Goal: Information Seeking & Learning: Check status

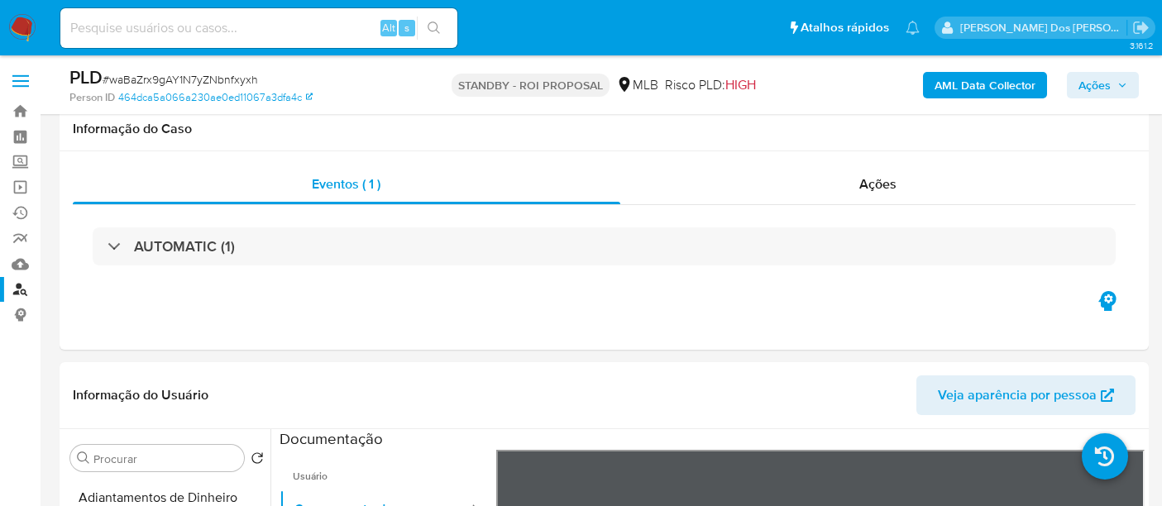
select select "10"
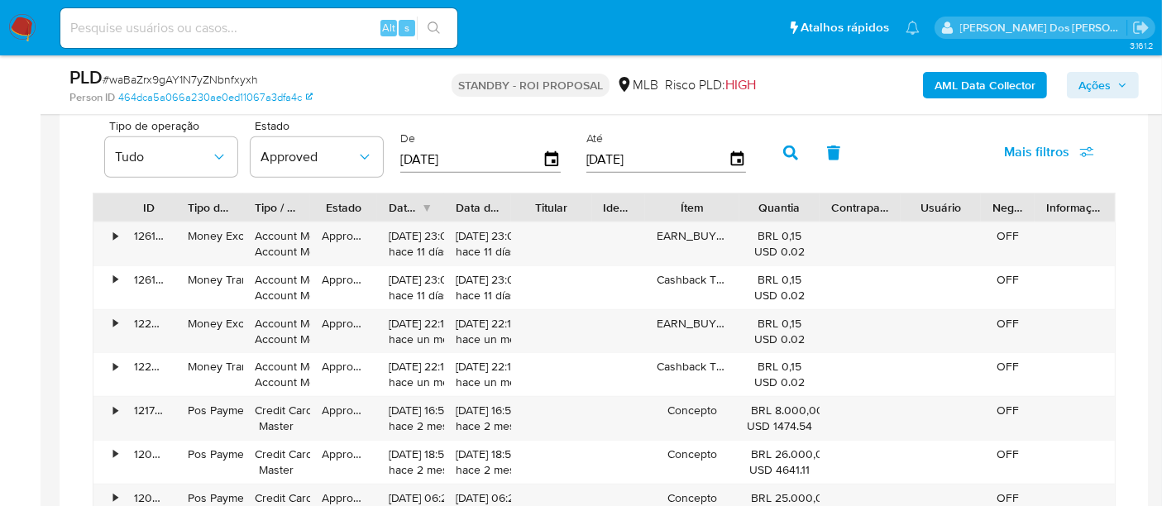
click at [174, 34] on input at bounding box center [258, 27] width 397 height 21
paste input "MPwNS2OqIY94ao83BZQ67tum"
type input "MPwNS2OqIY94ao83BZQ67tum"
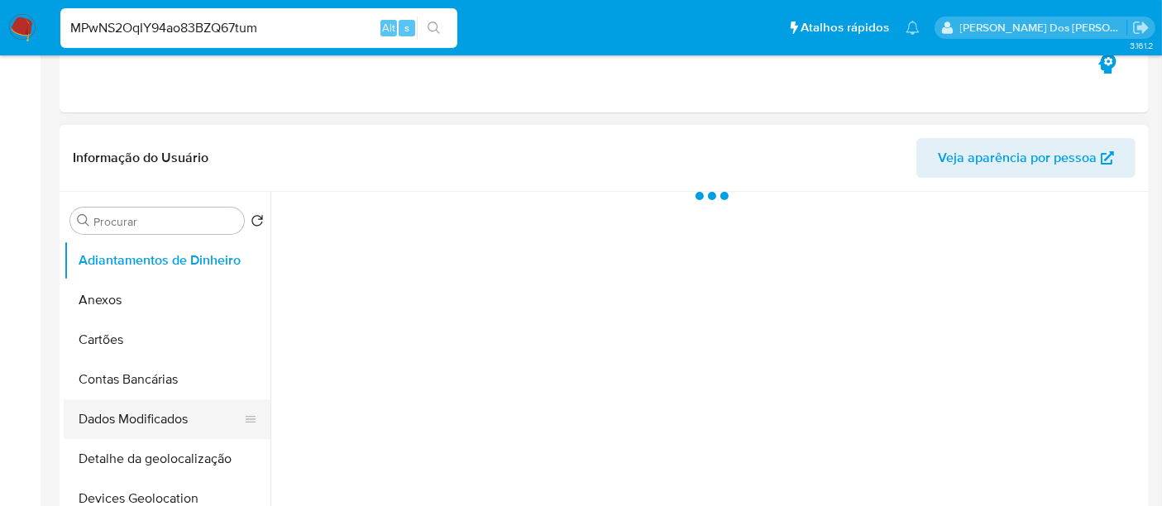
scroll to position [367, 0]
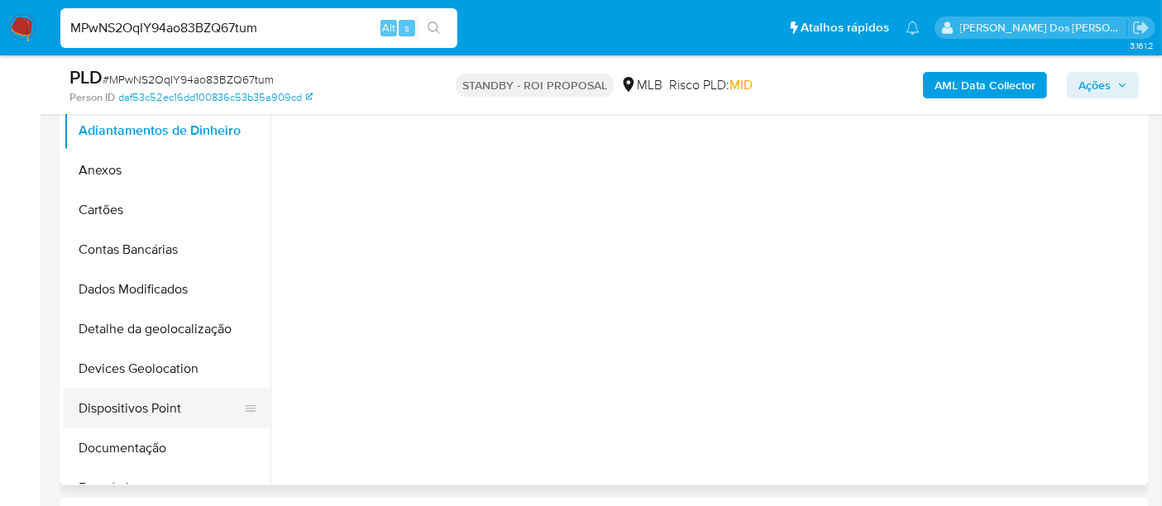
select select "10"
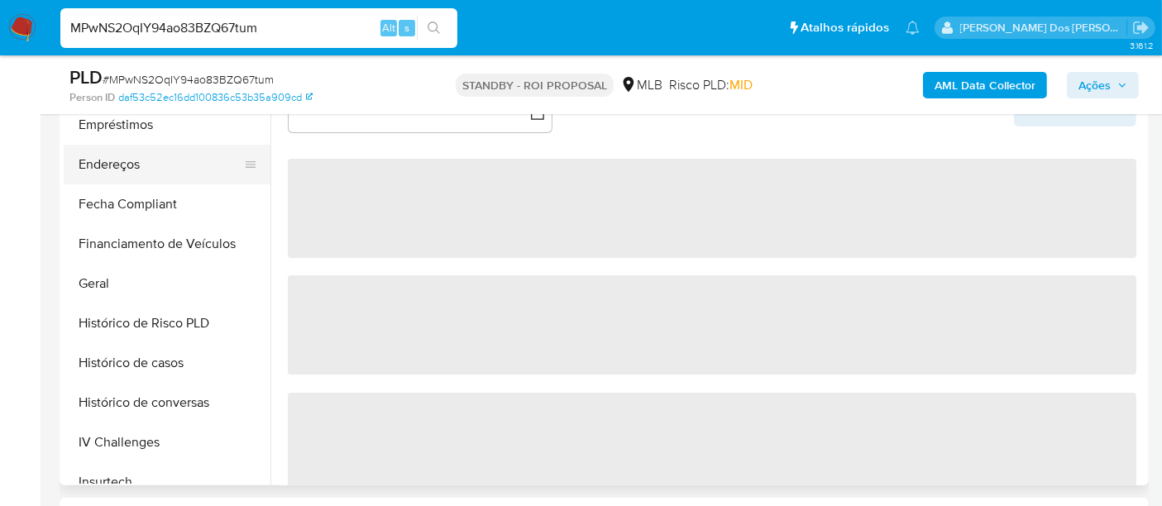
scroll to position [551, 0]
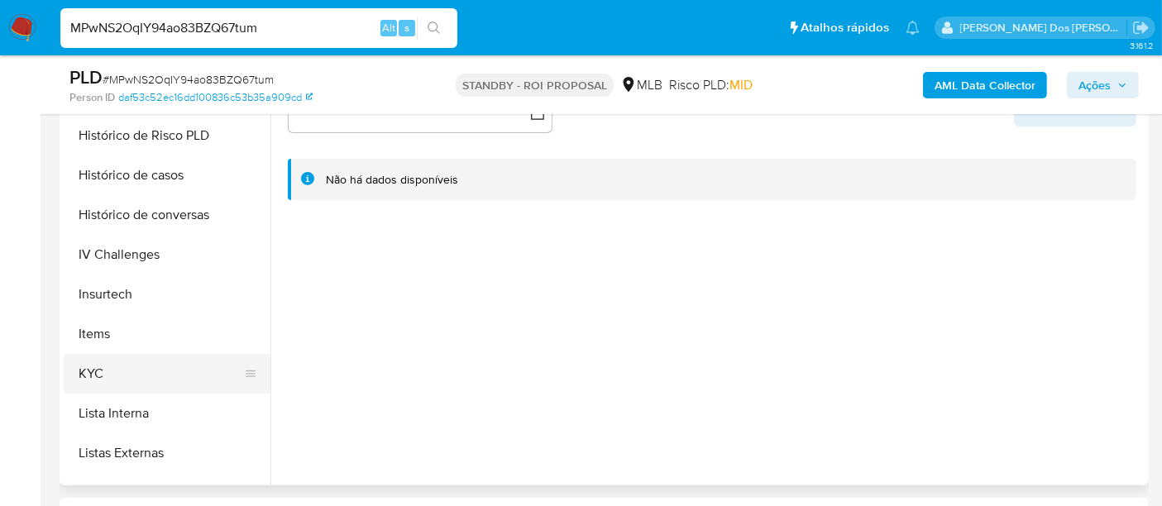
click at [98, 370] on button "KYC" at bounding box center [160, 374] width 193 height 40
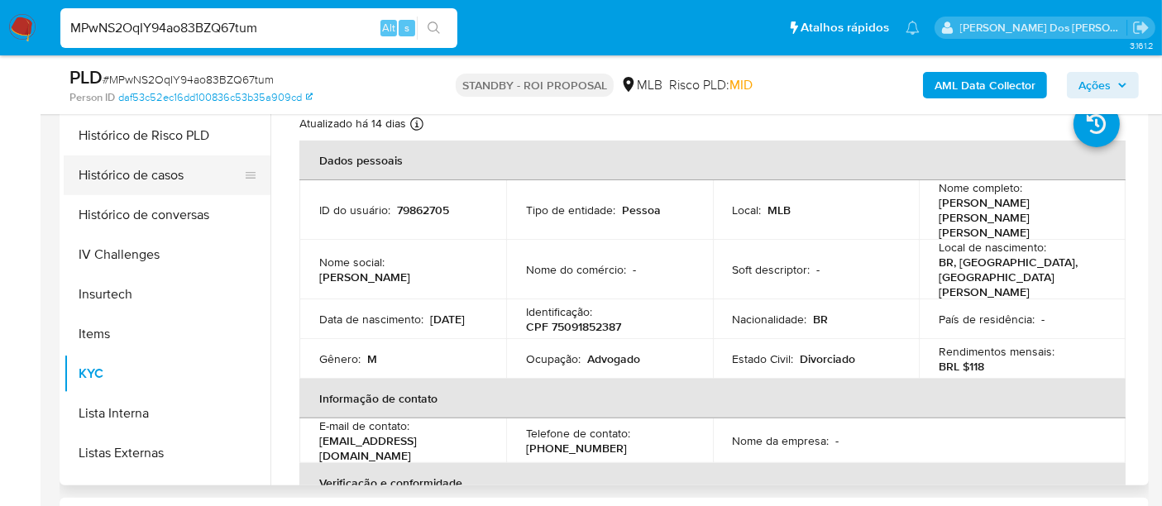
click at [136, 173] on button "Histórico de casos" at bounding box center [160, 175] width 193 height 40
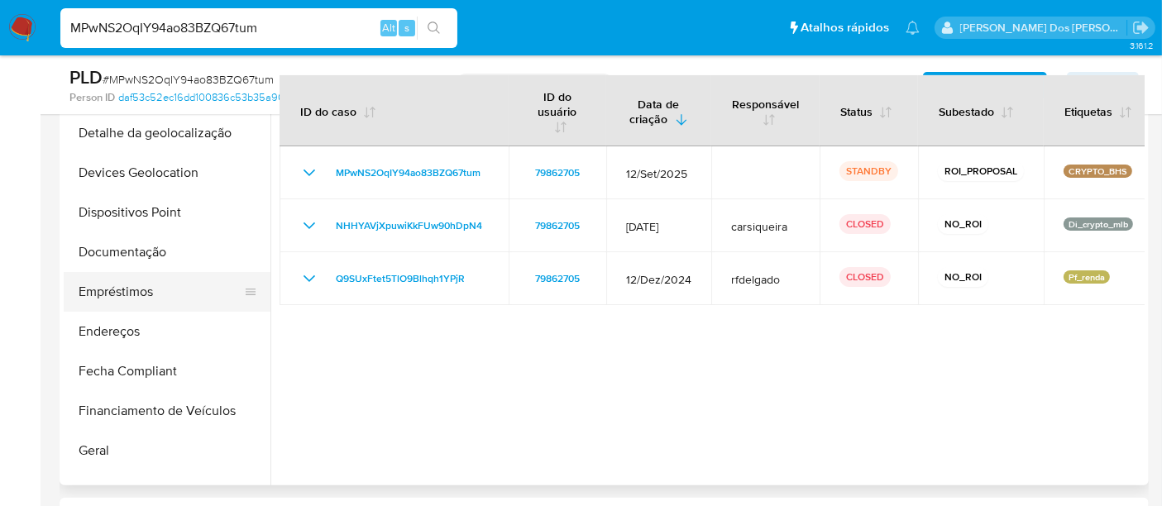
scroll to position [184, 0]
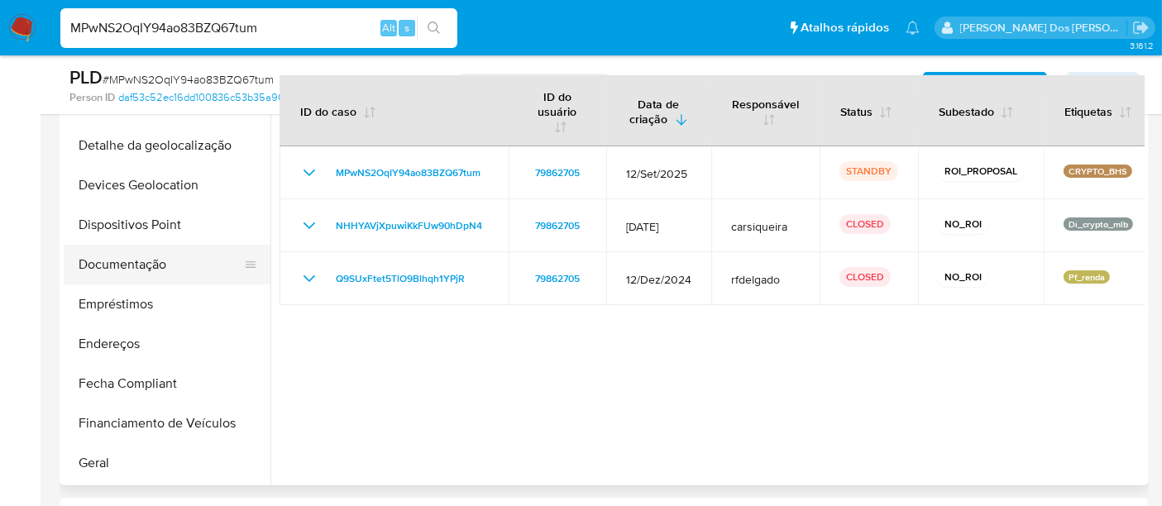
click at [130, 266] on button "Documentação" at bounding box center [160, 265] width 193 height 40
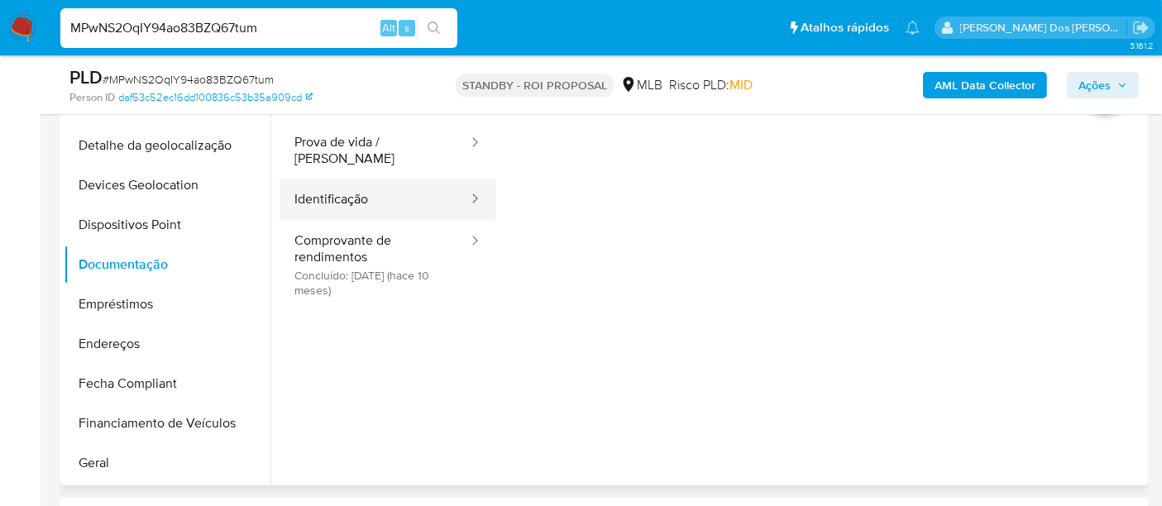
click at [342, 187] on button "Identificação" at bounding box center [374, 200] width 190 height 42
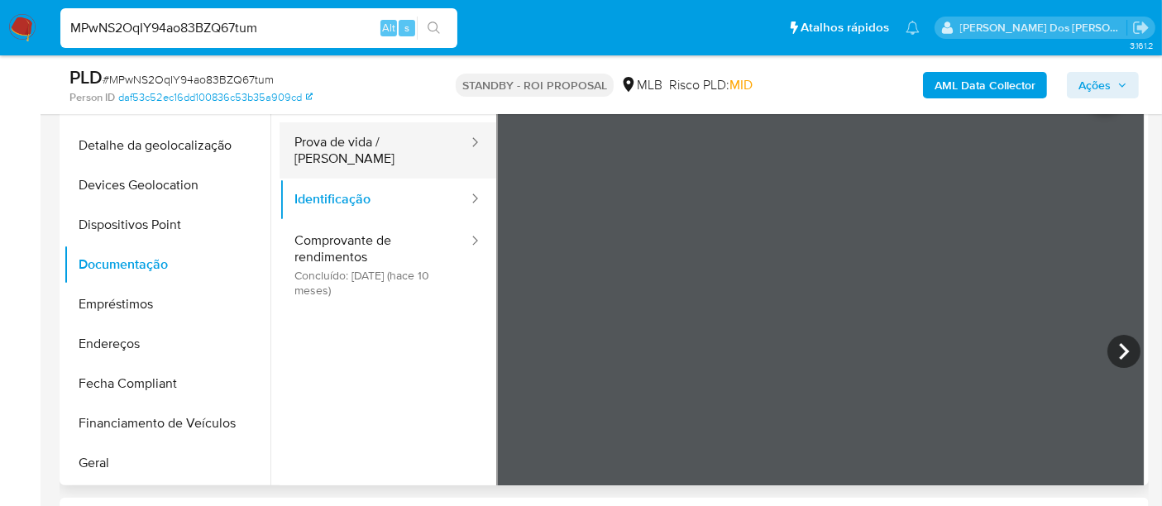
click at [380, 147] on button "Prova de vida / [PERSON_NAME]" at bounding box center [374, 150] width 190 height 56
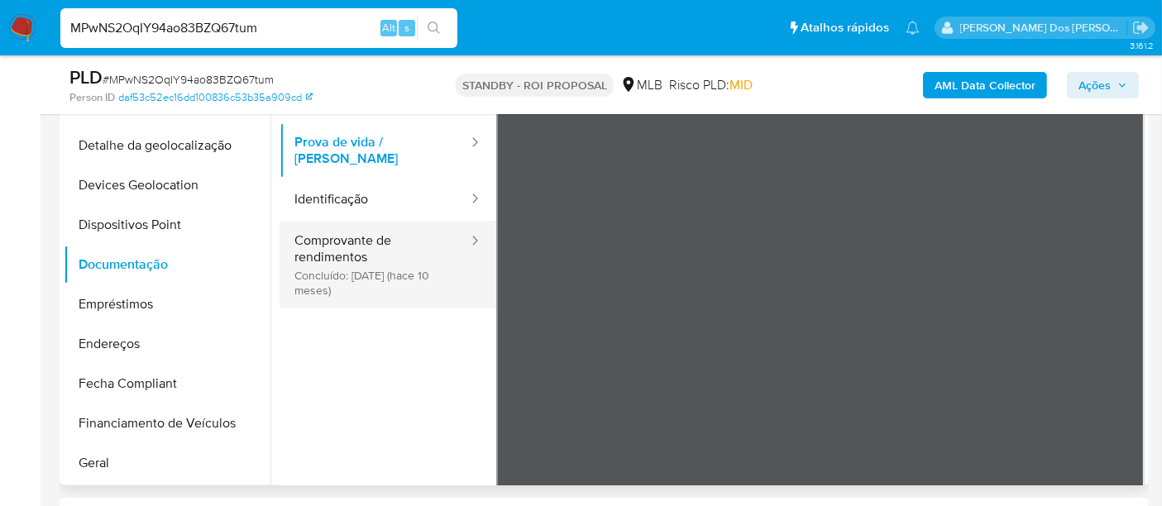
click at [380, 243] on button "Comprovante de rendimentos Concluído: [DATE] (hace 10 meses)" at bounding box center [374, 265] width 190 height 88
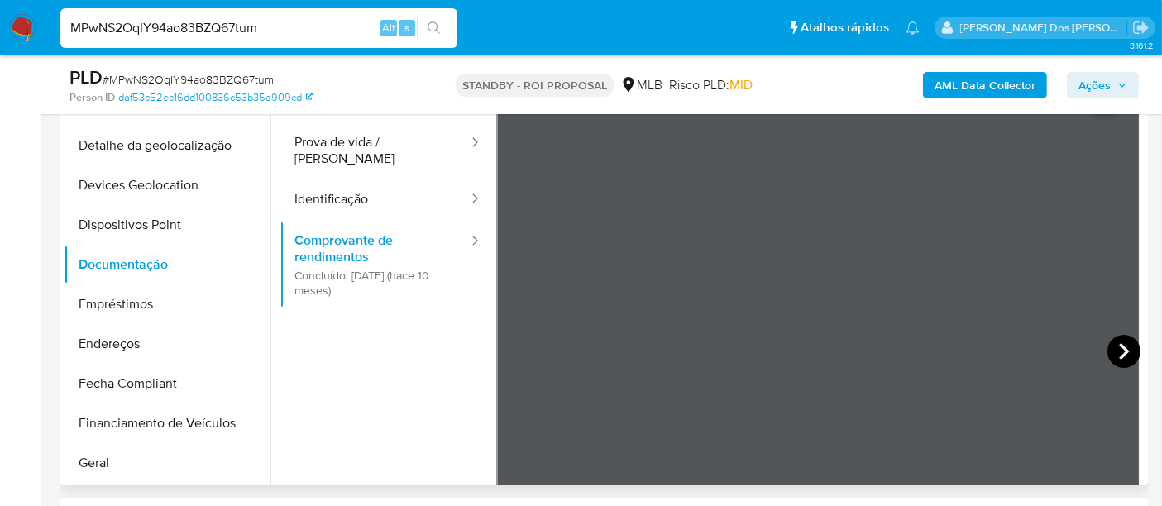
click at [1126, 348] on icon at bounding box center [1123, 351] width 33 height 33
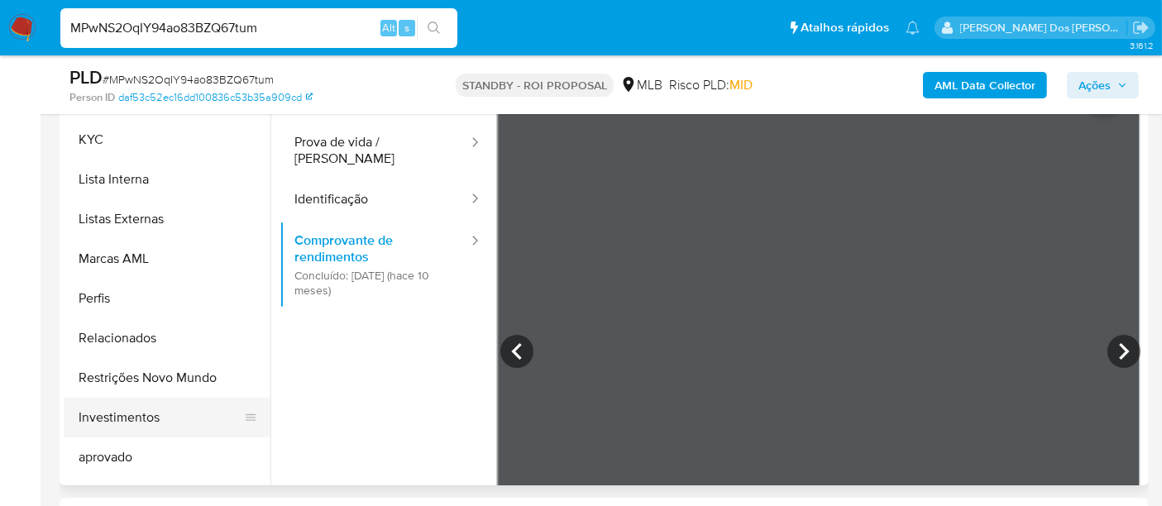
scroll to position [827, 0]
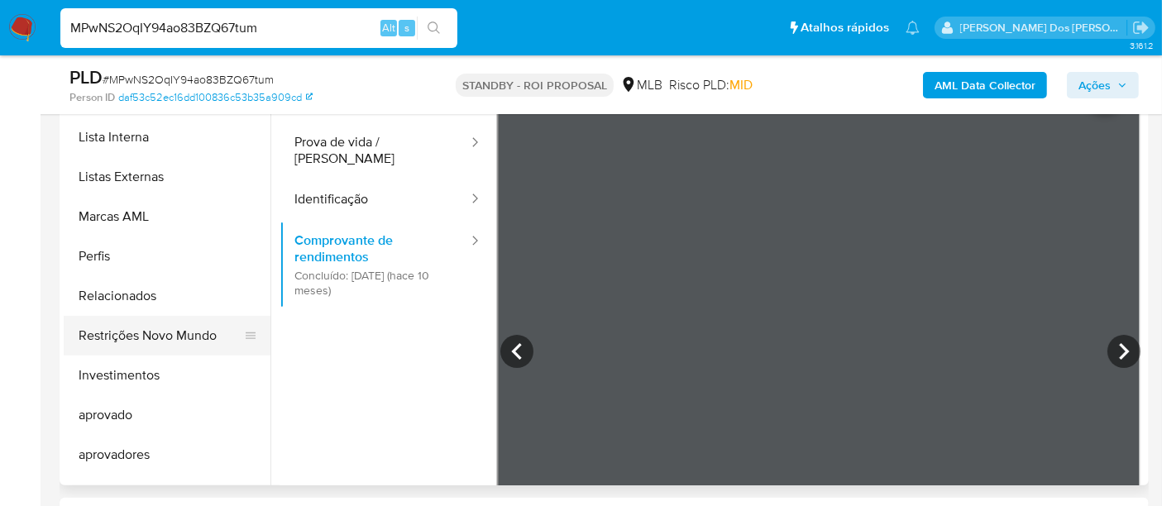
click at [172, 343] on button "Restrições Novo Mundo" at bounding box center [160, 336] width 193 height 40
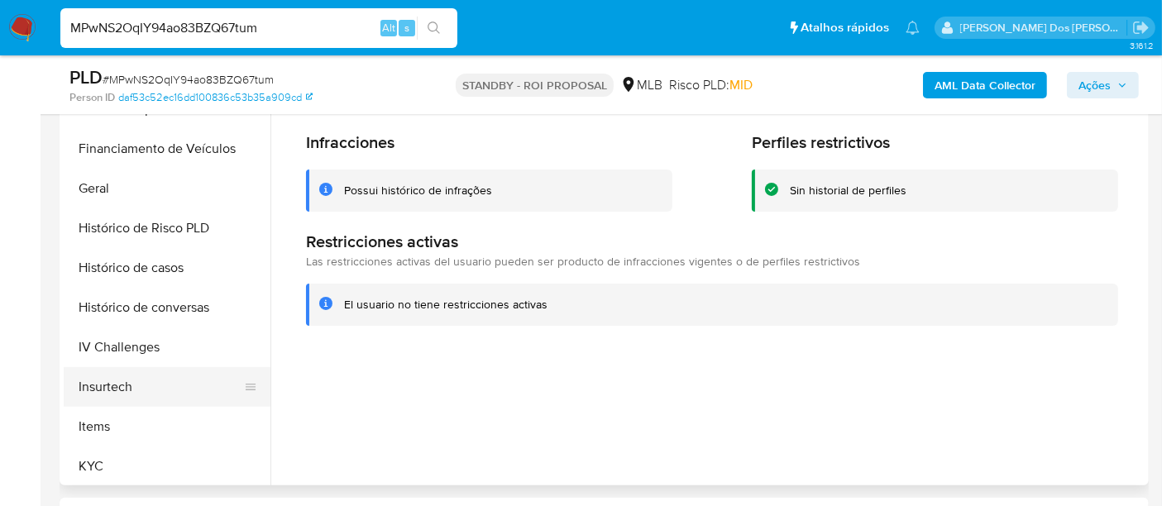
scroll to position [367, 0]
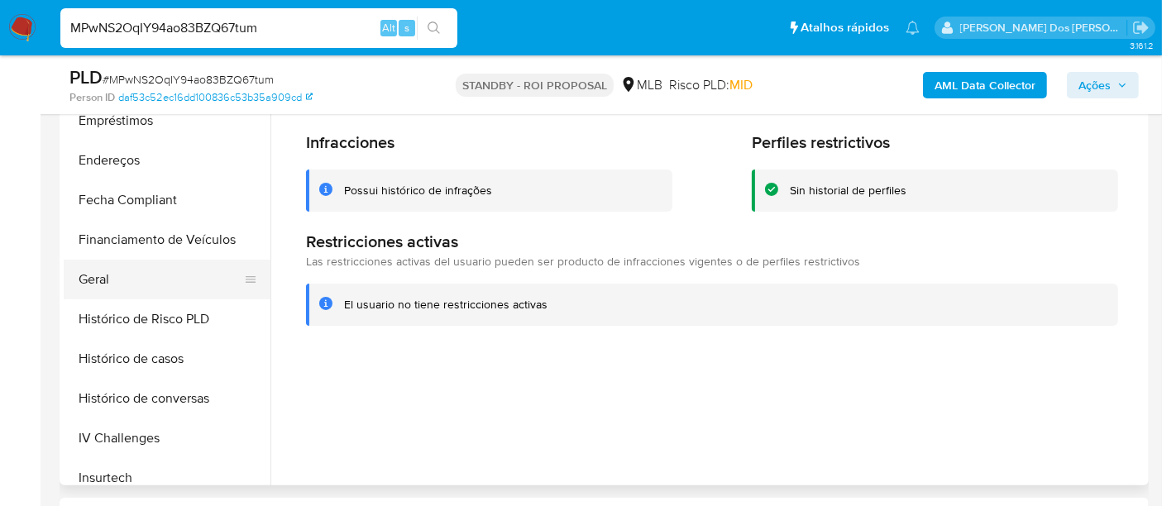
click at [98, 282] on button "Geral" at bounding box center [160, 280] width 193 height 40
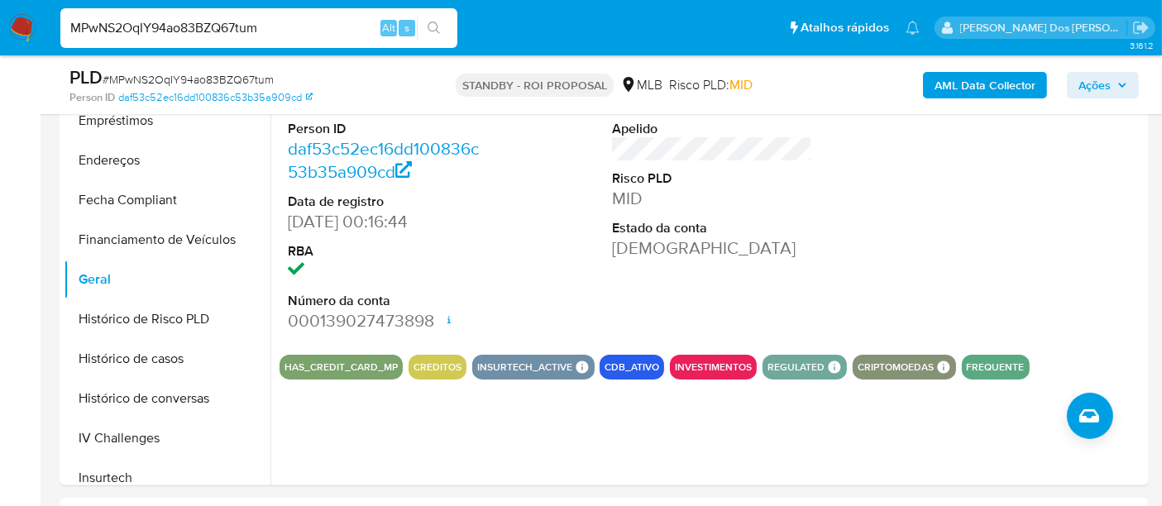
click at [291, 38] on input "MPwNS2OqIY94ao83BZQ67tum" at bounding box center [258, 27] width 397 height 21
paste input "0tbypc9FYY1J1sgAObKmPpKg"
type input "0tbypc9FYY1J1sgAObKmPpKg"
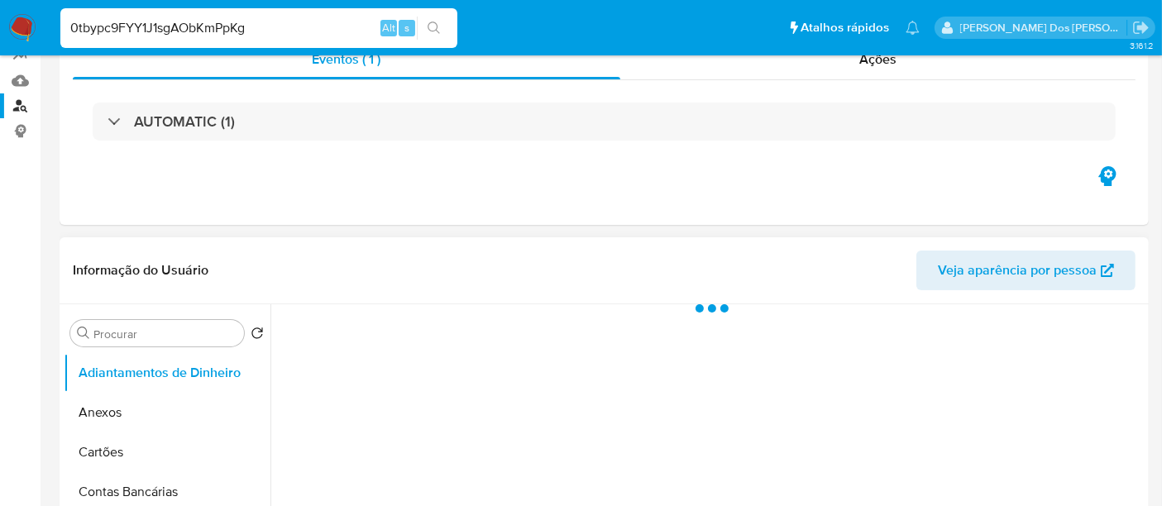
select select "10"
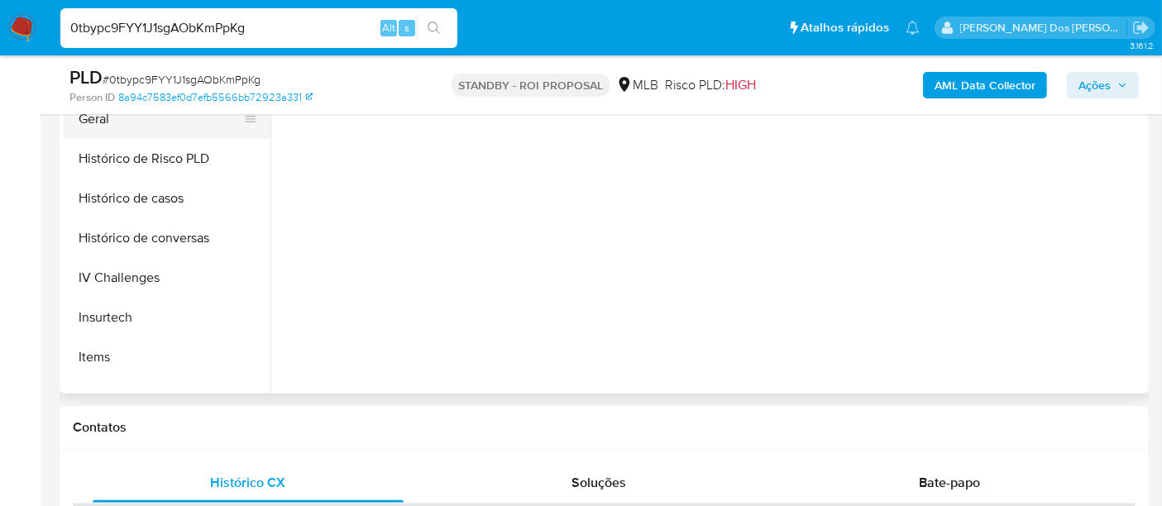
scroll to position [459, 0]
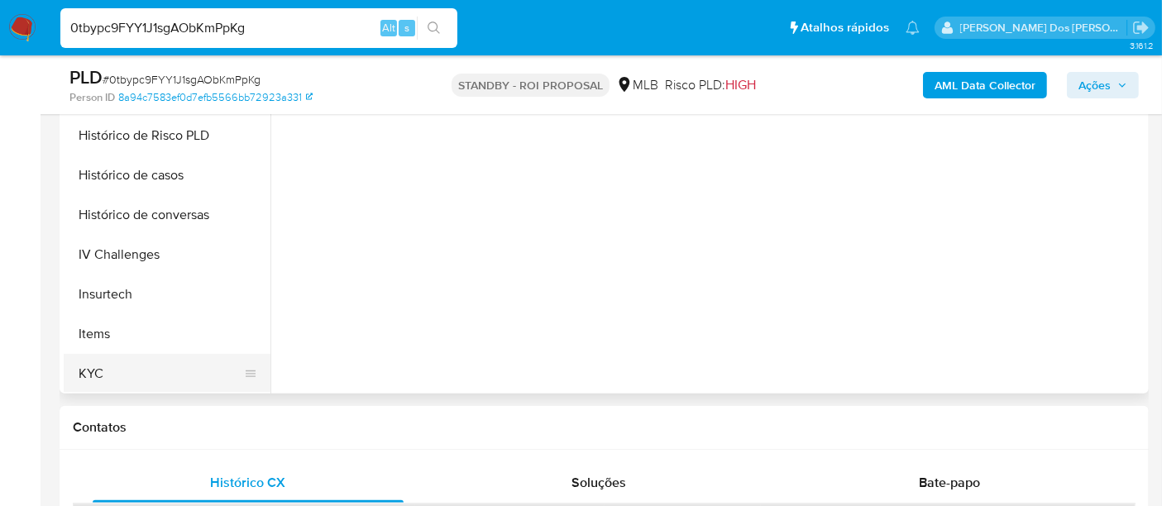
click at [88, 363] on button "KYC" at bounding box center [160, 374] width 193 height 40
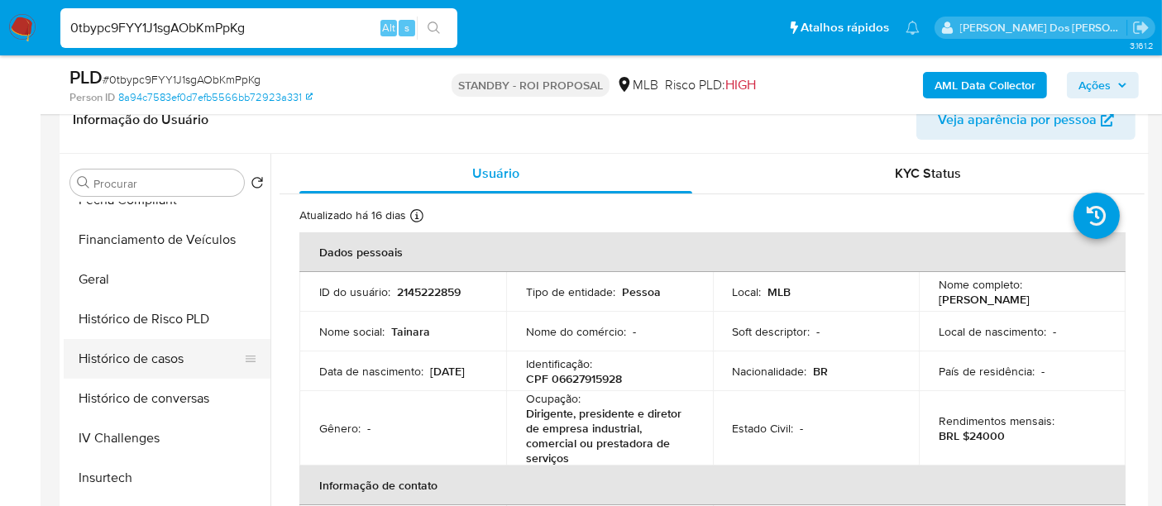
click at [157, 359] on button "Histórico de casos" at bounding box center [160, 359] width 193 height 40
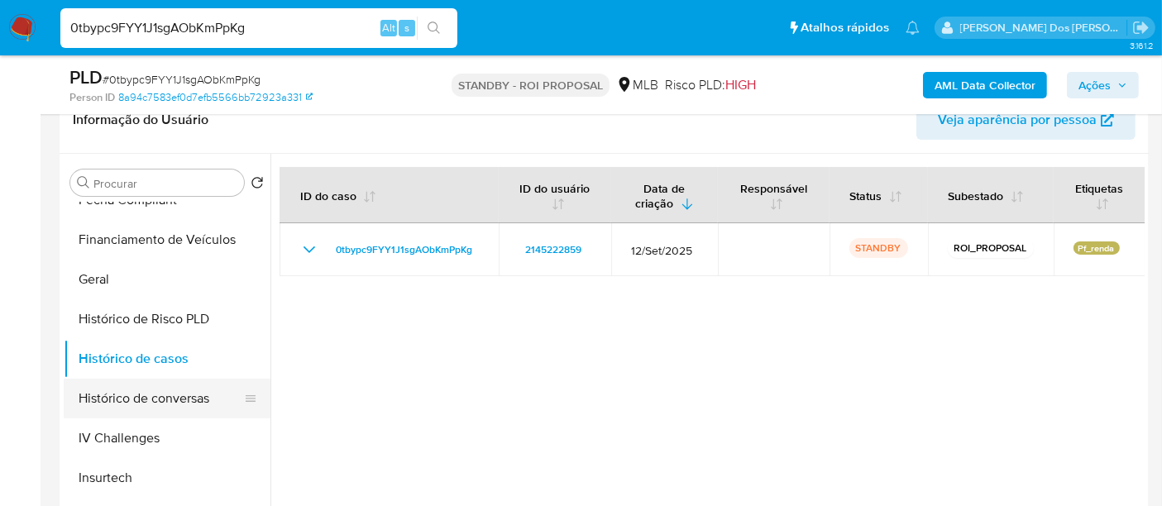
scroll to position [184, 0]
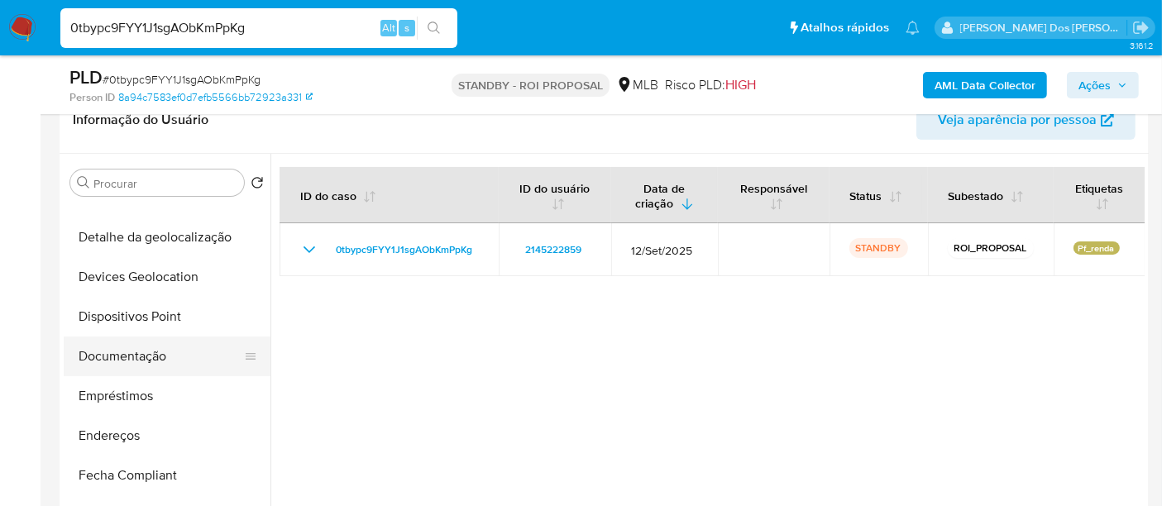
click at [155, 349] on button "Documentação" at bounding box center [160, 357] width 193 height 40
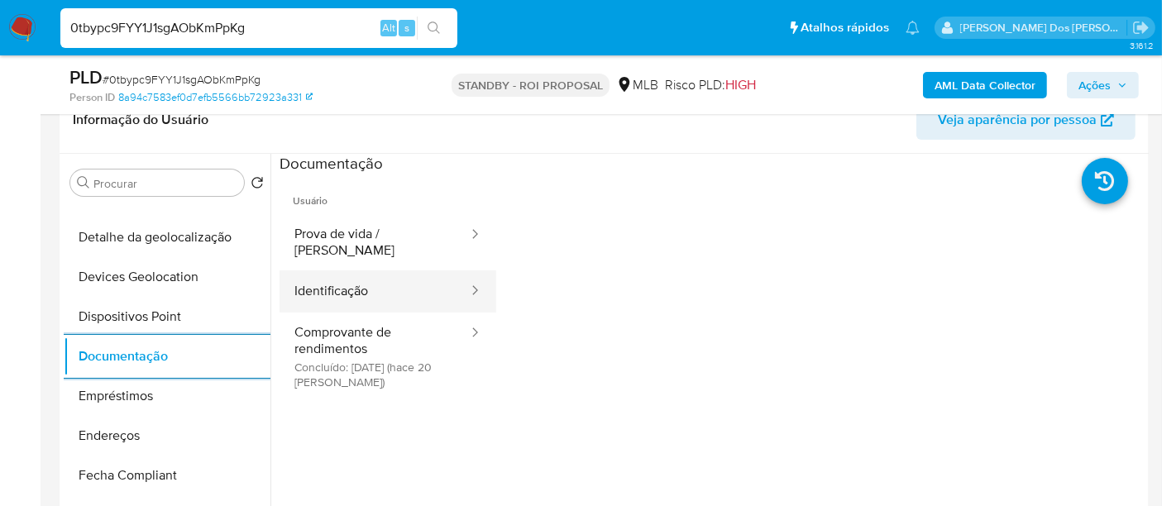
click at [349, 273] on button "Identificação" at bounding box center [374, 291] width 190 height 42
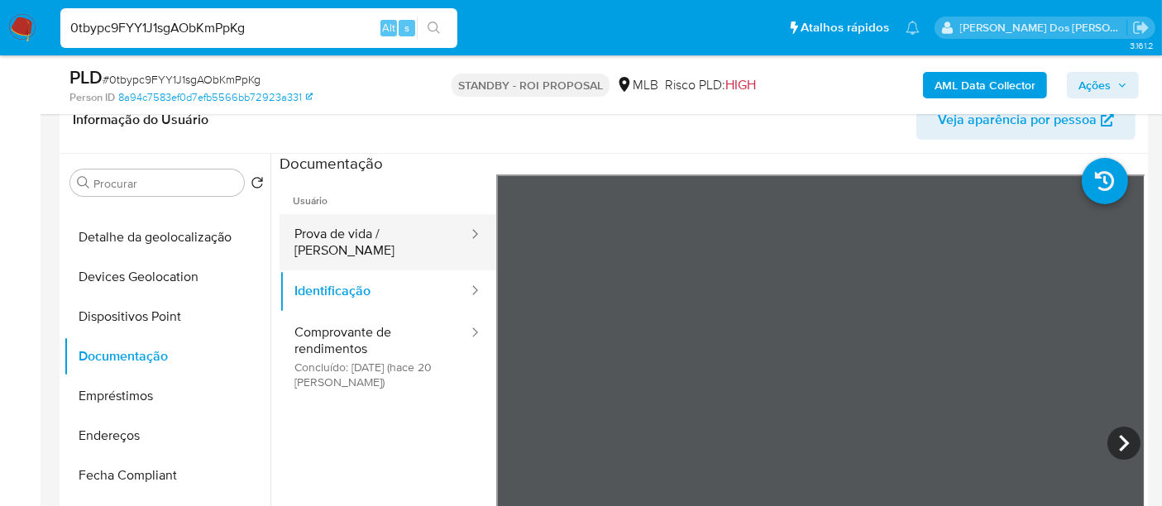
click at [394, 232] on button "Prova de vida / [PERSON_NAME]" at bounding box center [374, 242] width 190 height 56
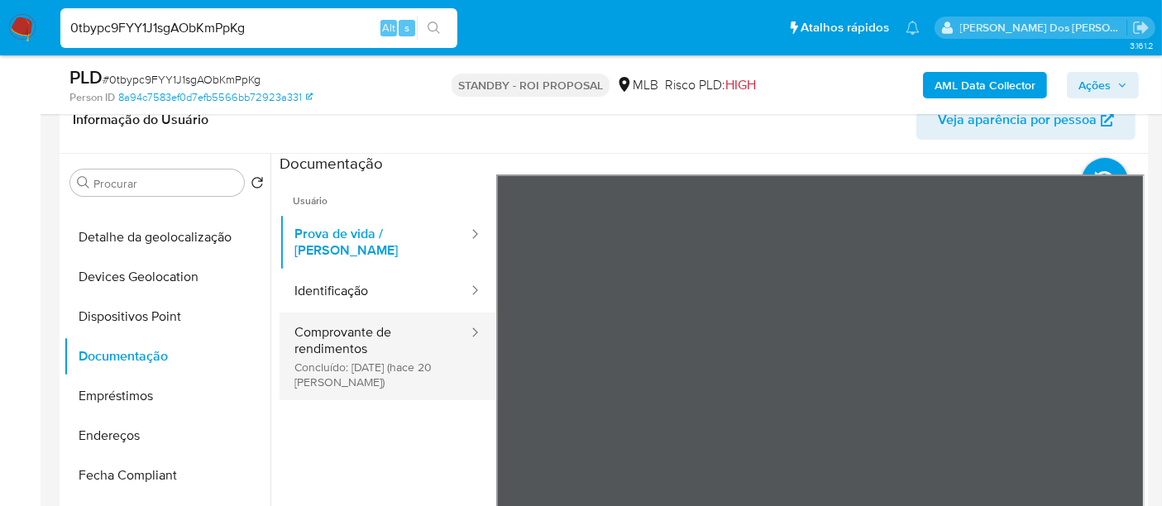
click at [341, 324] on button "Comprovante de rendimentos Concluído: [DATE] (hace 20 [PERSON_NAME])" at bounding box center [374, 357] width 190 height 88
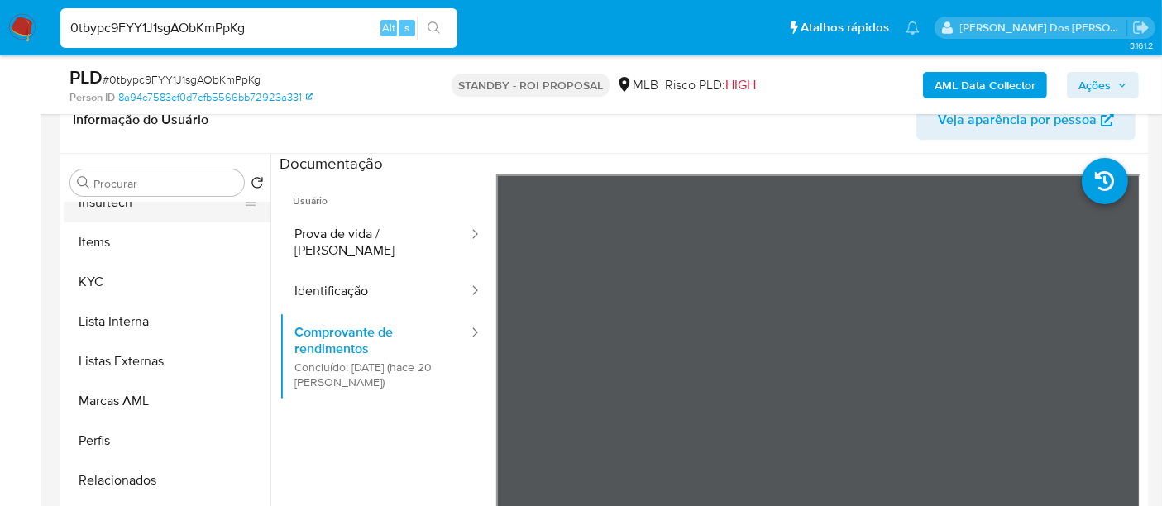
scroll to position [857, 0]
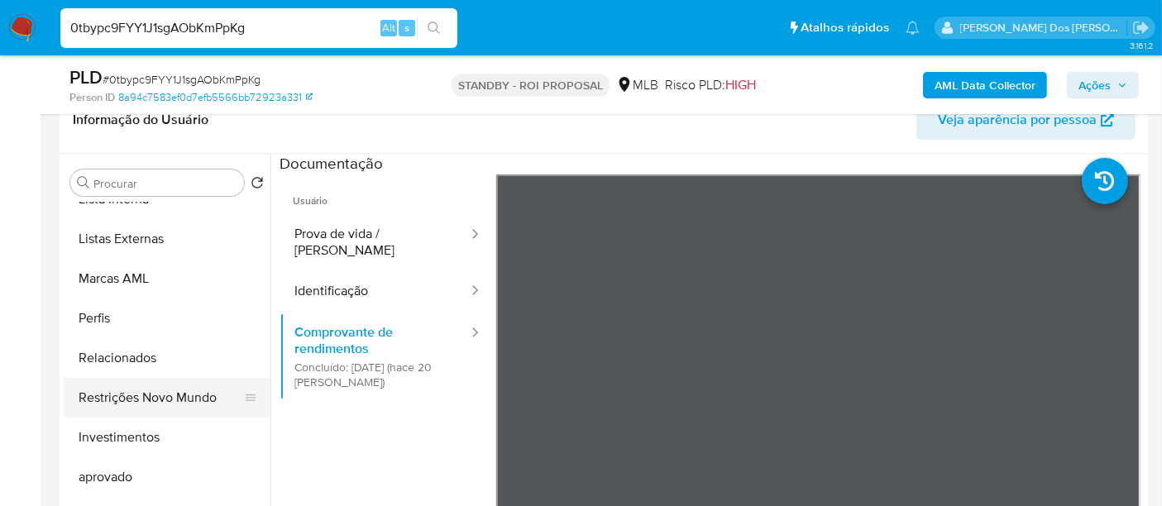
click at [176, 401] on button "Restrições Novo Mundo" at bounding box center [160, 398] width 193 height 40
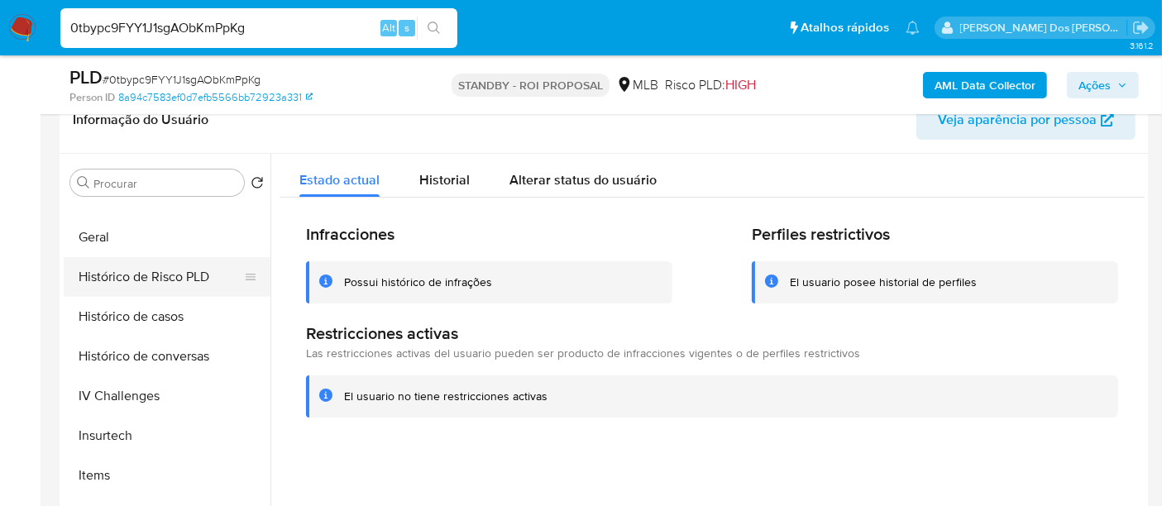
scroll to position [397, 0]
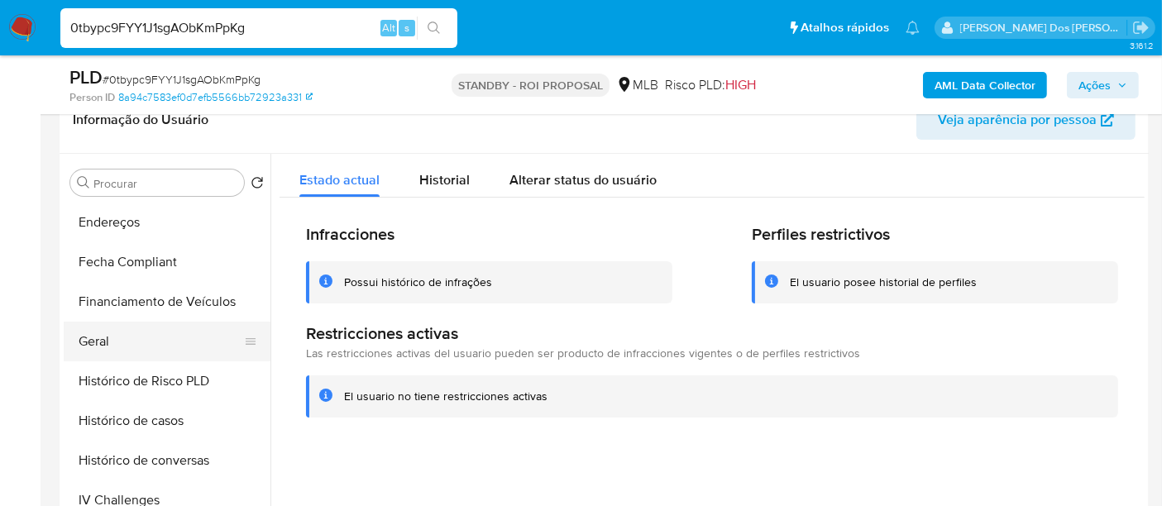
click at [104, 344] on button "Geral" at bounding box center [160, 342] width 193 height 40
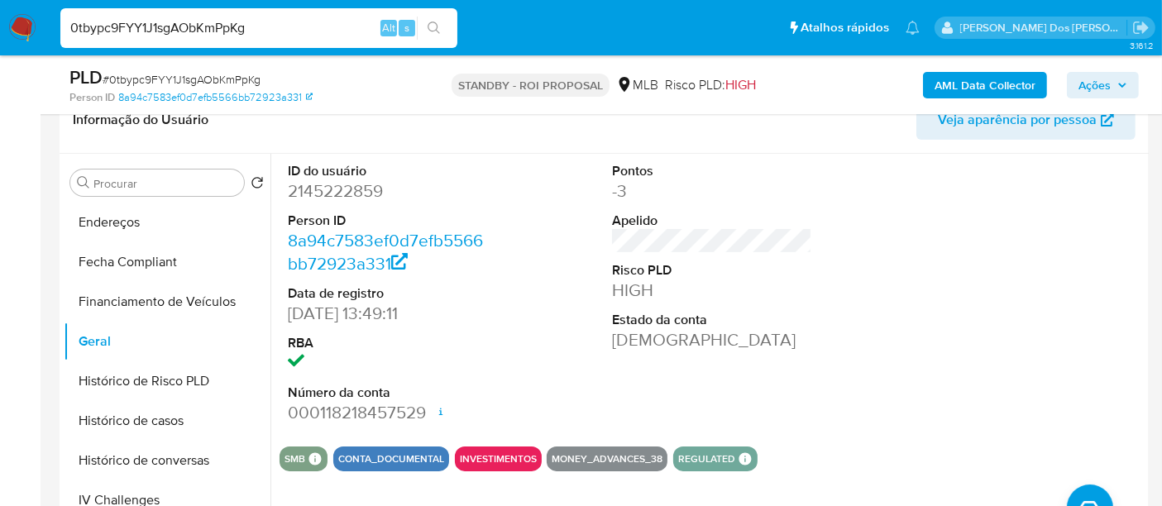
click at [252, 34] on input "0tbypc9FYY1J1sgAObKmPpKg" at bounding box center [258, 27] width 397 height 21
paste input "wU6BVmyBPUXnp2AqWVSzJgqa"
type input "wU6BVmyBPUXnp2AqWVSzJgqa"
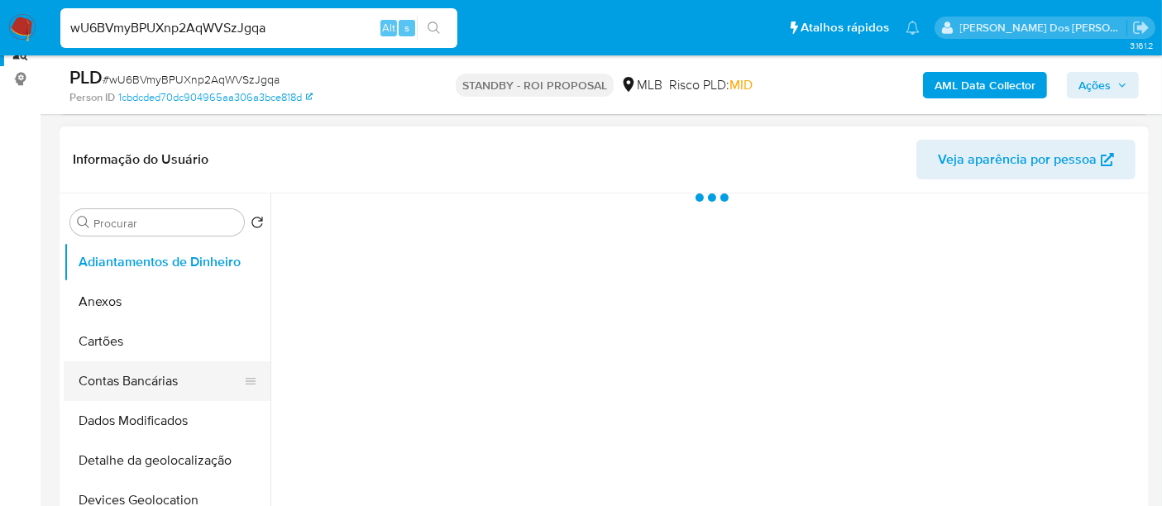
scroll to position [367, 0]
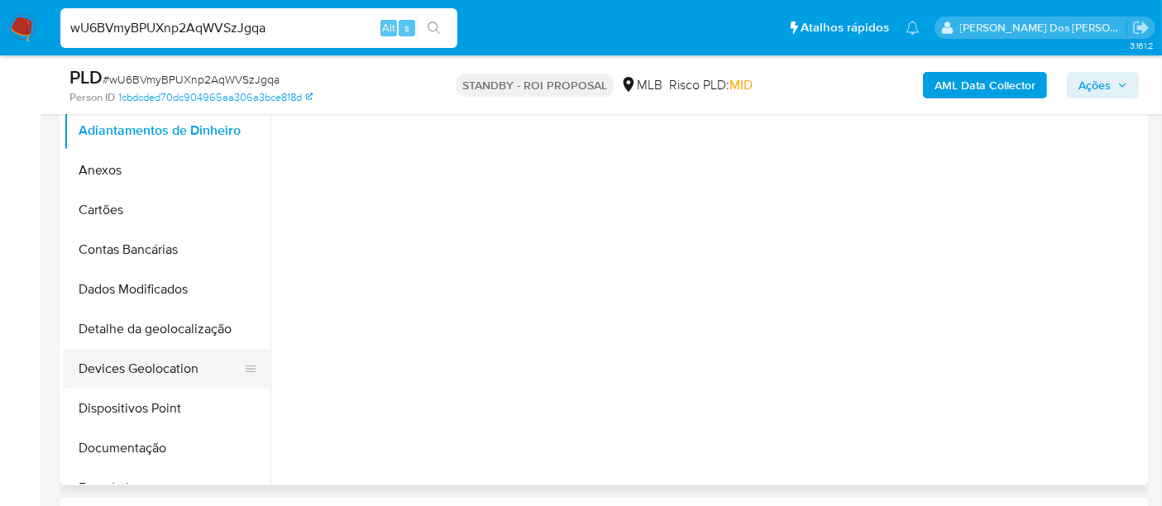
select select "10"
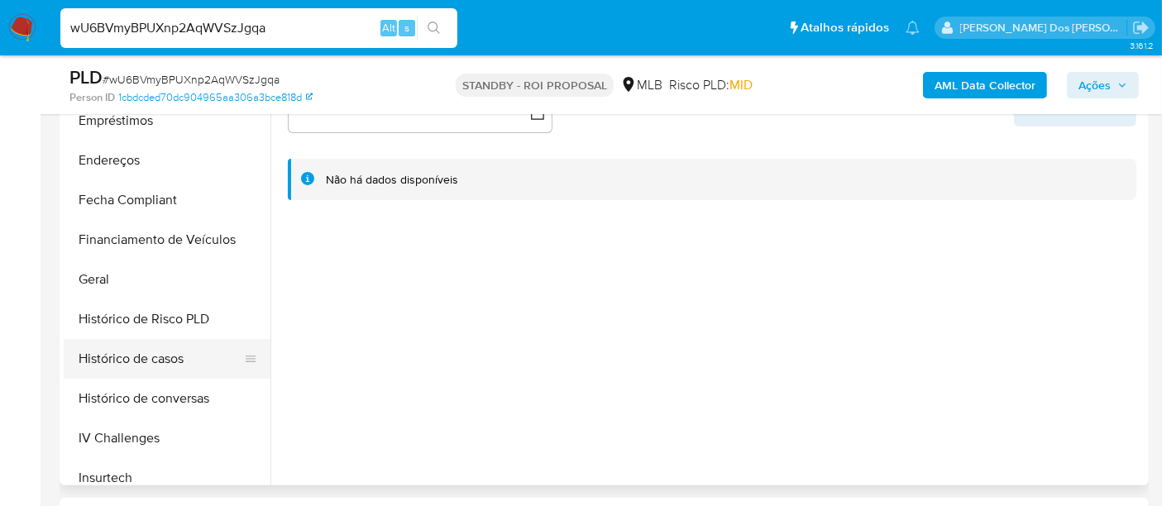
scroll to position [551, 0]
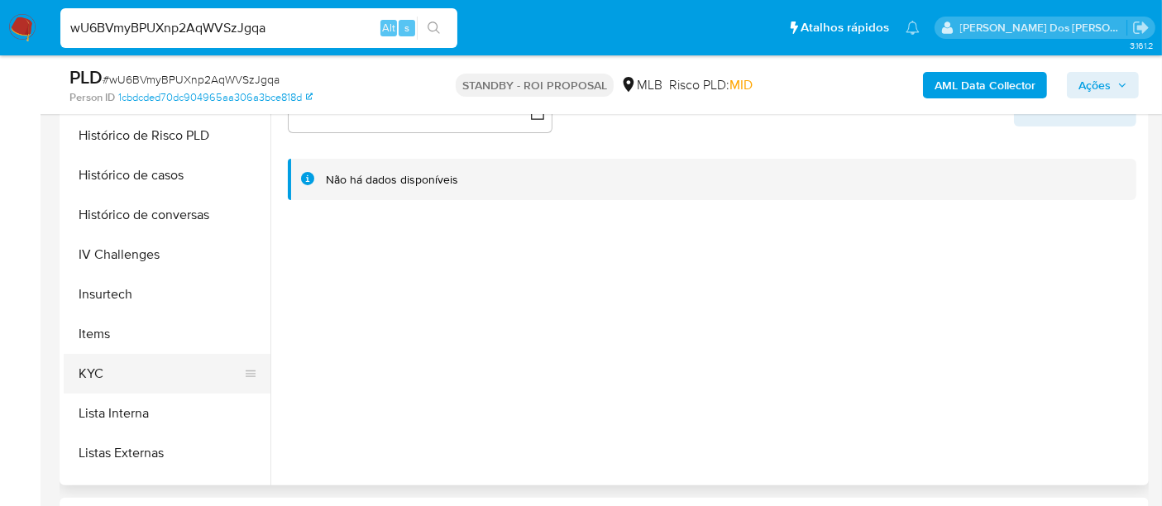
click at [99, 362] on button "KYC" at bounding box center [160, 374] width 193 height 40
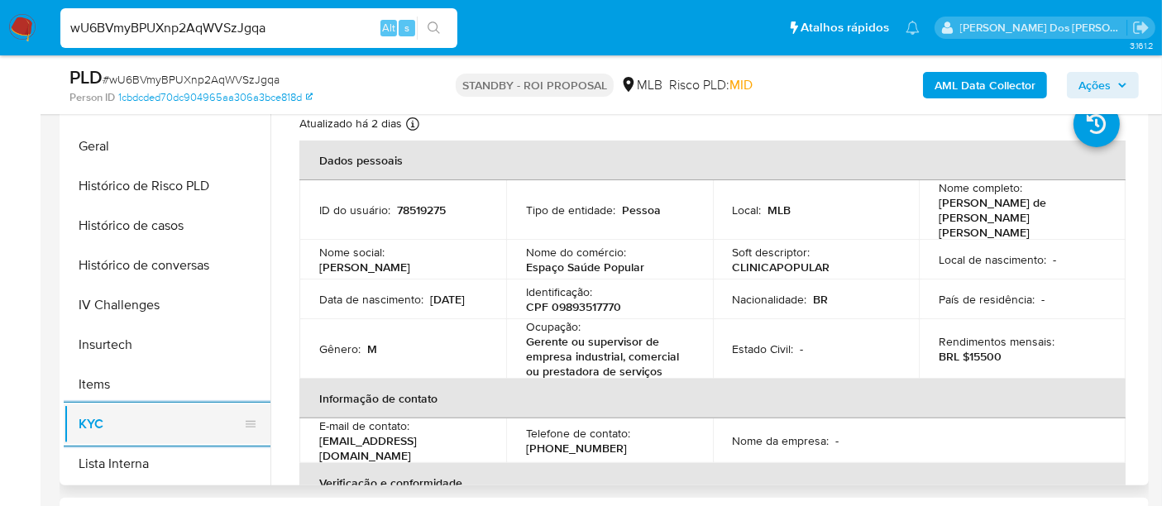
scroll to position [459, 0]
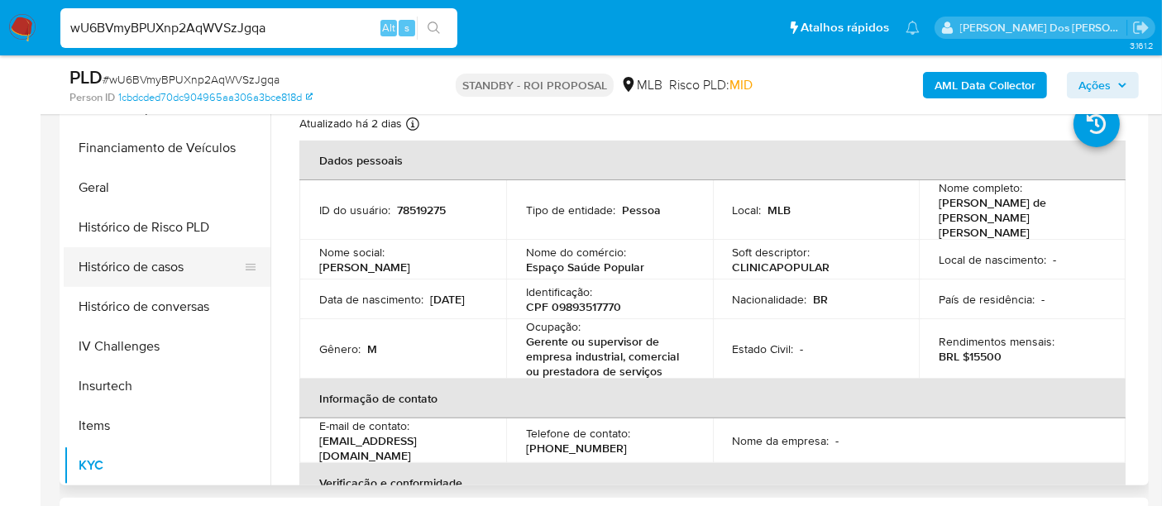
click at [170, 273] on button "Histórico de casos" at bounding box center [160, 267] width 193 height 40
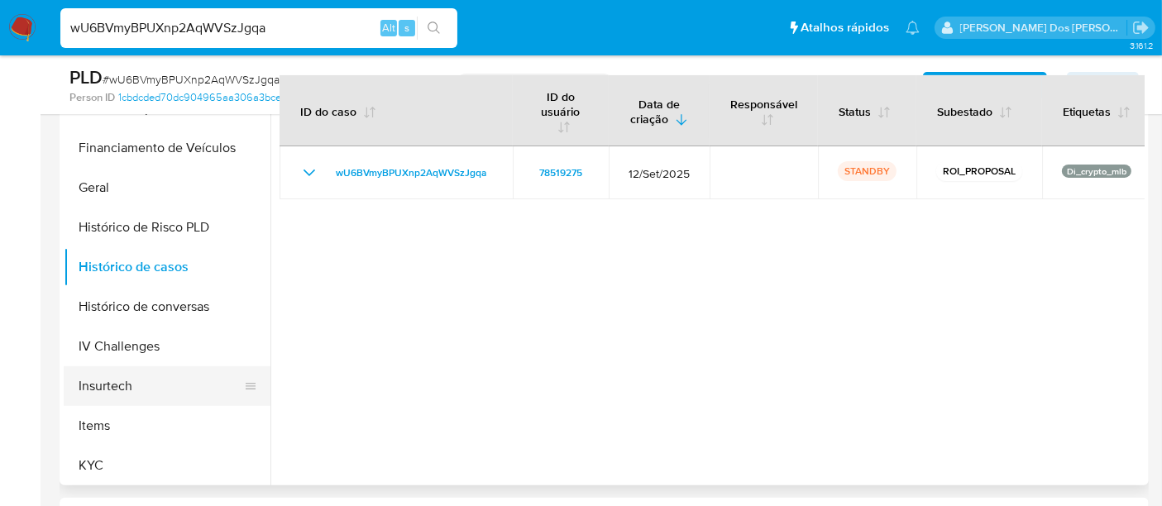
scroll to position [184, 0]
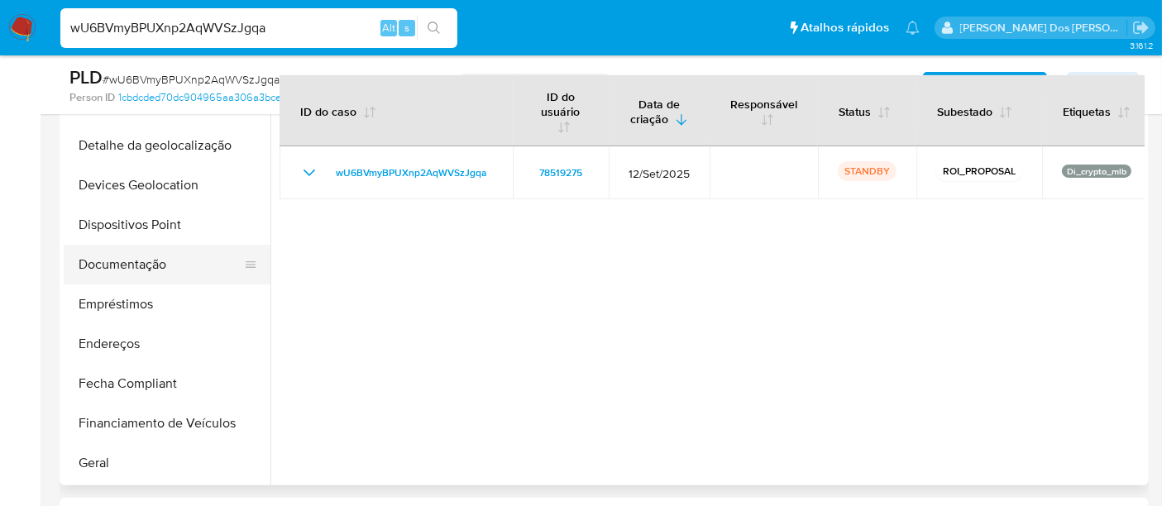
click at [160, 263] on button "Documentação" at bounding box center [160, 265] width 193 height 40
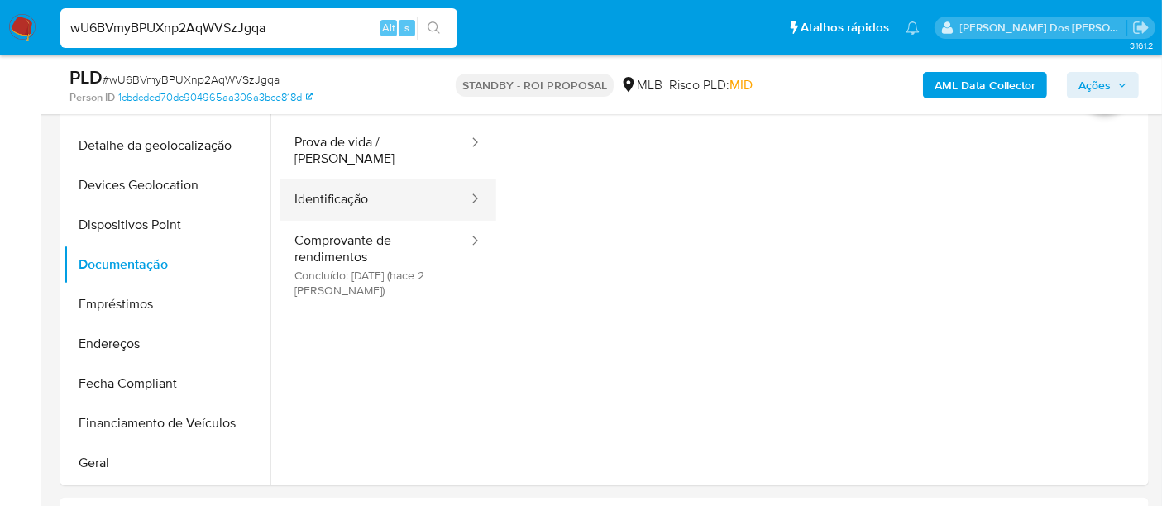
click at [347, 191] on button "Identificação" at bounding box center [374, 200] width 190 height 42
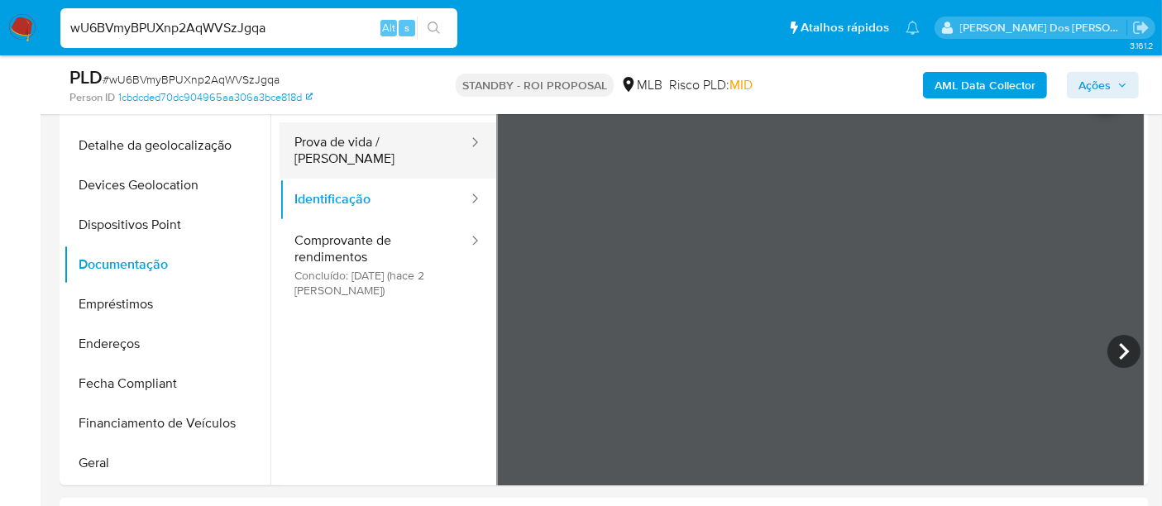
click at [337, 146] on button "Prova de vida / [PERSON_NAME]" at bounding box center [374, 150] width 190 height 56
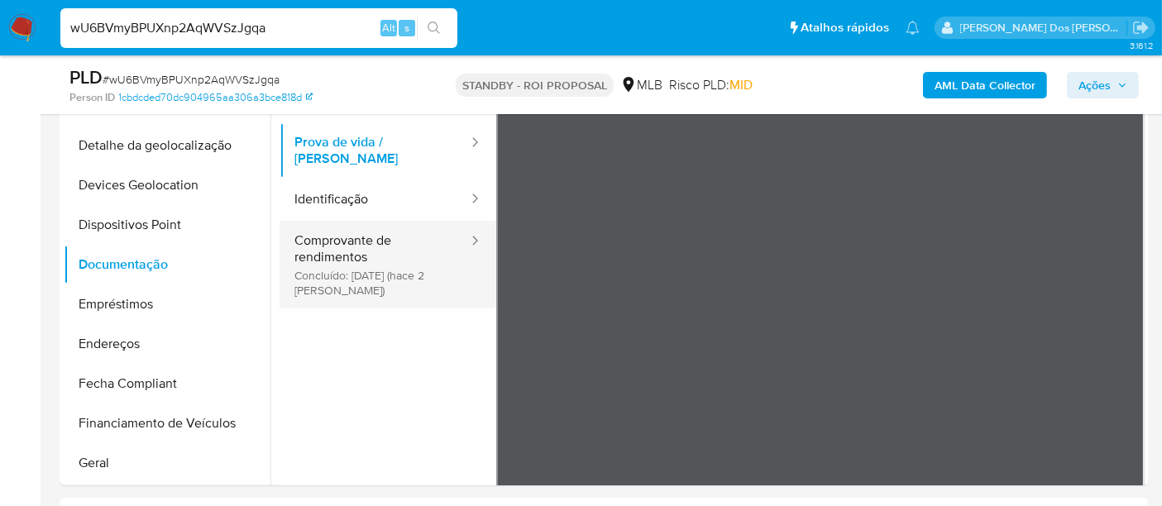
click at [349, 256] on button "Comprovante de rendimentos Concluído: [DATE] (hace 2 [PERSON_NAME])" at bounding box center [374, 265] width 190 height 88
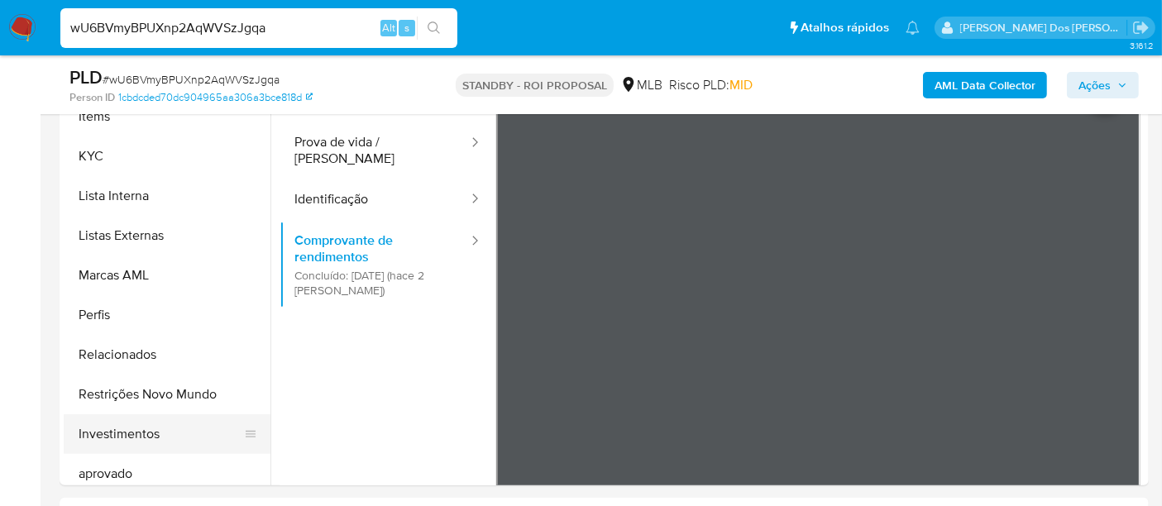
scroll to position [827, 0]
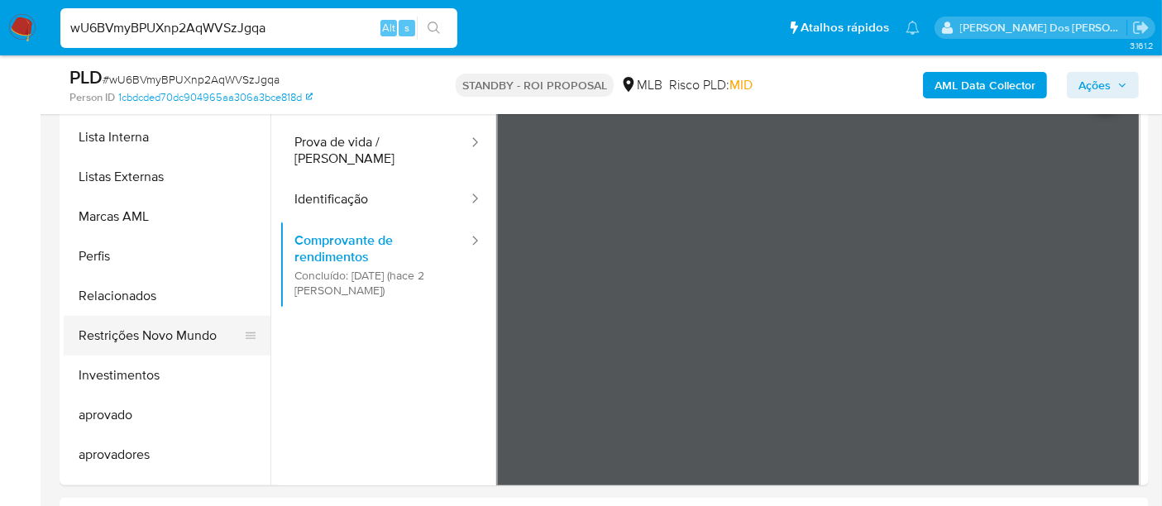
click at [180, 342] on button "Restrições Novo Mundo" at bounding box center [160, 336] width 193 height 40
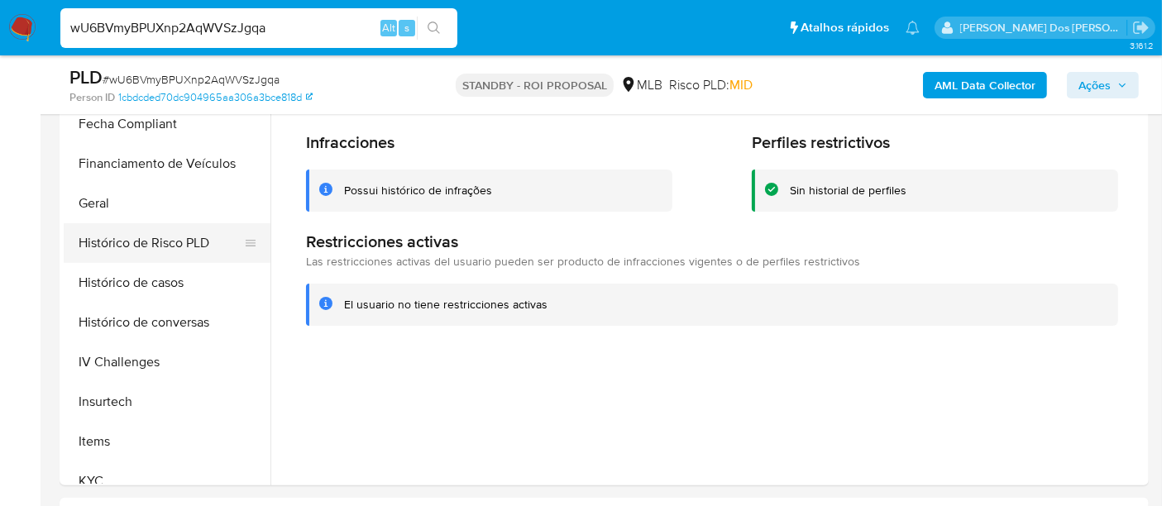
scroll to position [367, 0]
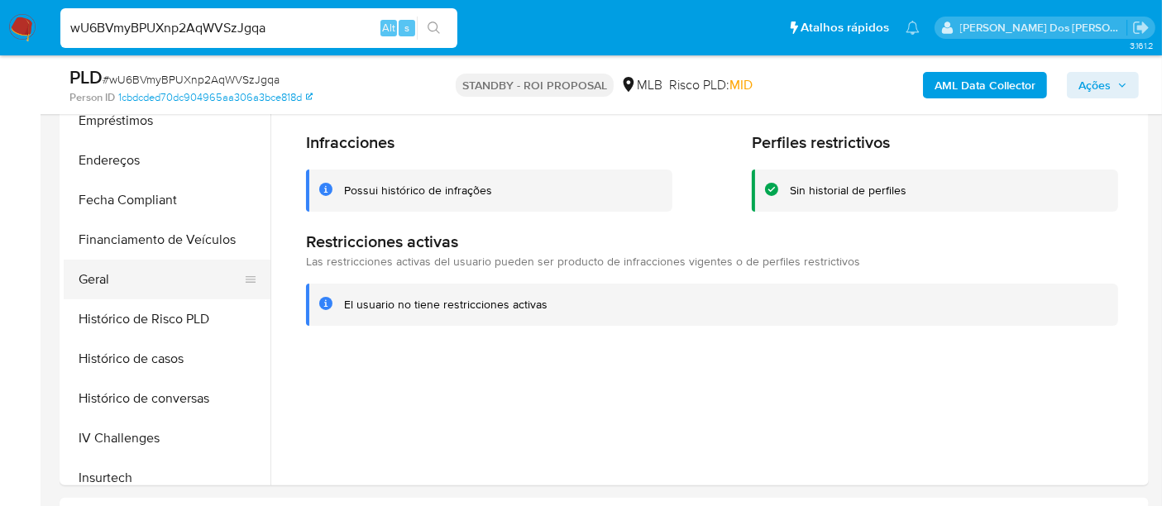
click at [94, 281] on button "Geral" at bounding box center [160, 280] width 193 height 40
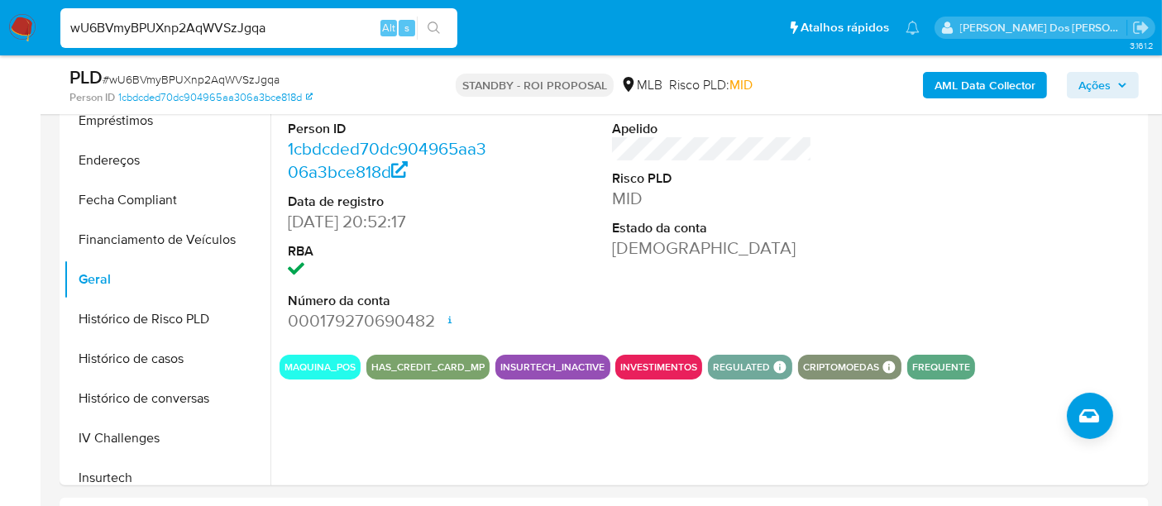
click at [209, 23] on input "wU6BVmyBPUXnp2AqWVSzJgqa" at bounding box center [258, 27] width 397 height 21
click at [209, 24] on input "wU6BVmyBPUXnp2AqWVSzJgqa" at bounding box center [258, 27] width 397 height 21
paste input "Qxi67tKdmbDjGCPCBuaiFW0g"
type input "Qxi67tKdmbDjGCPCBuaiFW0g"
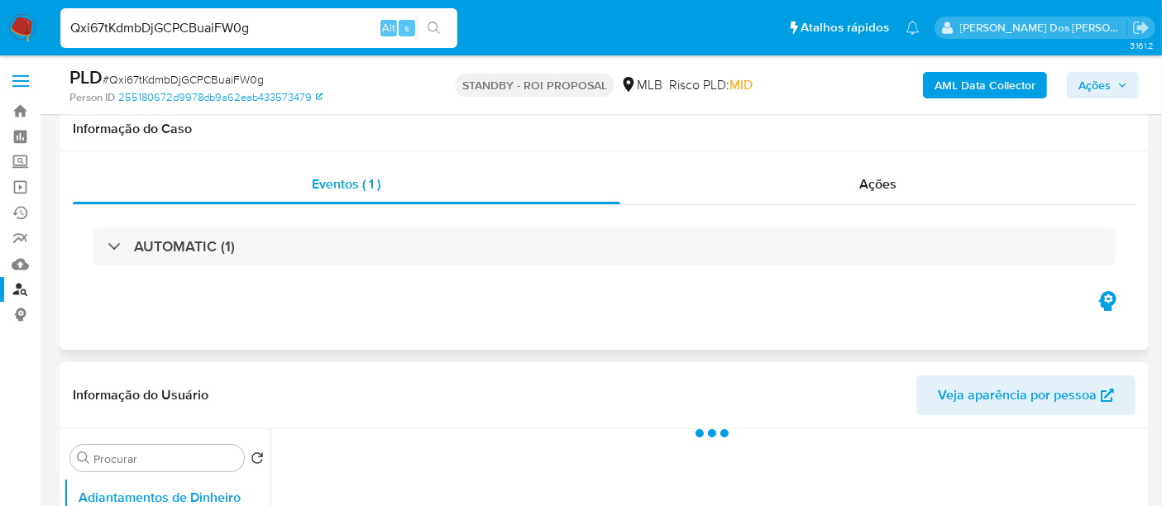
scroll to position [367, 0]
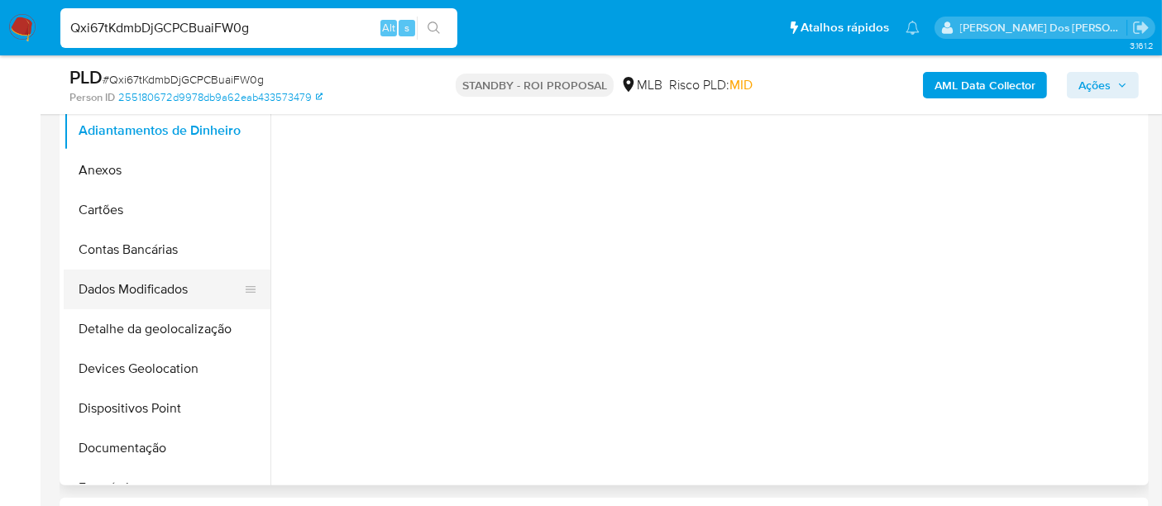
select select "10"
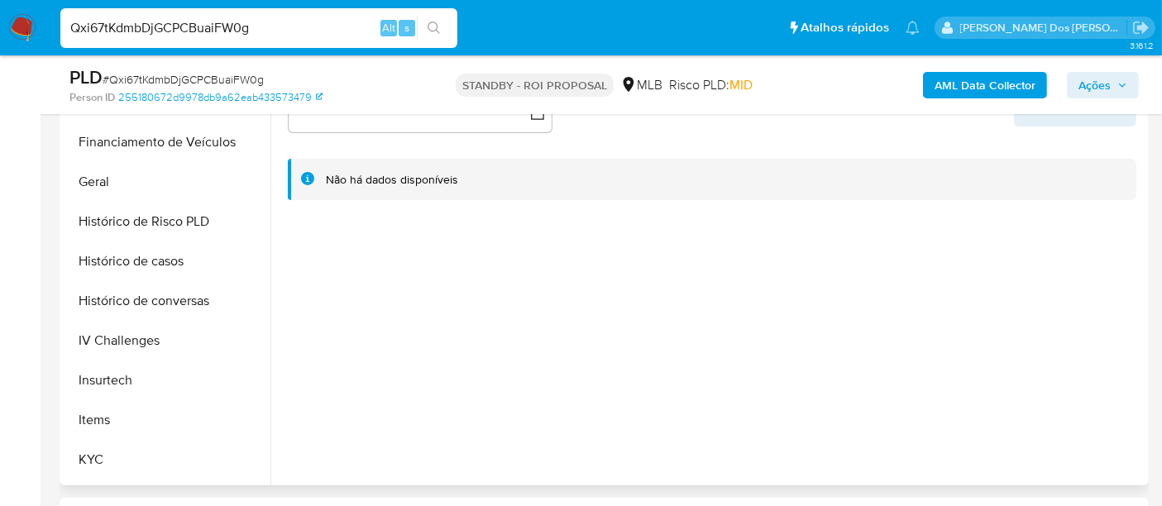
scroll to position [642, 0]
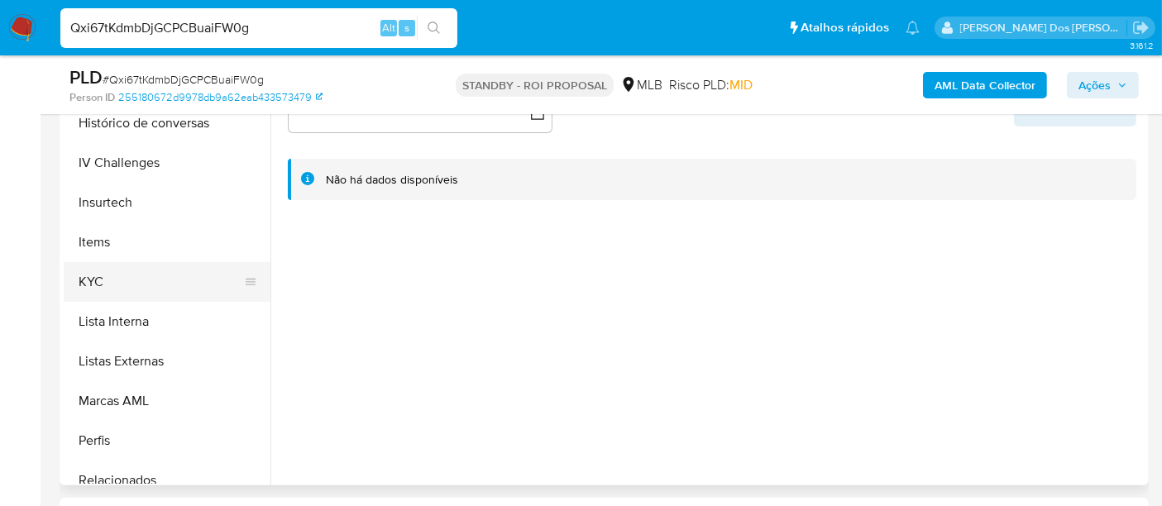
click at [97, 287] on button "KYC" at bounding box center [160, 282] width 193 height 40
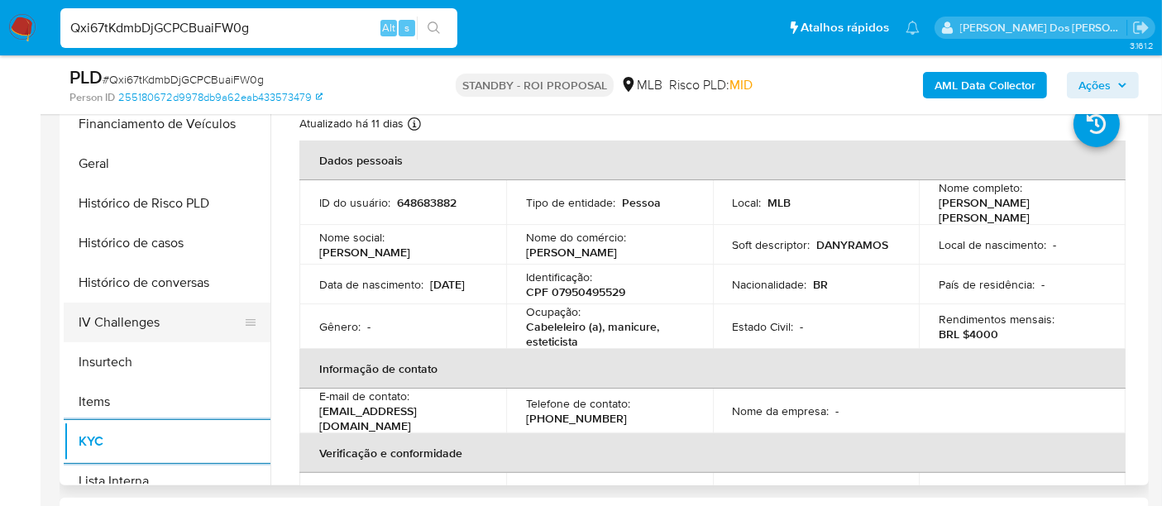
scroll to position [459, 0]
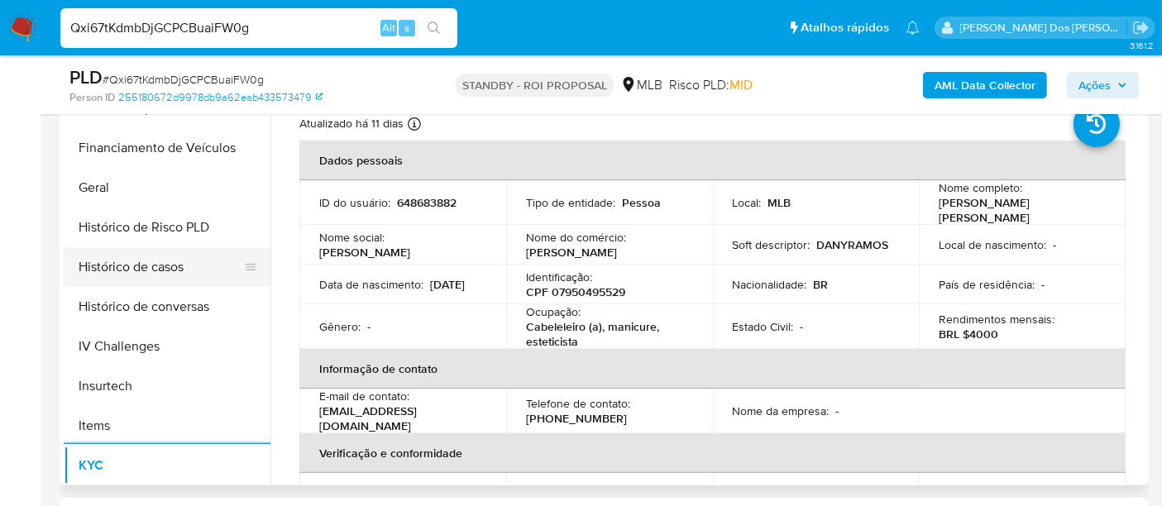
click at [141, 259] on button "Histórico de casos" at bounding box center [160, 267] width 193 height 40
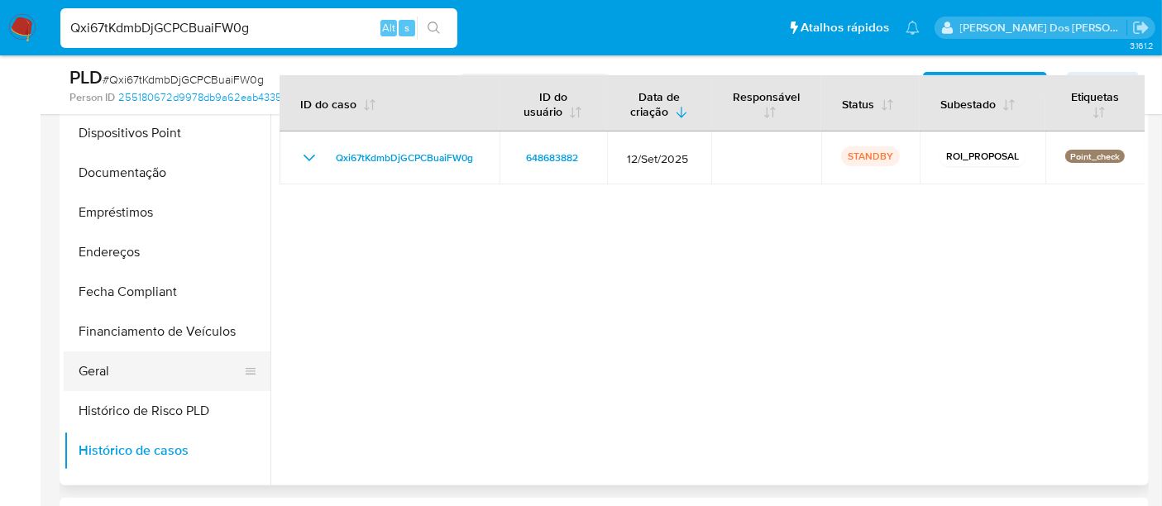
scroll to position [184, 0]
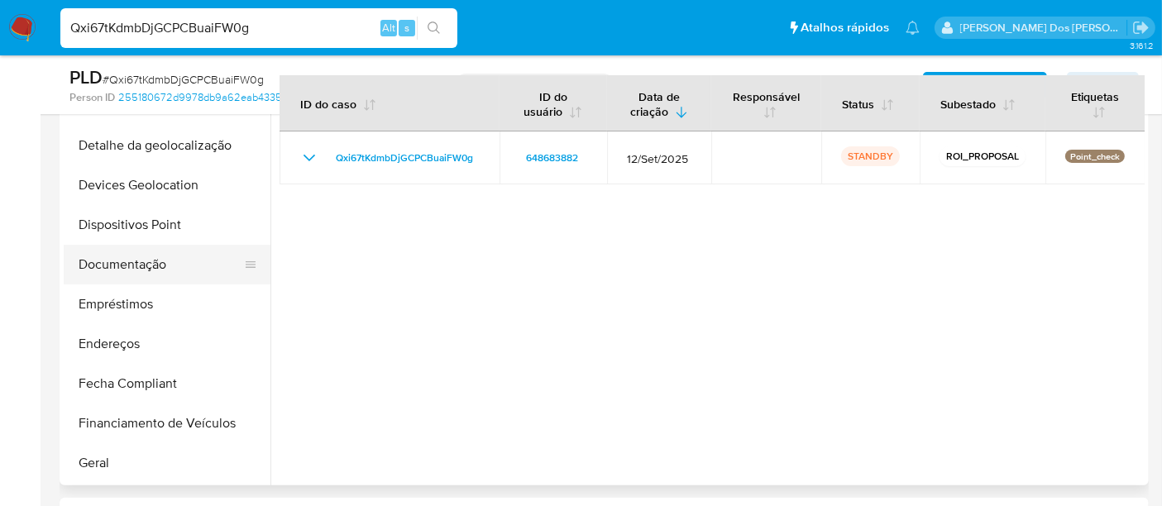
click at [133, 272] on button "Documentação" at bounding box center [160, 265] width 193 height 40
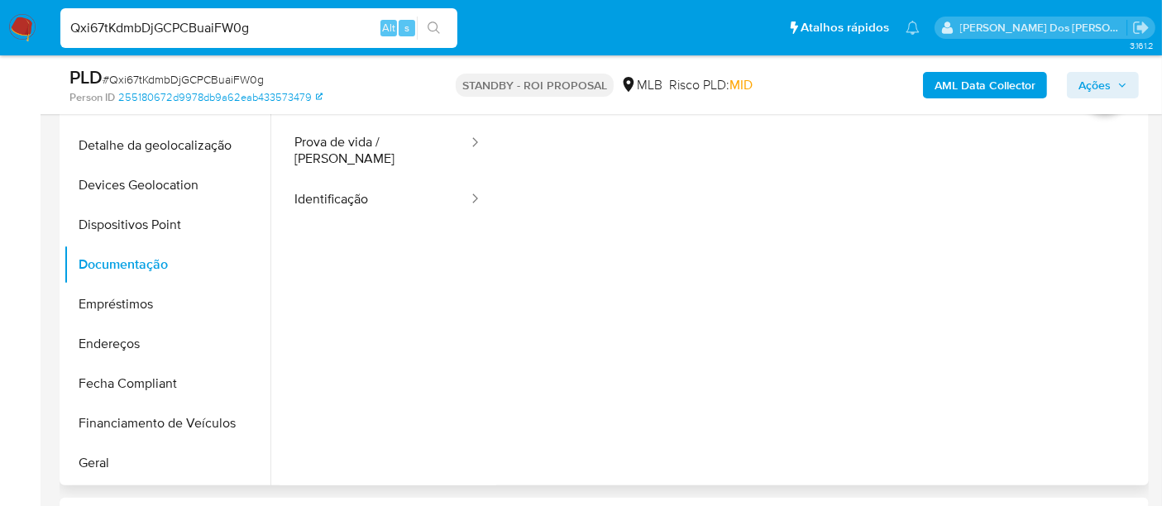
drag, startPoint x: 357, startPoint y: 185, endPoint x: 400, endPoint y: 235, distance: 65.7
click at [357, 184] on button "Identificação" at bounding box center [374, 200] width 190 height 42
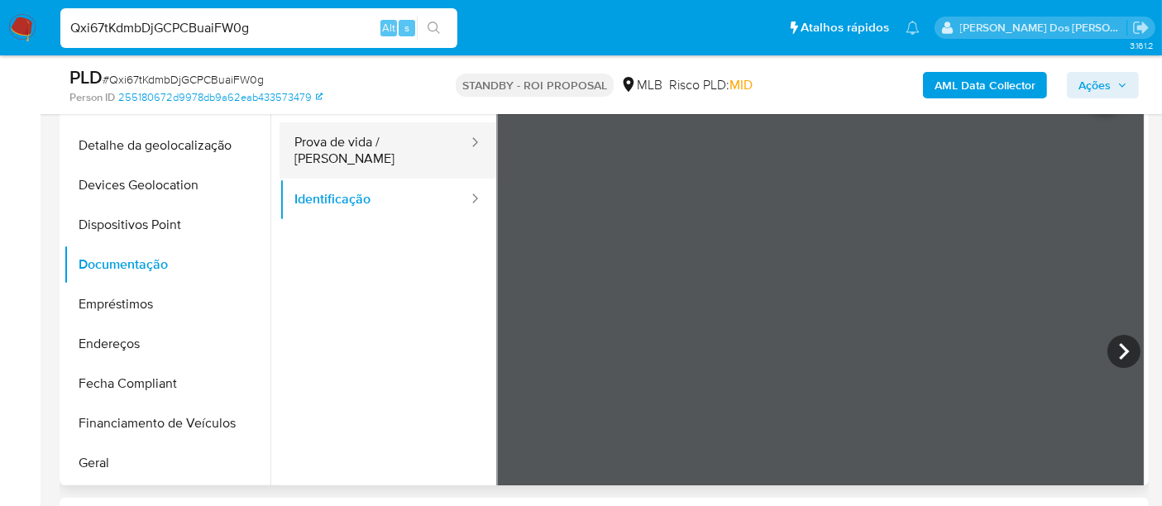
click at [394, 141] on button "Prova de vida / [PERSON_NAME]" at bounding box center [374, 150] width 190 height 56
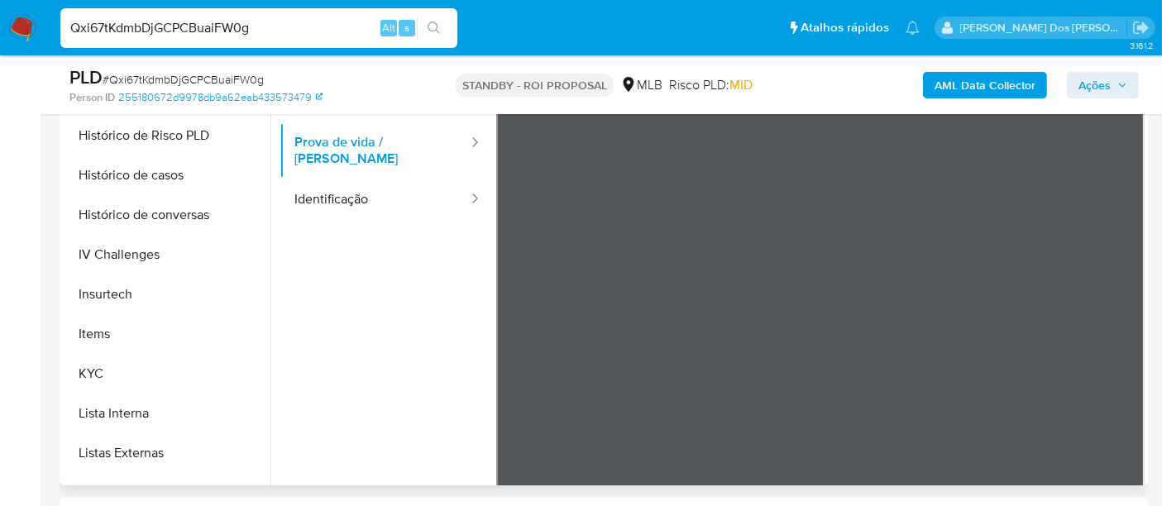
scroll to position [827, 0]
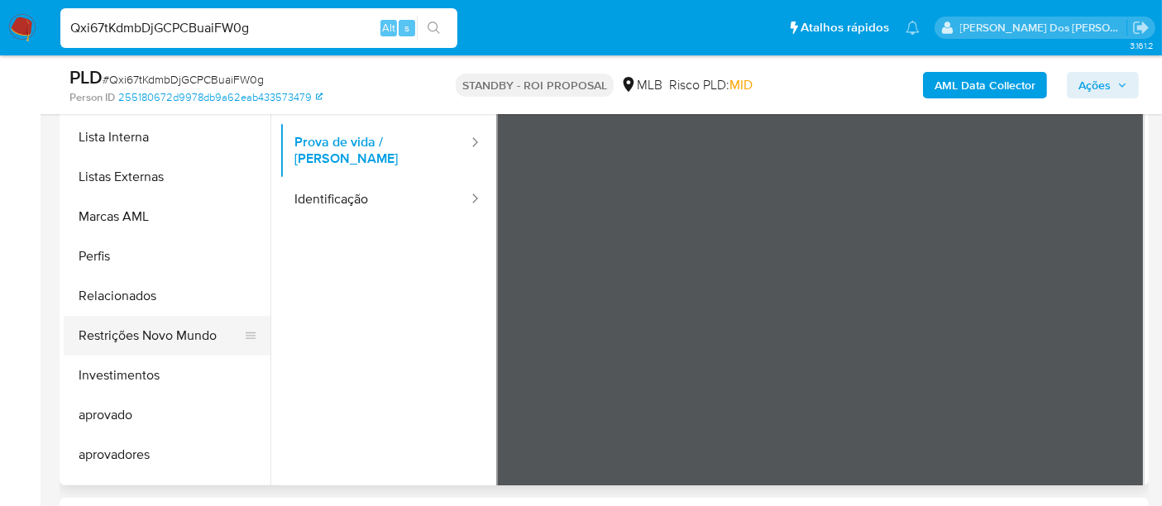
click at [176, 337] on button "Restrições Novo Mundo" at bounding box center [160, 336] width 193 height 40
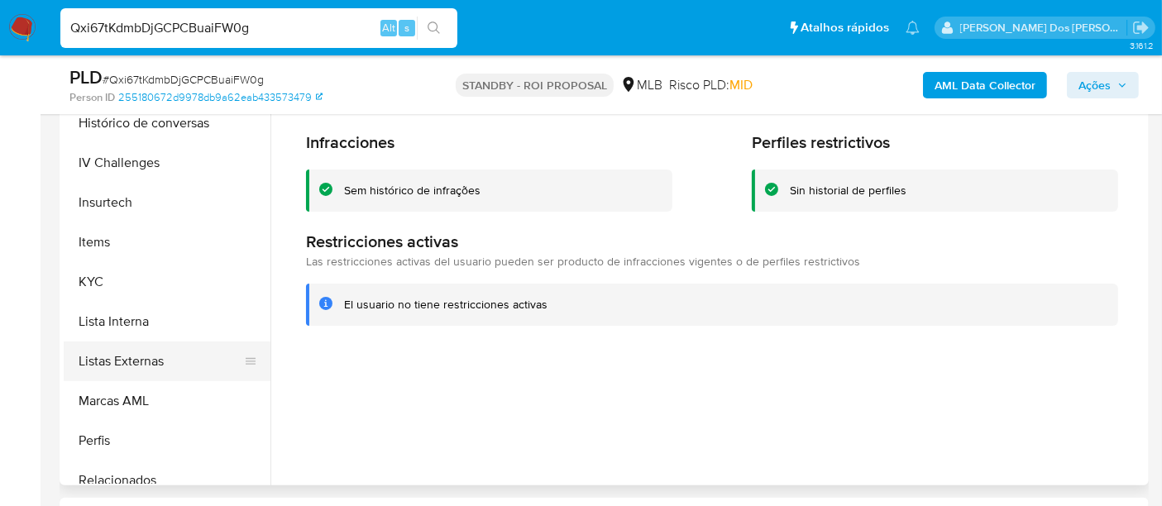
scroll to position [459, 0]
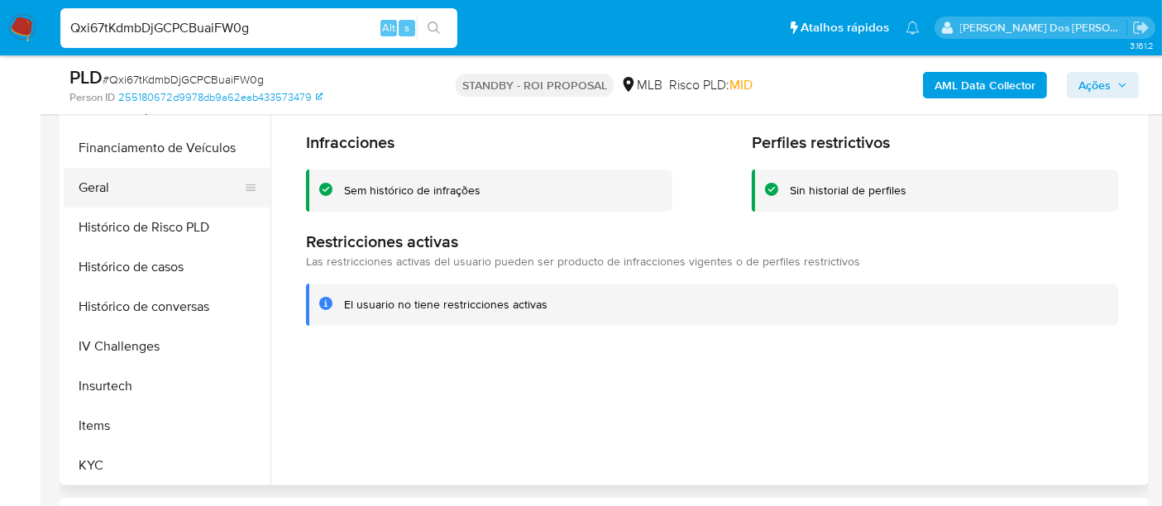
click at [89, 189] on button "Geral" at bounding box center [160, 188] width 193 height 40
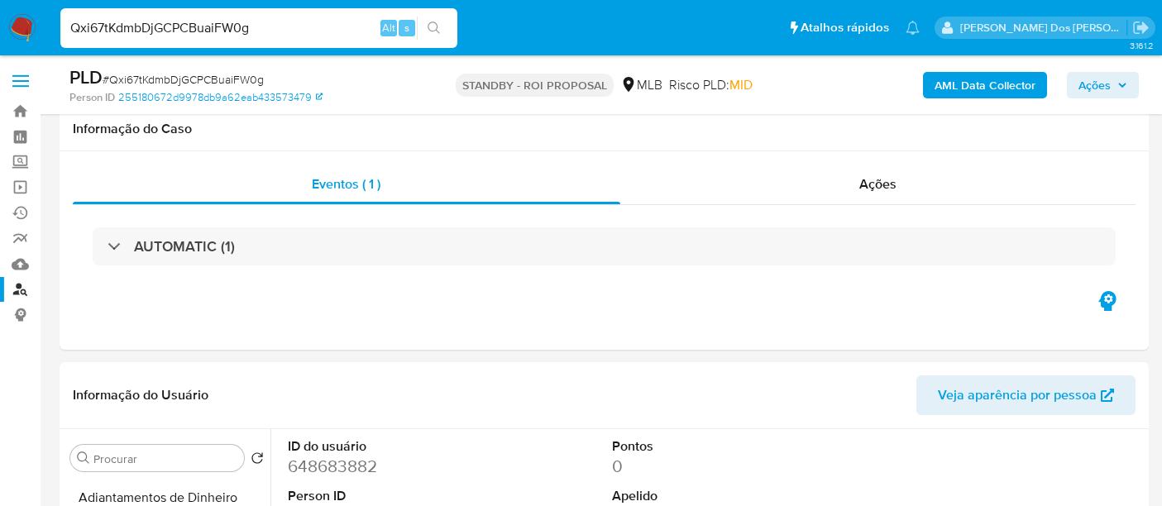
select select "10"
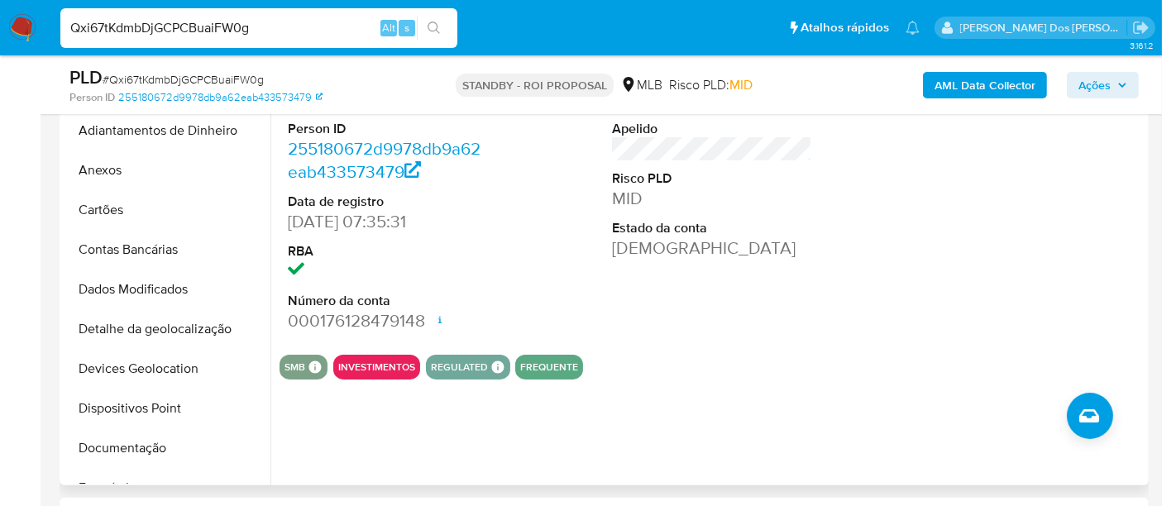
scroll to position [459, 0]
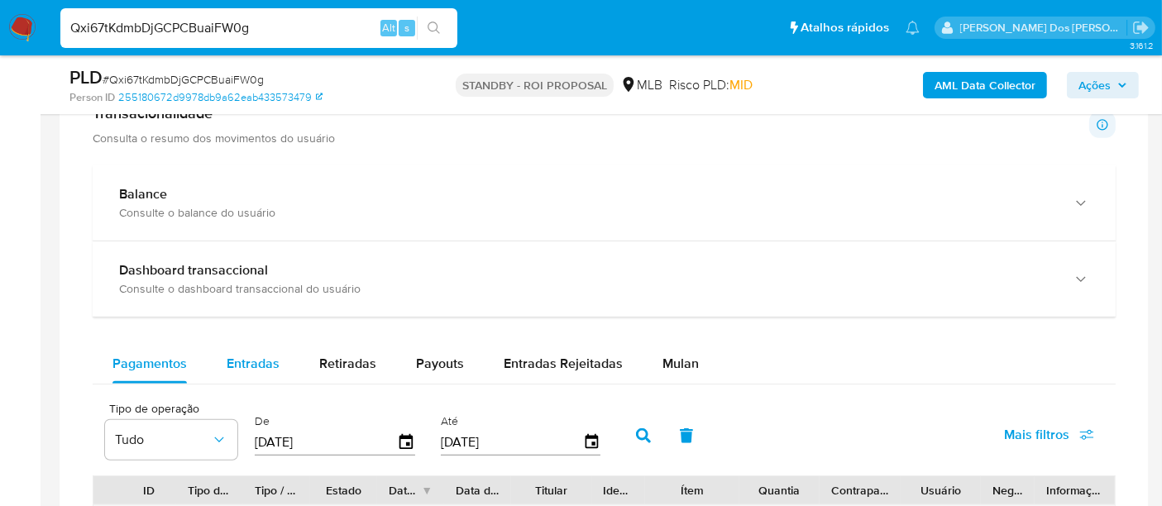
click at [250, 351] on div "Entradas" at bounding box center [253, 364] width 53 height 40
select select "10"
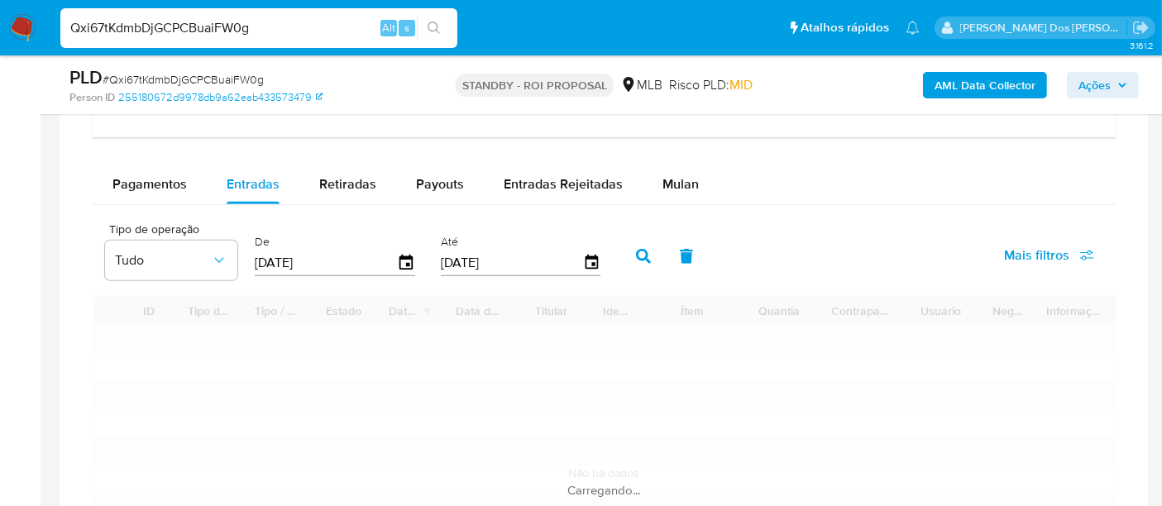
scroll to position [1194, 0]
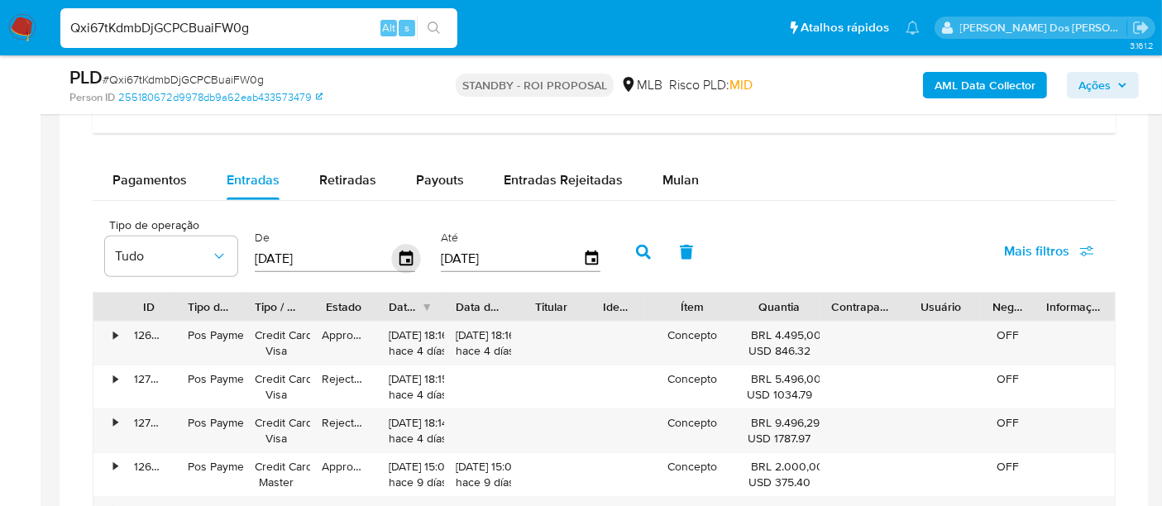
click at [399, 263] on icon "button" at bounding box center [406, 259] width 29 height 29
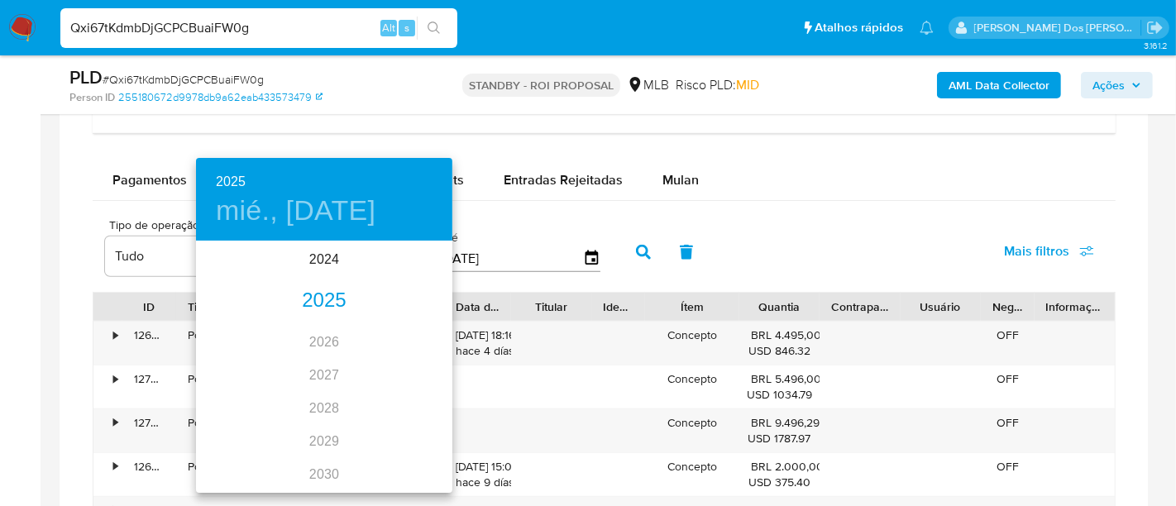
click at [317, 307] on div "2025" at bounding box center [324, 300] width 256 height 33
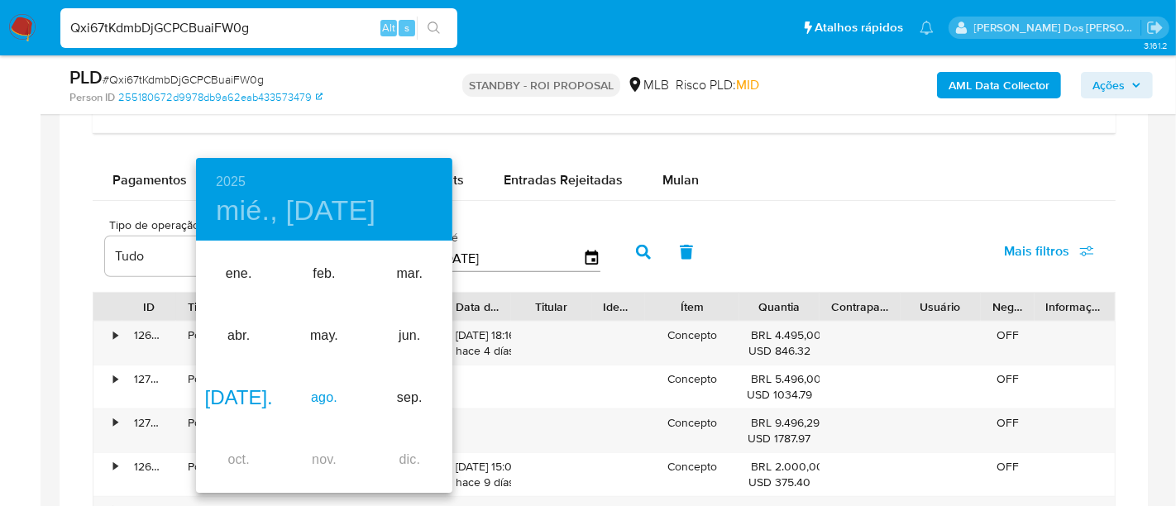
click at [329, 386] on div "ago." at bounding box center [323, 398] width 85 height 62
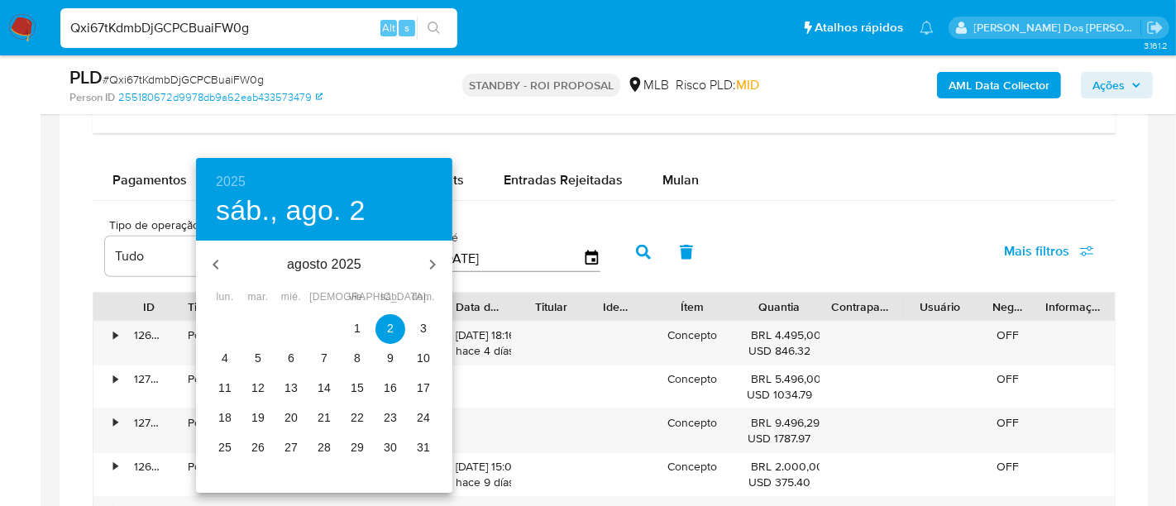
drag, startPoint x: 356, startPoint y: 329, endPoint x: 579, endPoint y: 310, distance: 223.2
click at [357, 329] on p "1" at bounding box center [357, 328] width 7 height 17
type input "[DATE]"
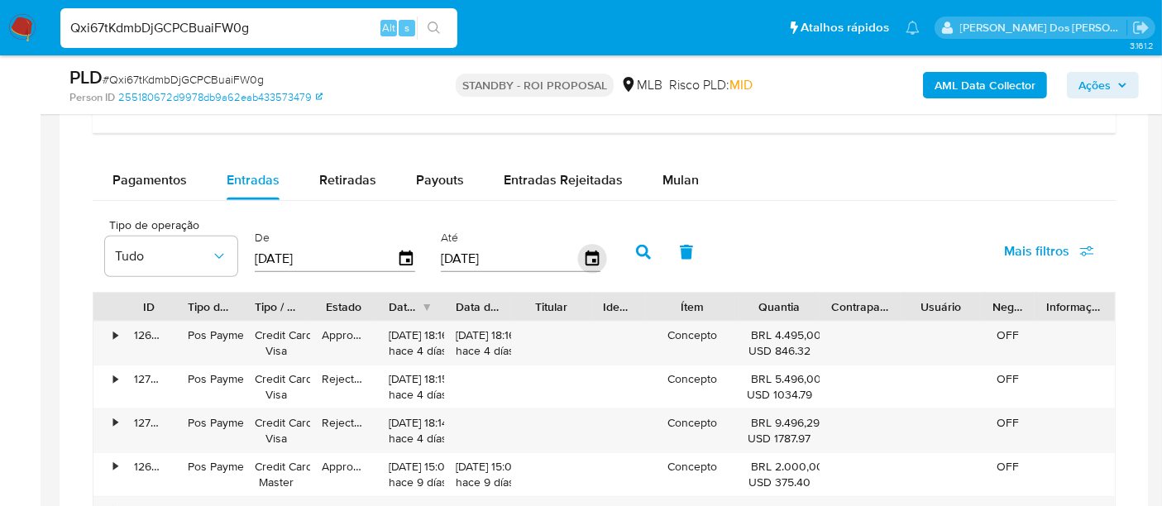
click at [585, 252] on icon "button" at bounding box center [591, 258] width 13 height 15
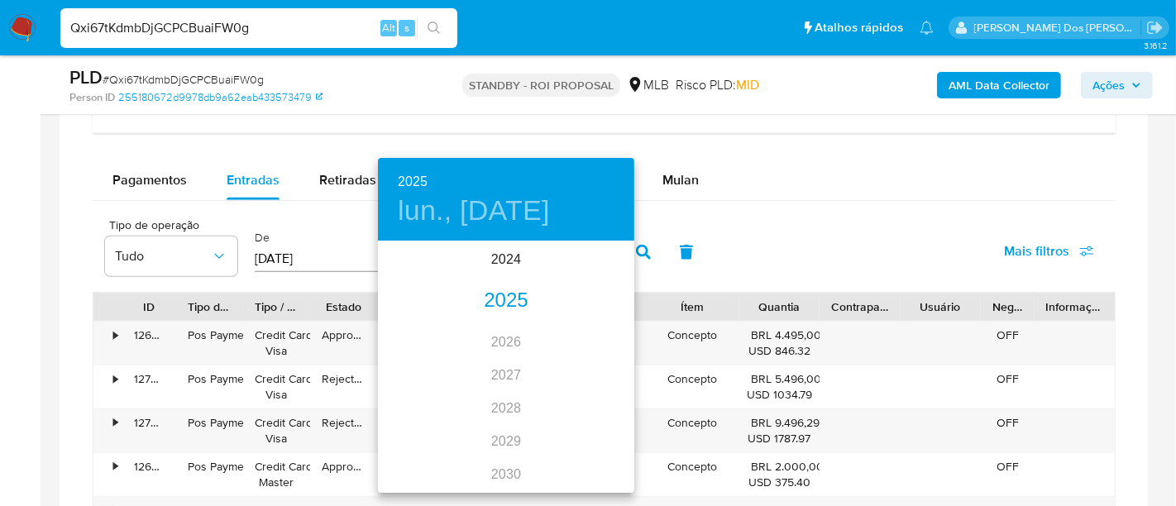
click at [488, 300] on div "2025" at bounding box center [506, 300] width 256 height 33
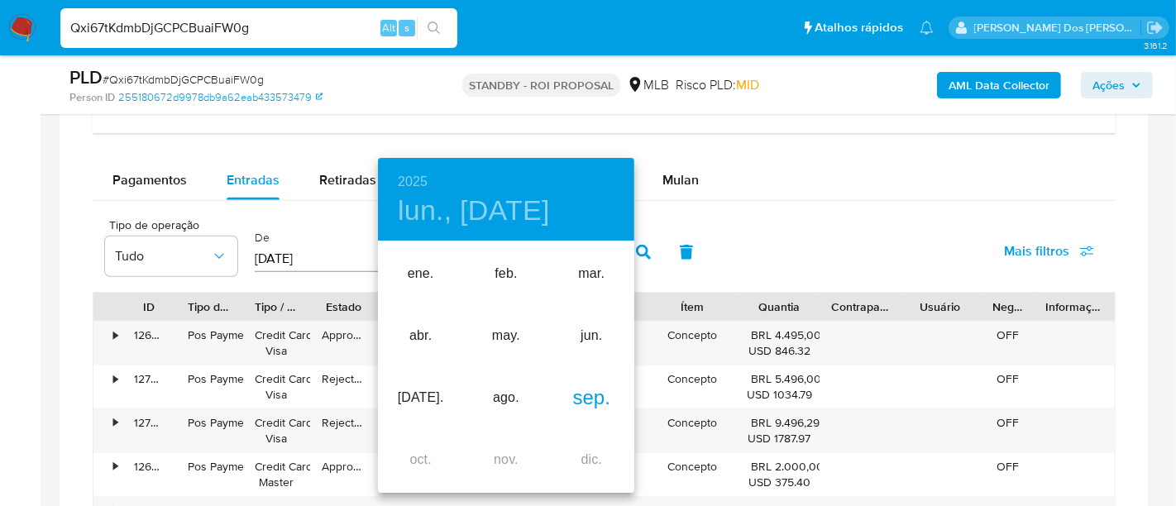
click at [594, 398] on div "sep." at bounding box center [591, 398] width 85 height 62
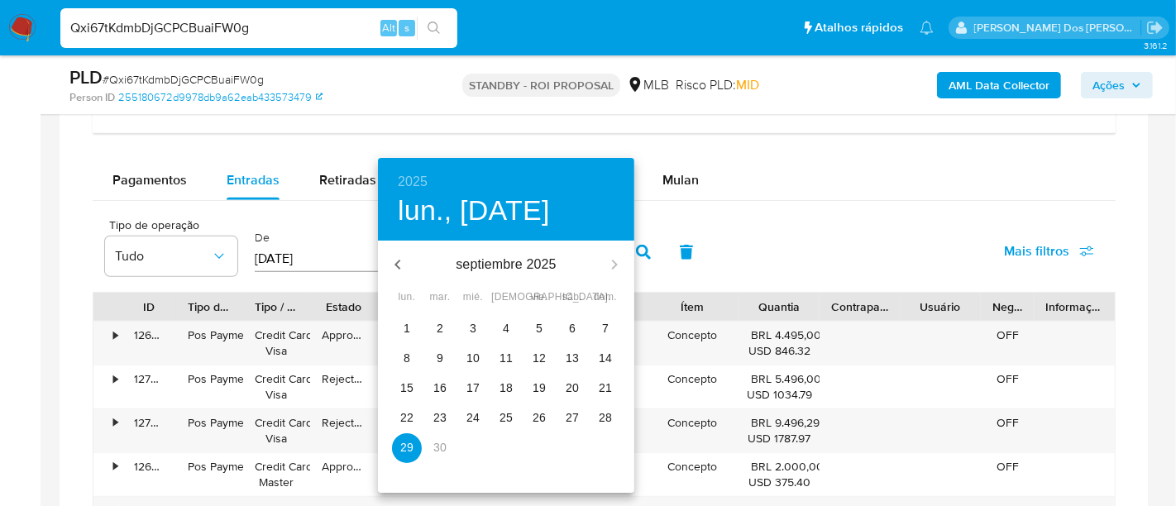
click at [513, 419] on span "25" at bounding box center [506, 417] width 30 height 17
type input "25/09/2025"
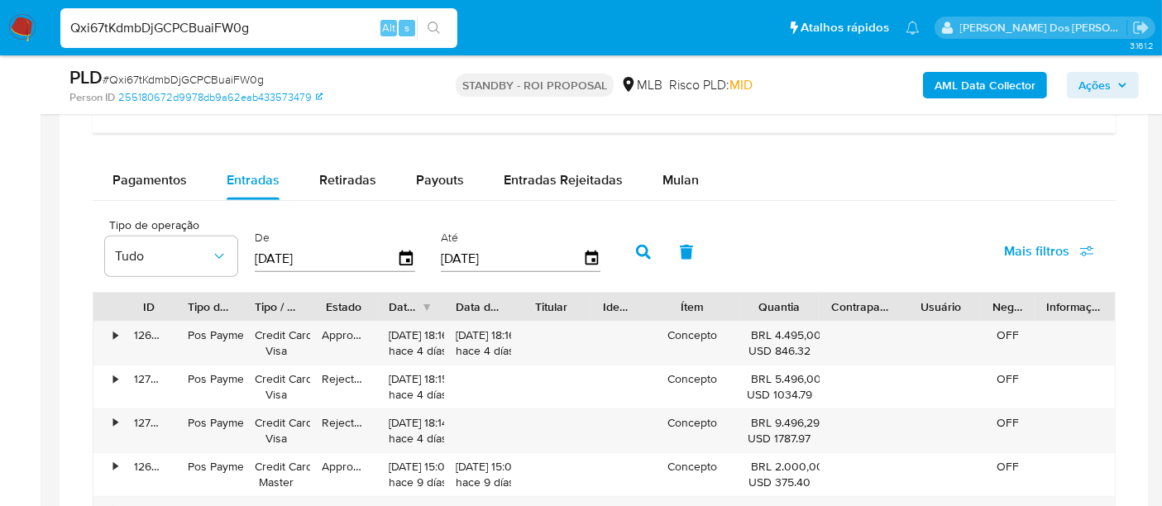
click at [1001, 249] on button "Mais filtros" at bounding box center [1048, 252] width 133 height 40
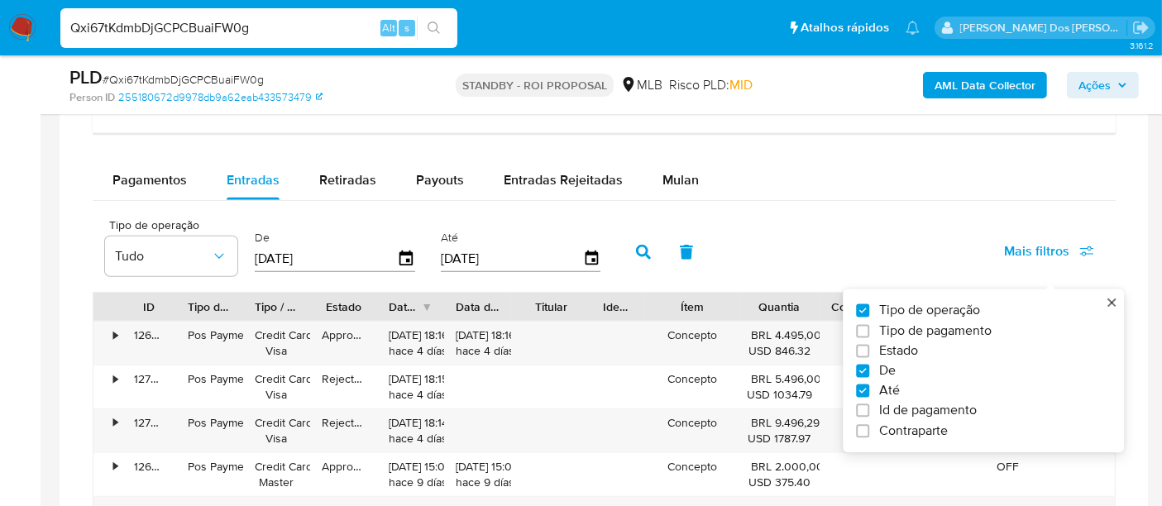
click at [880, 342] on span "Estado" at bounding box center [898, 350] width 39 height 17
click at [869, 344] on input "Estado" at bounding box center [862, 350] width 13 height 13
checkbox input "true"
type input "[DATE]"
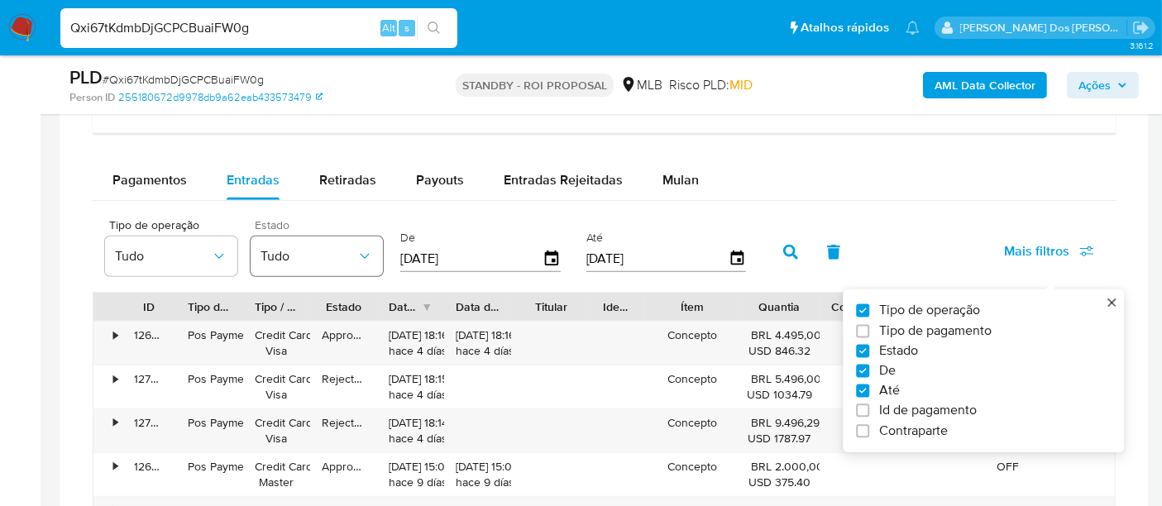
click at [359, 264] on button "Tudo" at bounding box center [317, 256] width 132 height 40
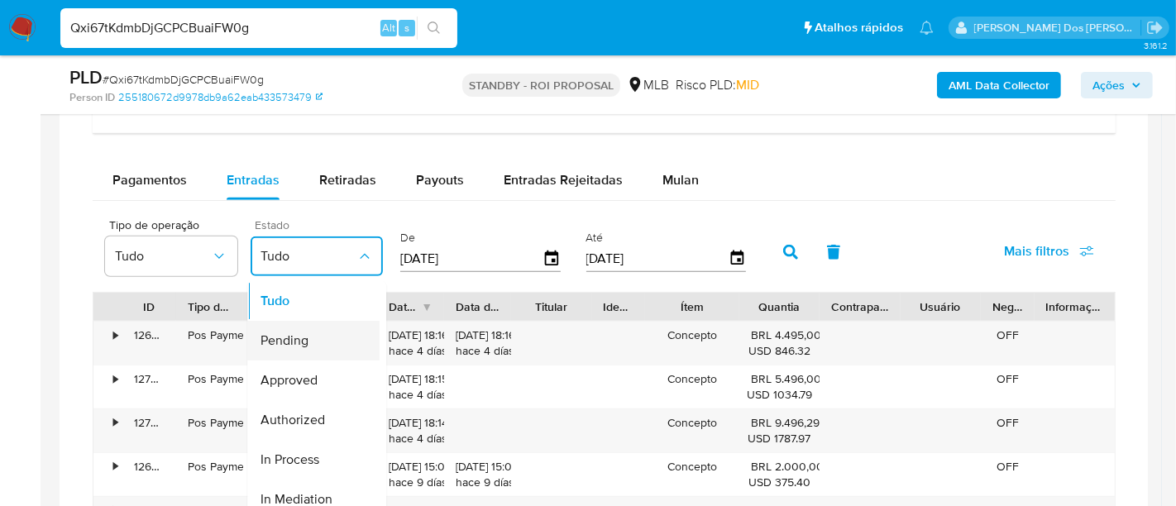
click at [333, 341] on div "Pending" at bounding box center [308, 341] width 96 height 40
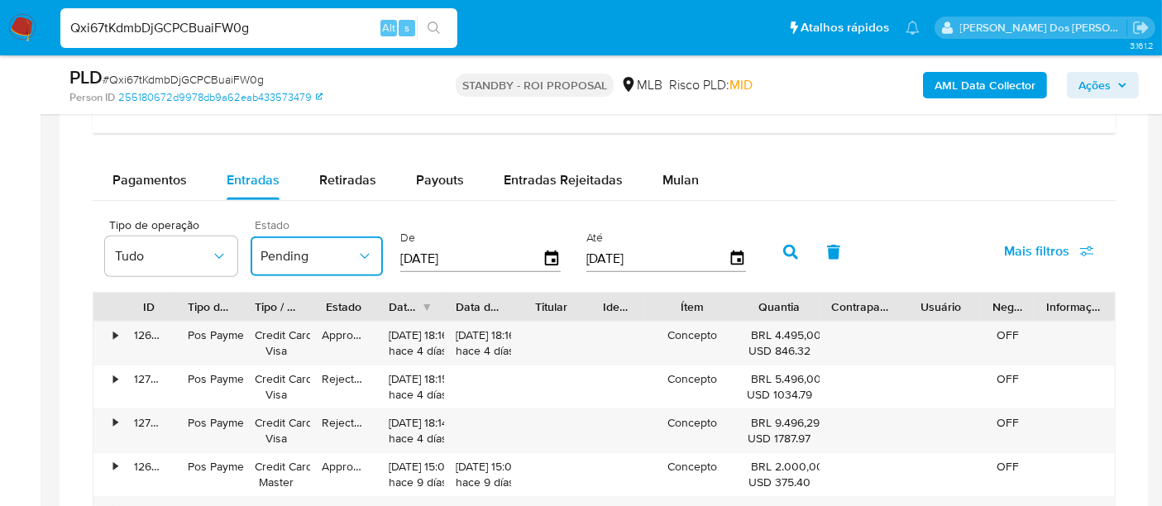
click at [331, 257] on span "Pending" at bounding box center [308, 256] width 96 height 17
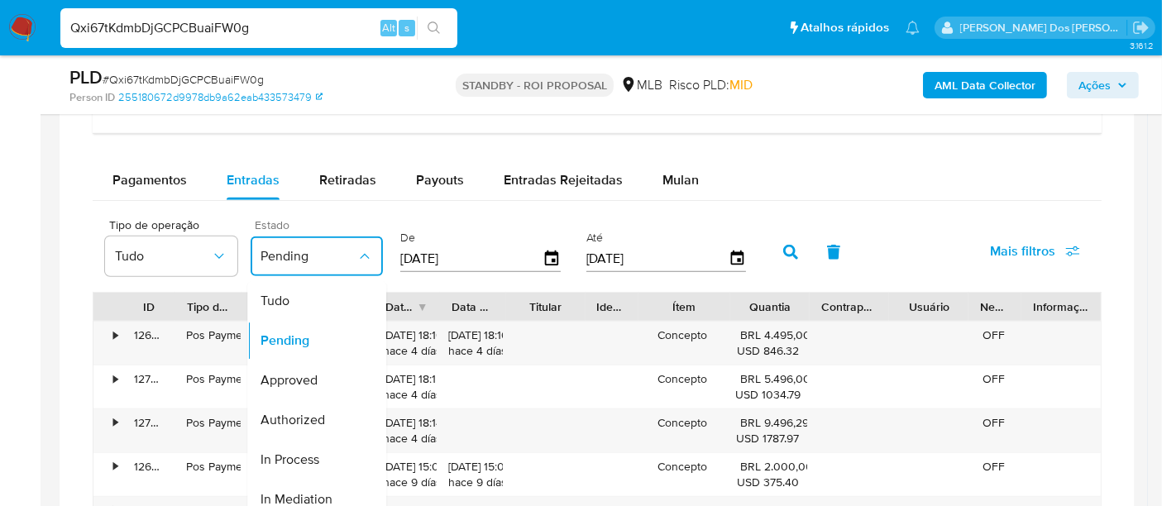
click at [331, 257] on span "Pending" at bounding box center [308, 256] width 96 height 17
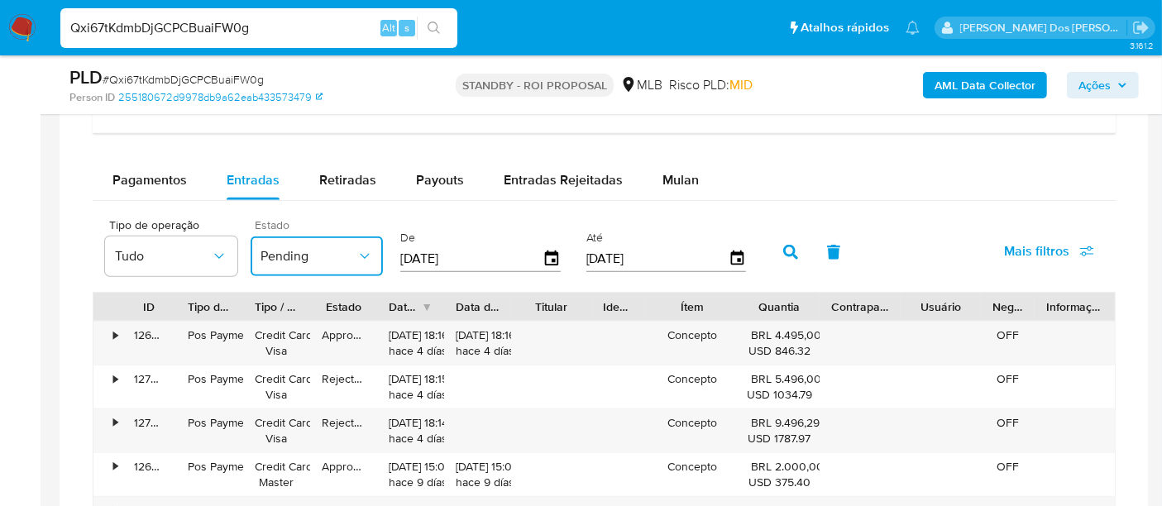
click at [322, 236] on button "Pending" at bounding box center [317, 256] width 132 height 40
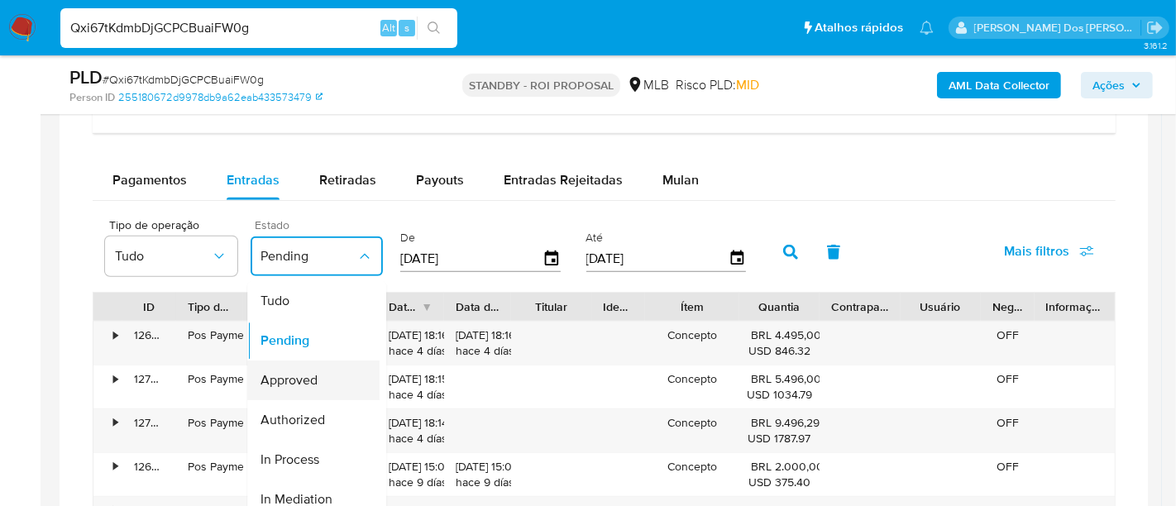
click at [323, 371] on div "Approved" at bounding box center [308, 381] width 96 height 40
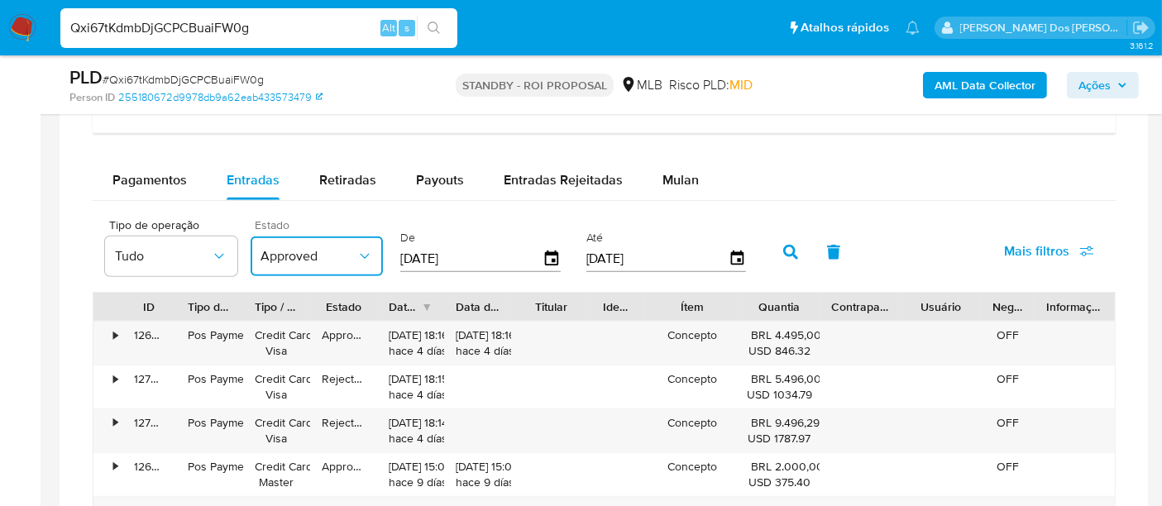
click at [783, 254] on icon "button" at bounding box center [790, 252] width 15 height 15
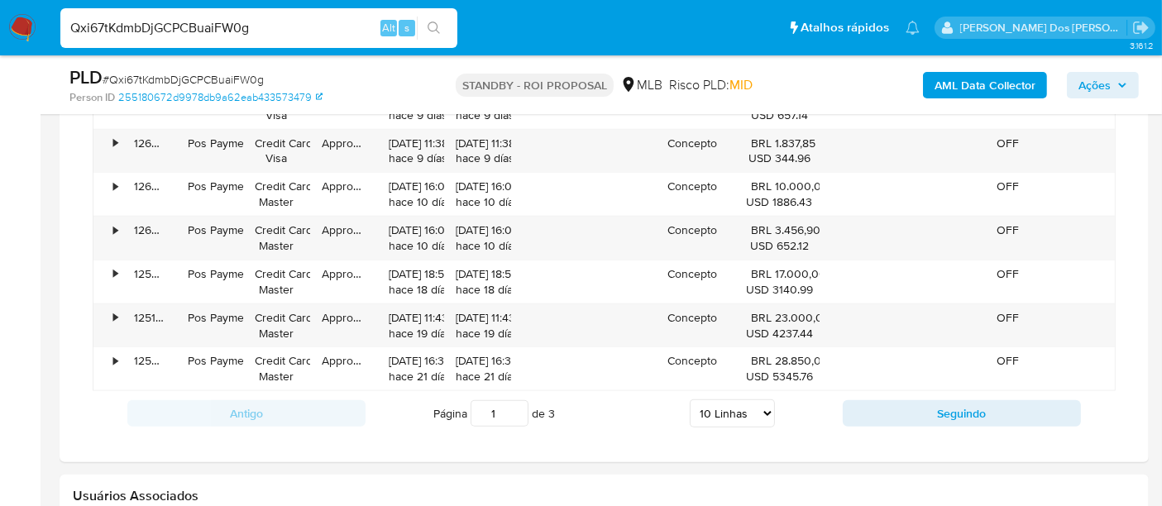
scroll to position [1654, 0]
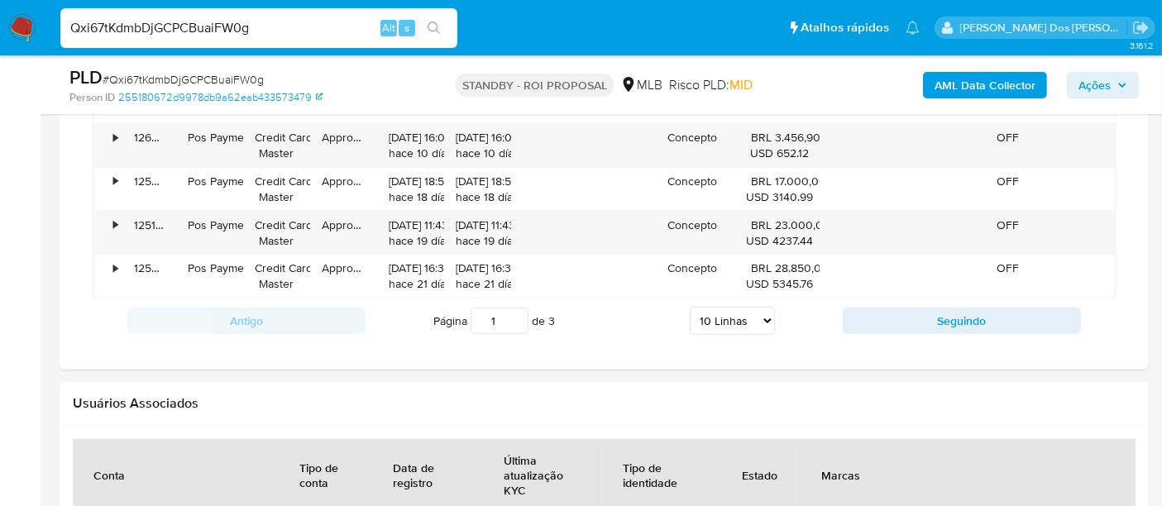
click at [775, 313] on div "Página 1 de 3 5 Linhas 10 Linhas 20 Linhas 25 Linhas 50 Linhas 100 Linhas" at bounding box center [603, 320] width 477 height 33
drag, startPoint x: 766, startPoint y: 318, endPoint x: 765, endPoint y: 326, distance: 8.3
click at [766, 318] on select "5 Linhas 10 Linhas 20 Linhas 25 Linhas 50 Linhas 100 Linhas" at bounding box center [732, 321] width 85 height 28
select select "100"
click at [690, 307] on select "5 Linhas 10 Linhas 20 Linhas 25 Linhas 50 Linhas 100 Linhas" at bounding box center [732, 321] width 85 height 28
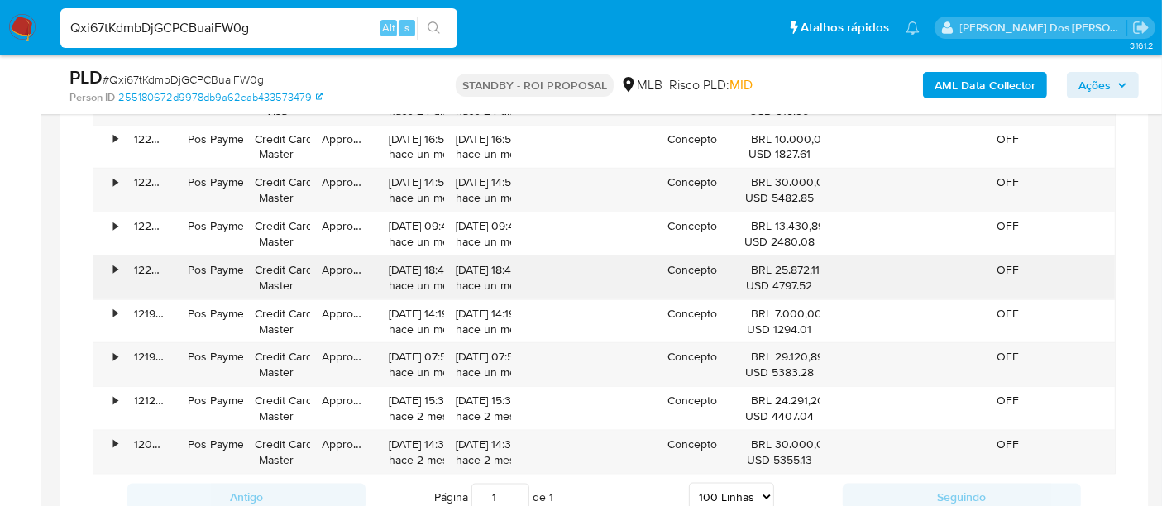
scroll to position [2021, 0]
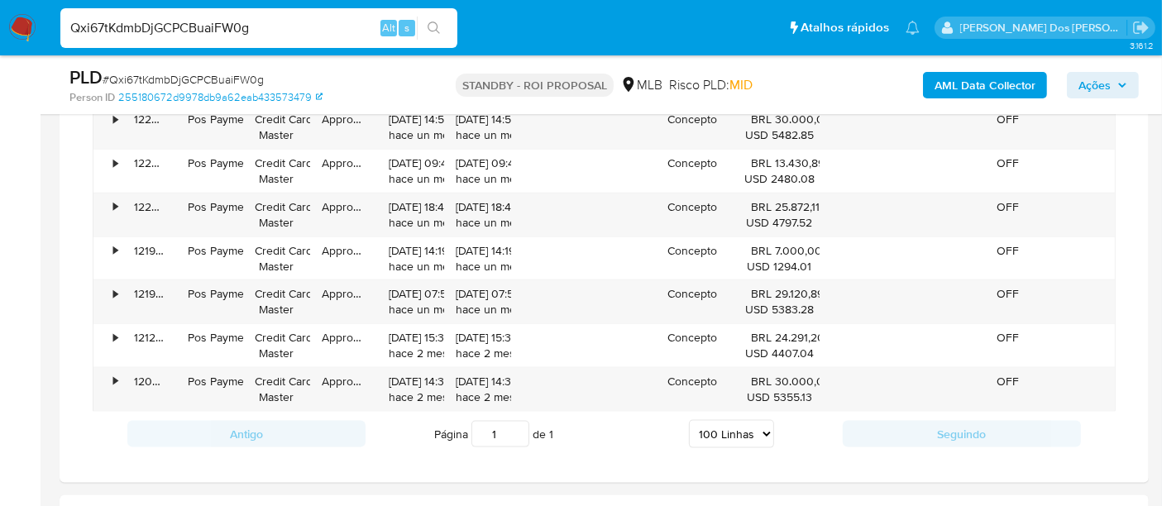
click at [264, 17] on input "Qxi67tKdmbDjGCPCBuaiFW0g" at bounding box center [258, 27] width 397 height 21
paste input "4ztYyrOTj48ZbmNX6e7a03N1"
type input "4ztYyrOTj48ZbmNX6e7a03N1"
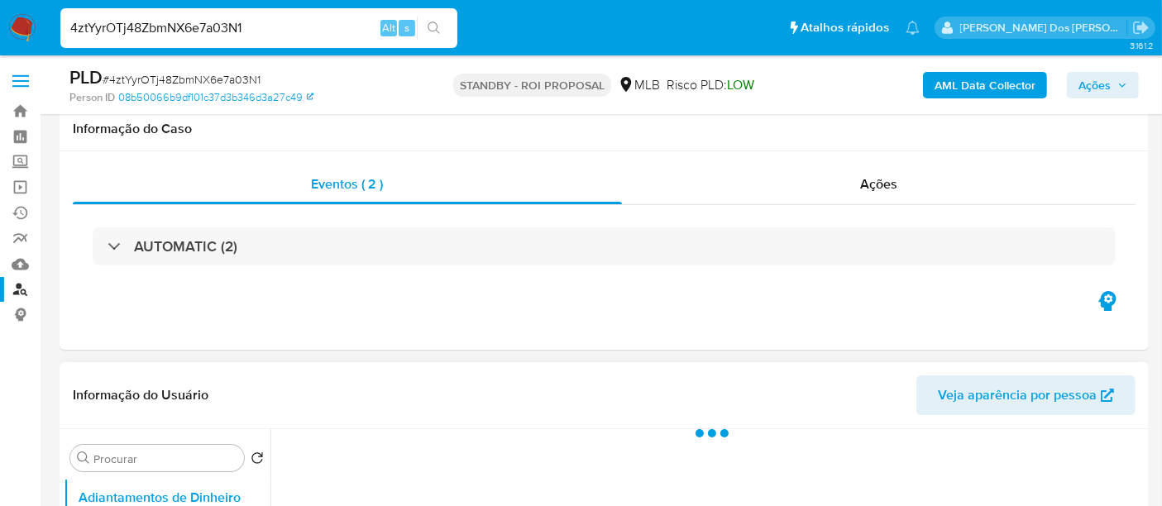
scroll to position [367, 0]
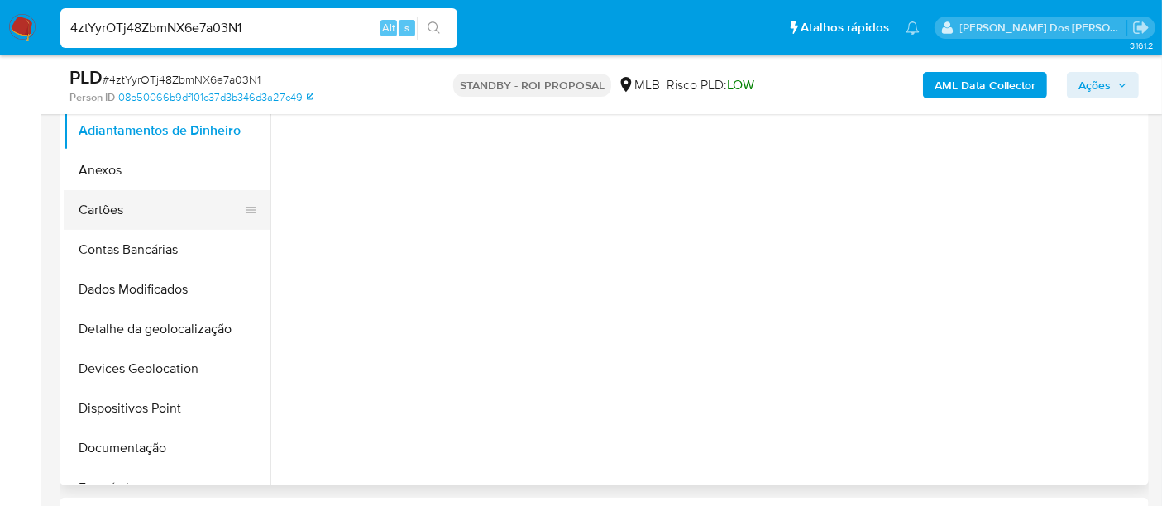
select select "10"
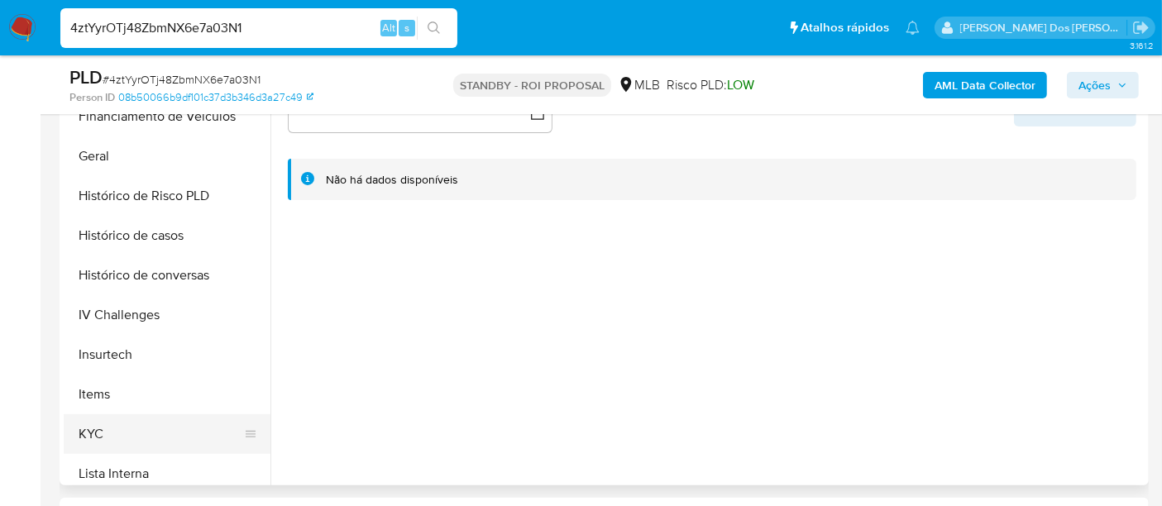
scroll to position [551, 0]
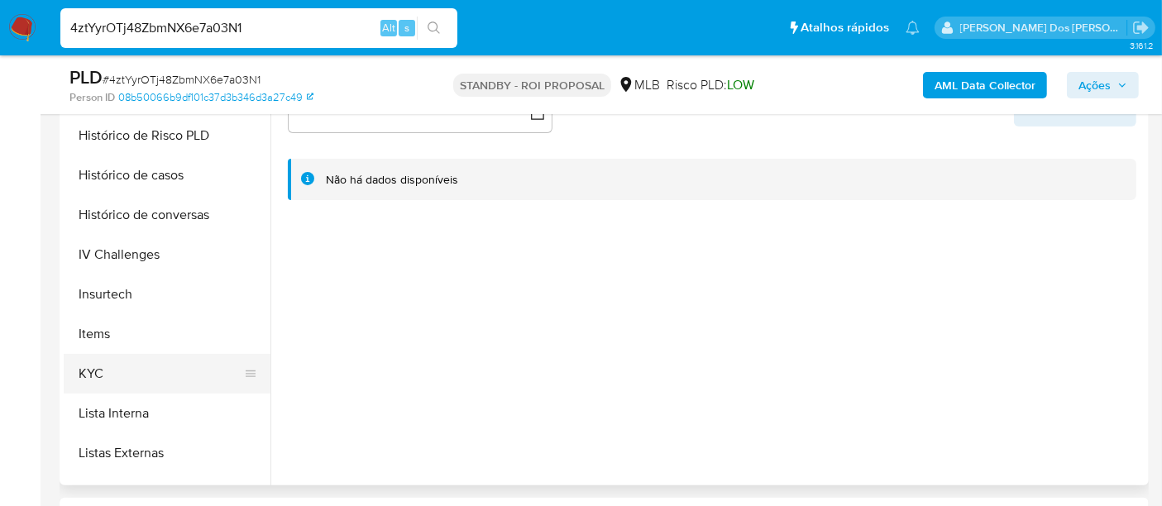
click at [94, 371] on button "KYC" at bounding box center [160, 374] width 193 height 40
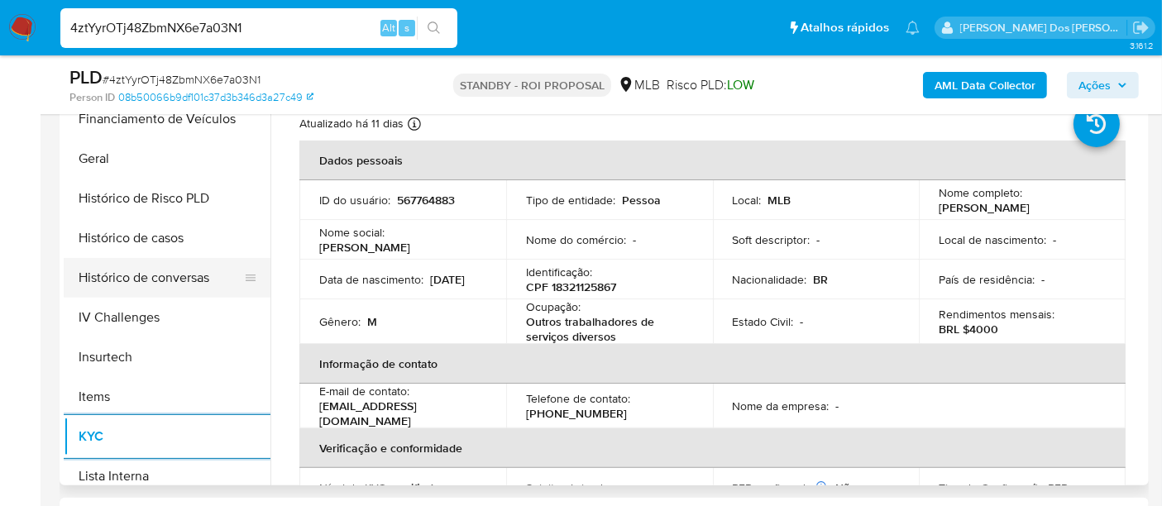
scroll to position [459, 0]
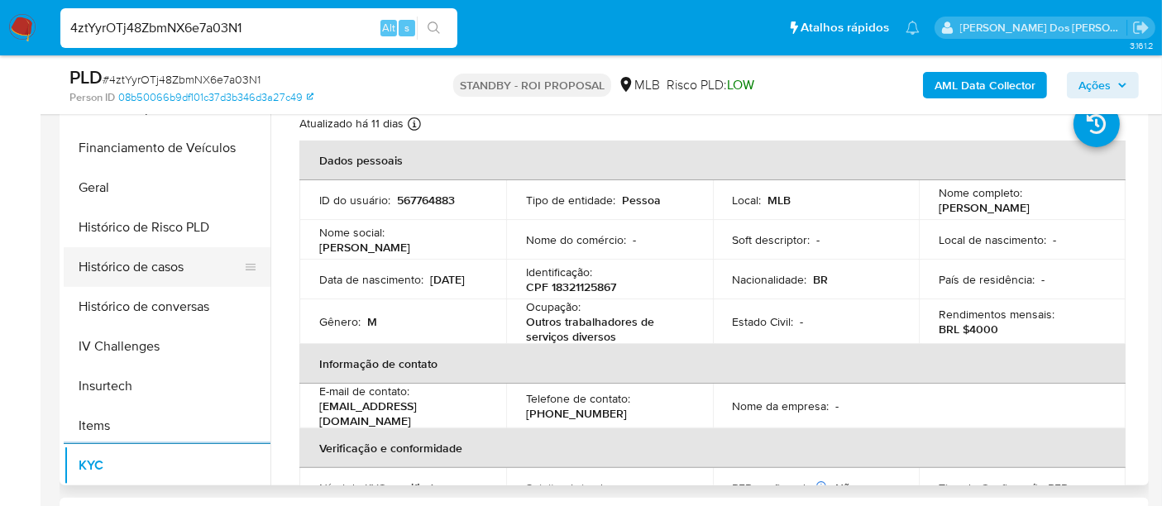
click at [135, 279] on button "Histórico de casos" at bounding box center [160, 267] width 193 height 40
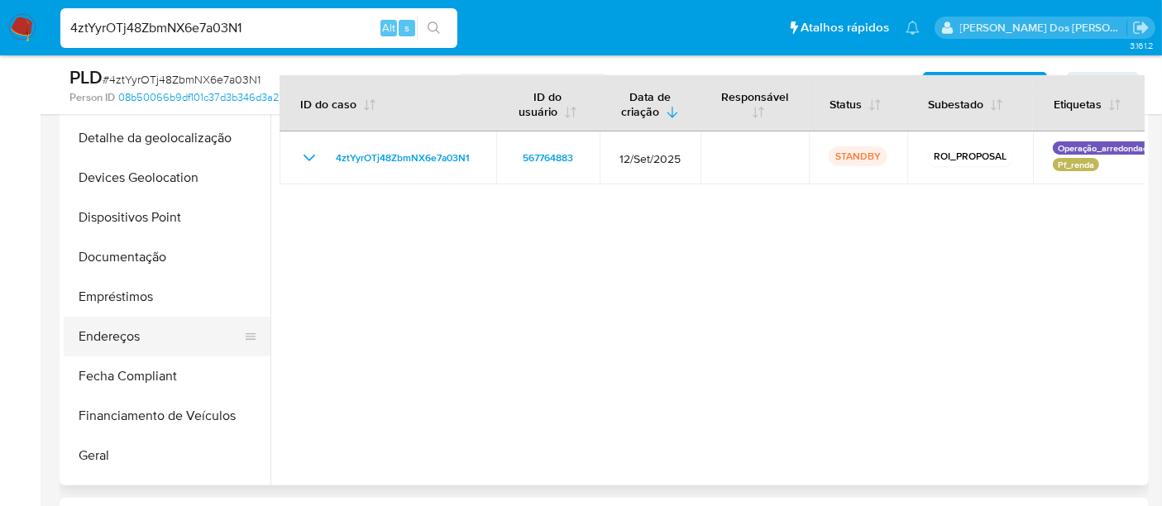
scroll to position [184, 0]
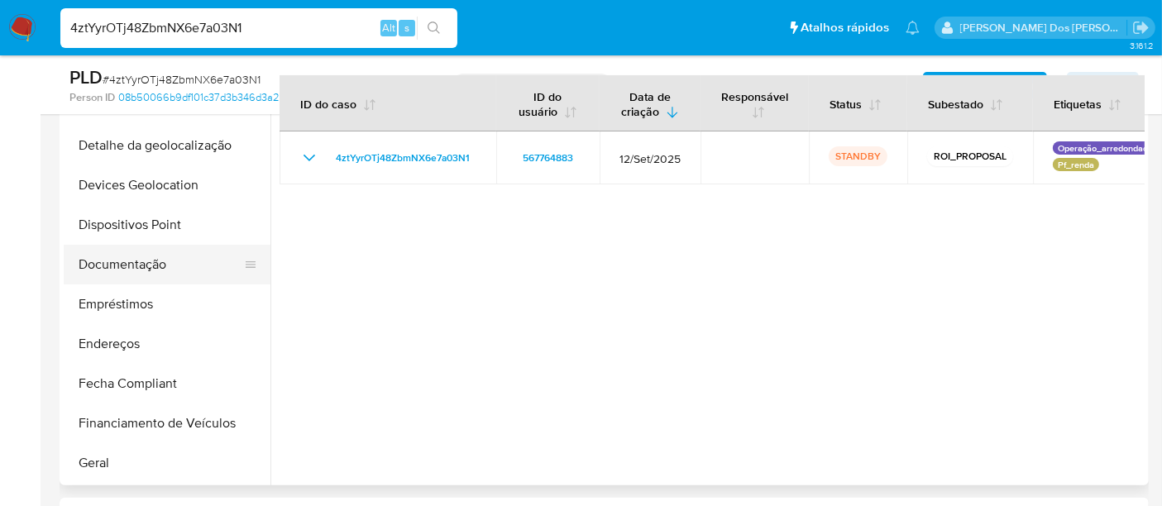
click at [122, 266] on button "Documentação" at bounding box center [160, 265] width 193 height 40
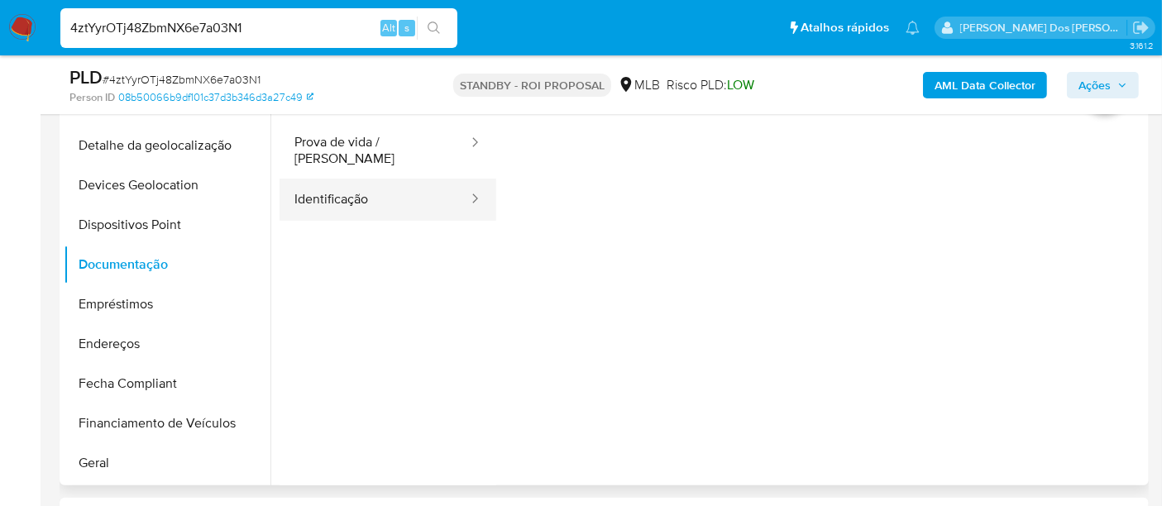
click at [318, 201] on button "Identificação" at bounding box center [374, 200] width 190 height 42
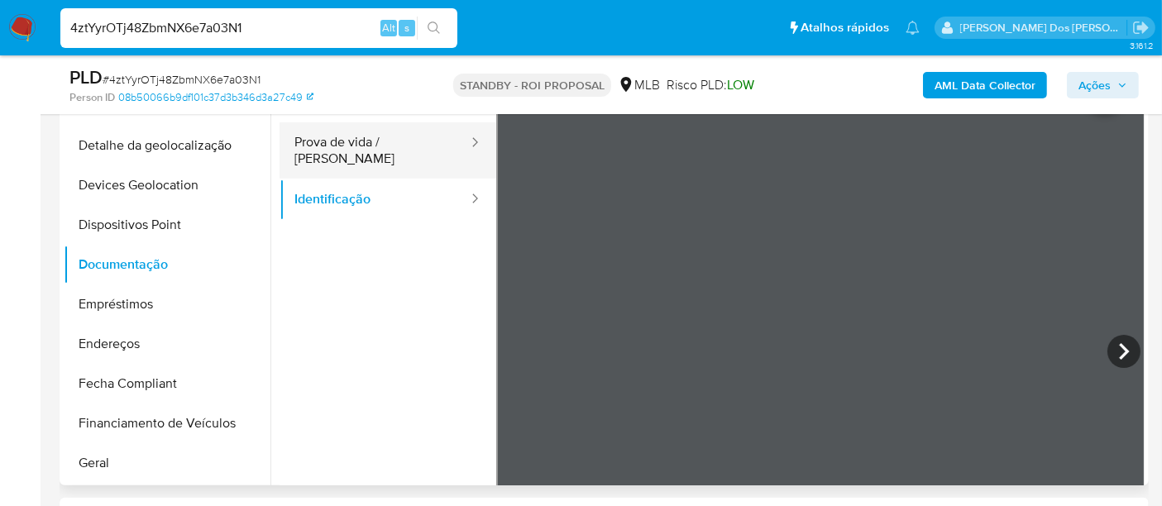
click at [385, 142] on button "Prova de vida / [PERSON_NAME]" at bounding box center [374, 150] width 190 height 56
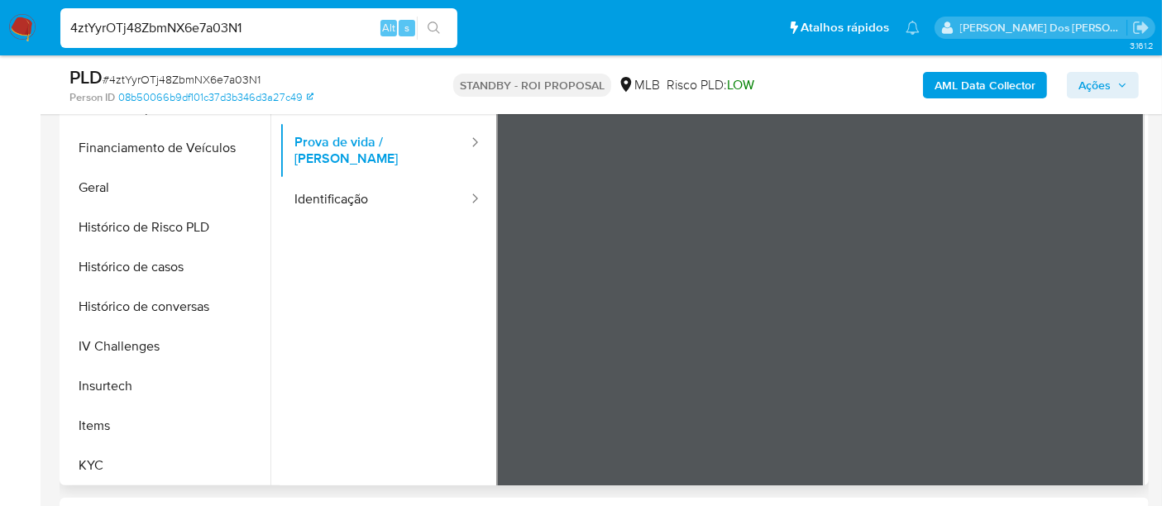
scroll to position [734, 0]
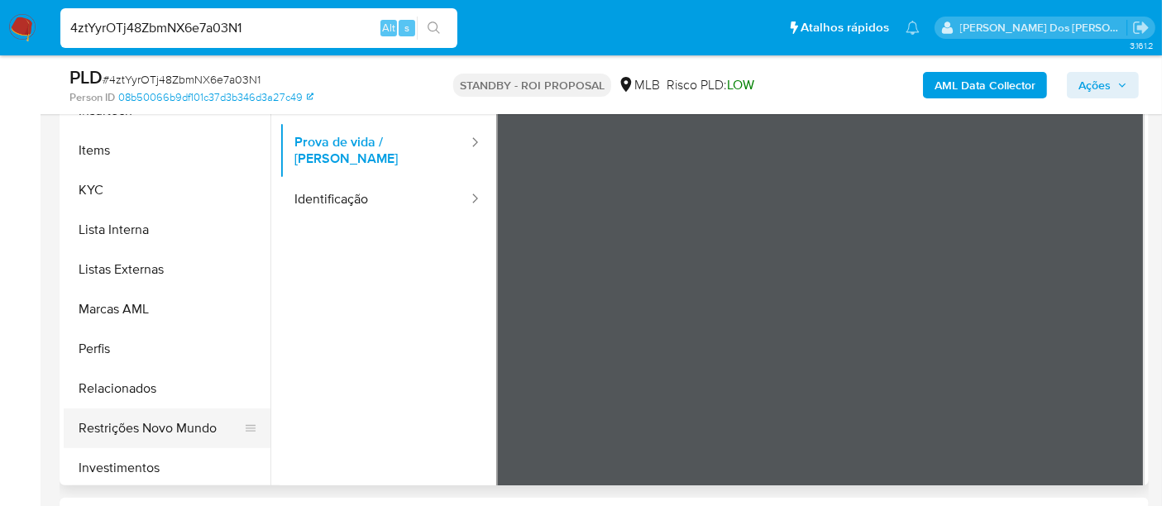
click at [170, 427] on button "Restrições Novo Mundo" at bounding box center [160, 428] width 193 height 40
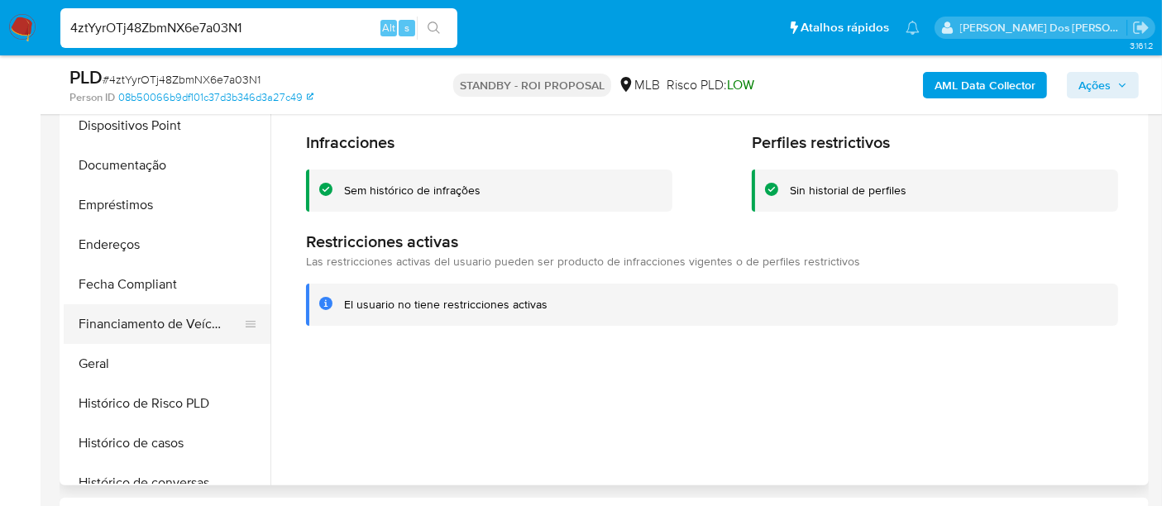
scroll to position [275, 0]
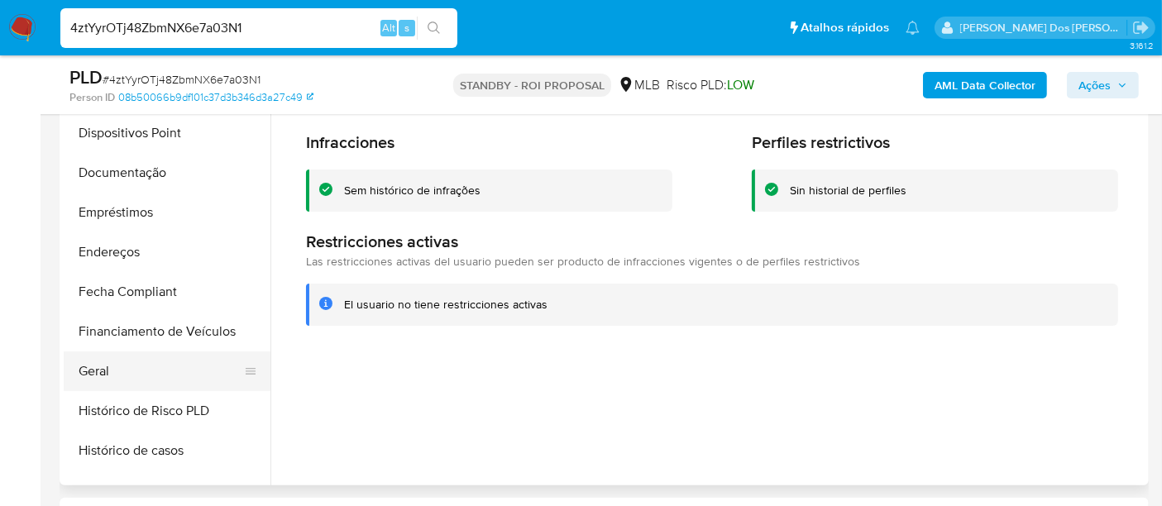
click at [94, 363] on button "Geral" at bounding box center [160, 371] width 193 height 40
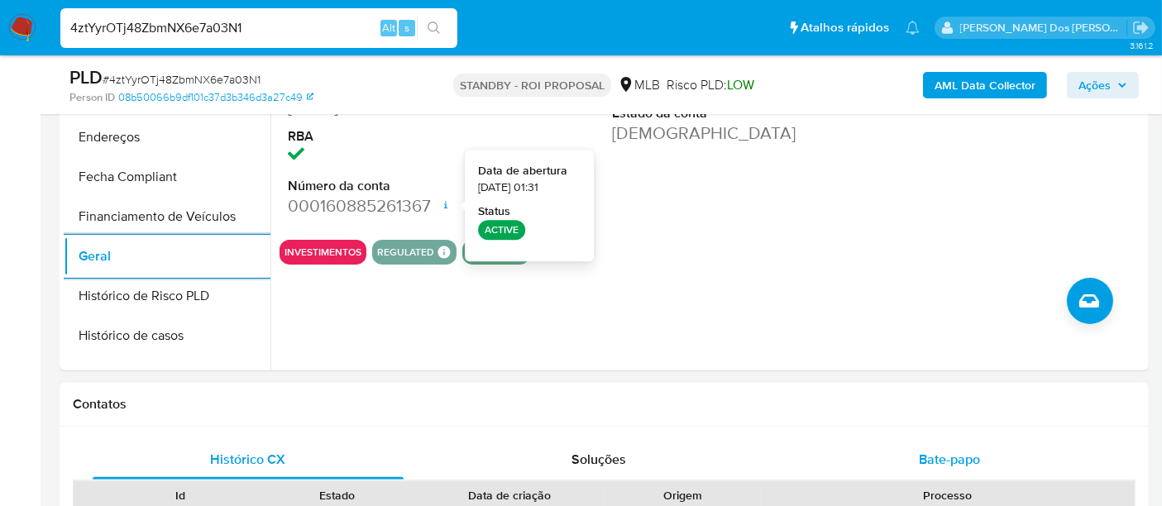
scroll to position [642, 0]
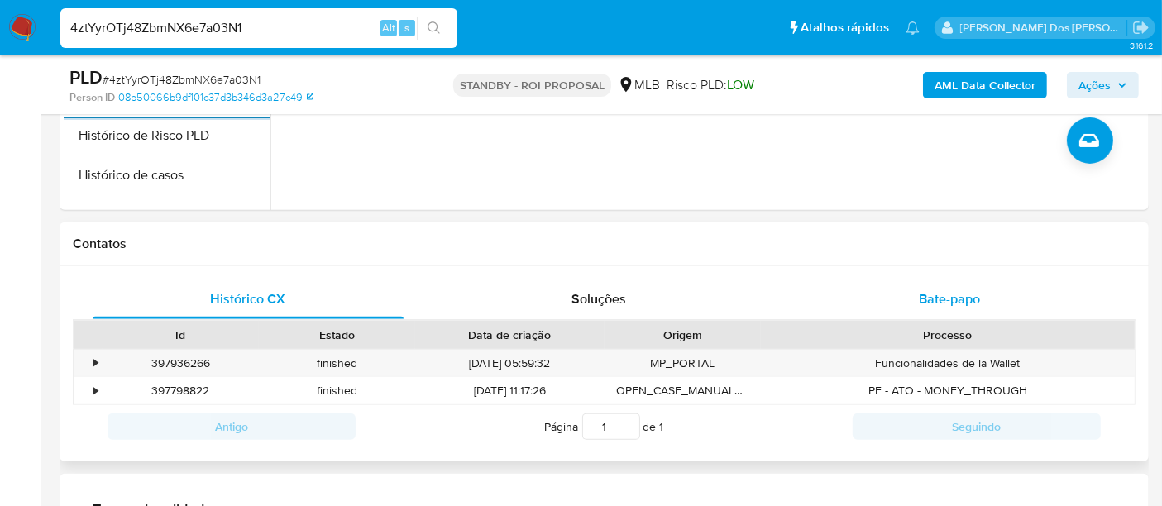
click at [954, 301] on span "Bate-papo" at bounding box center [949, 298] width 61 height 19
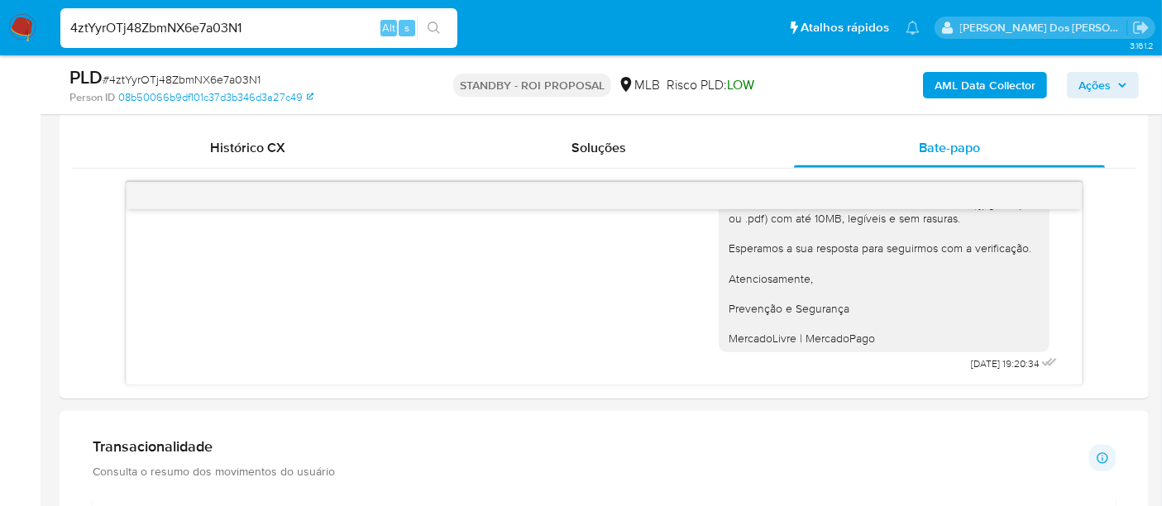
scroll to position [919, 0]
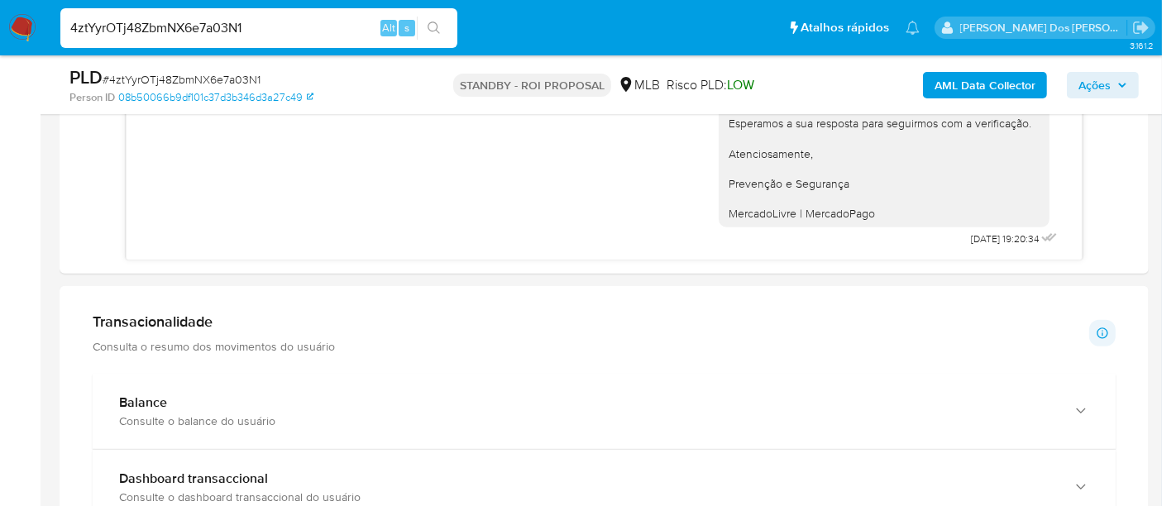
click at [241, 24] on input "4ztYyrOTj48ZbmNX6e7a03N1" at bounding box center [258, 27] width 397 height 21
paste input "Lbsr0tjJVoyW5JQeYupdAcWd"
type input "Lbsr0tjJVoyW5JQeYupdAcWd"
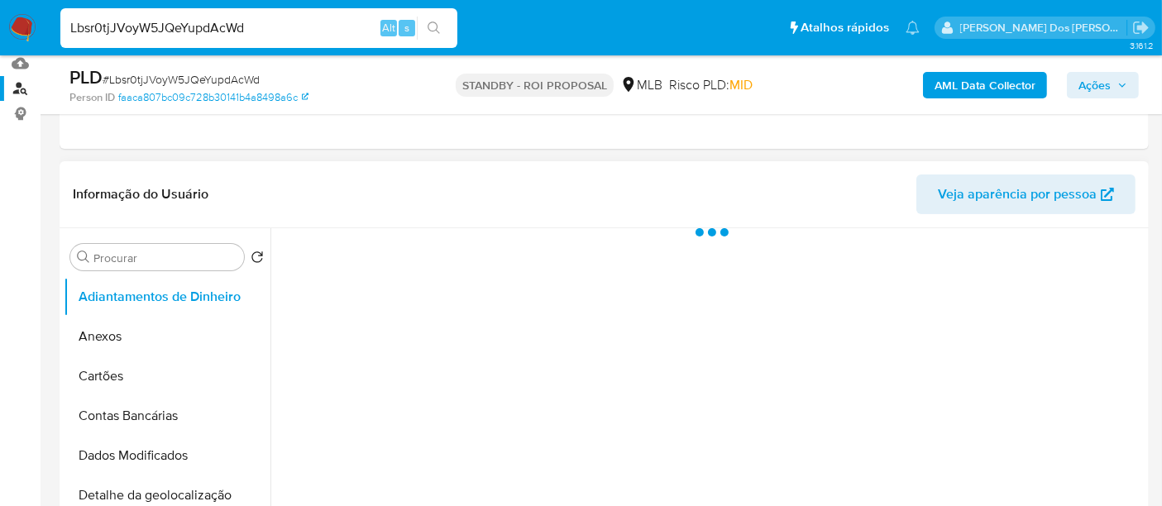
scroll to position [275, 0]
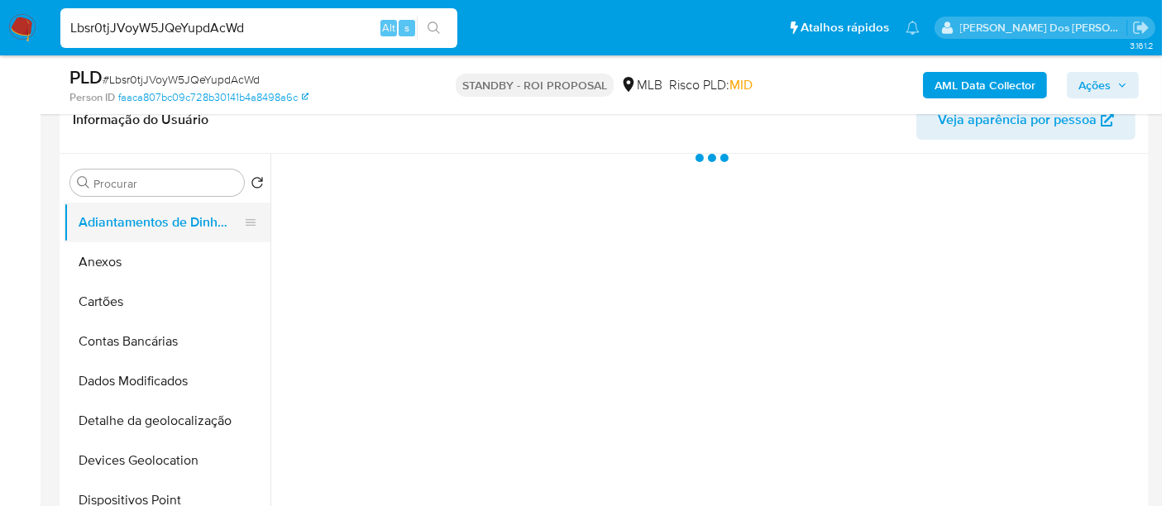
select select "10"
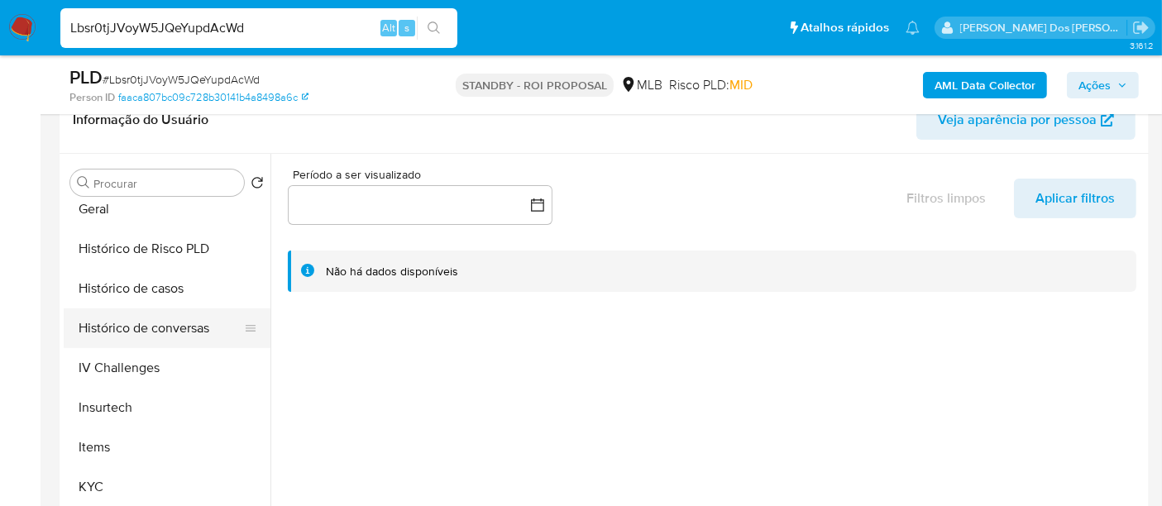
scroll to position [551, 0]
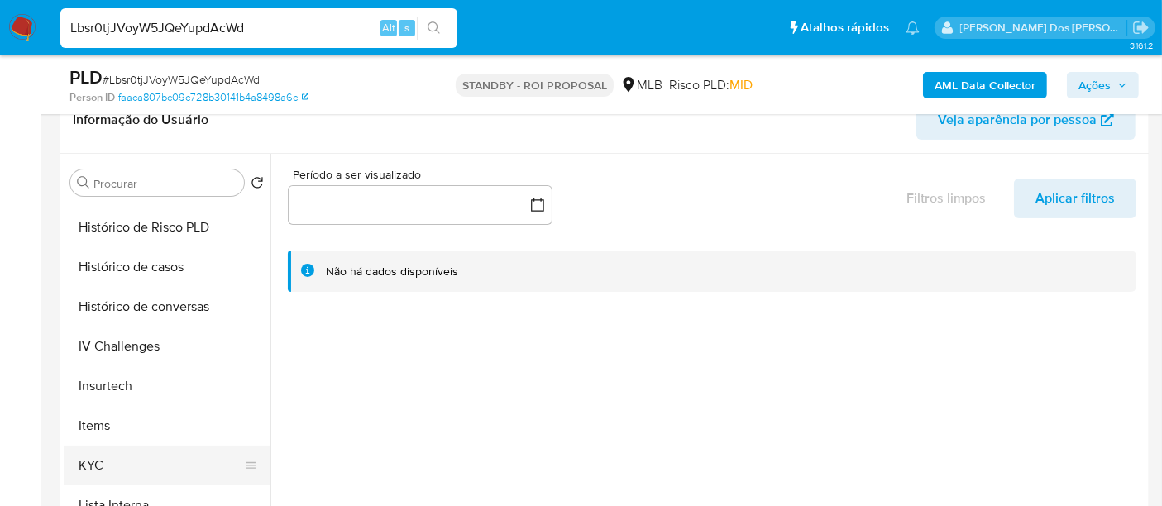
drag, startPoint x: 93, startPoint y: 467, endPoint x: 101, endPoint y: 461, distance: 9.4
click at [93, 469] on button "KYC" at bounding box center [160, 466] width 193 height 40
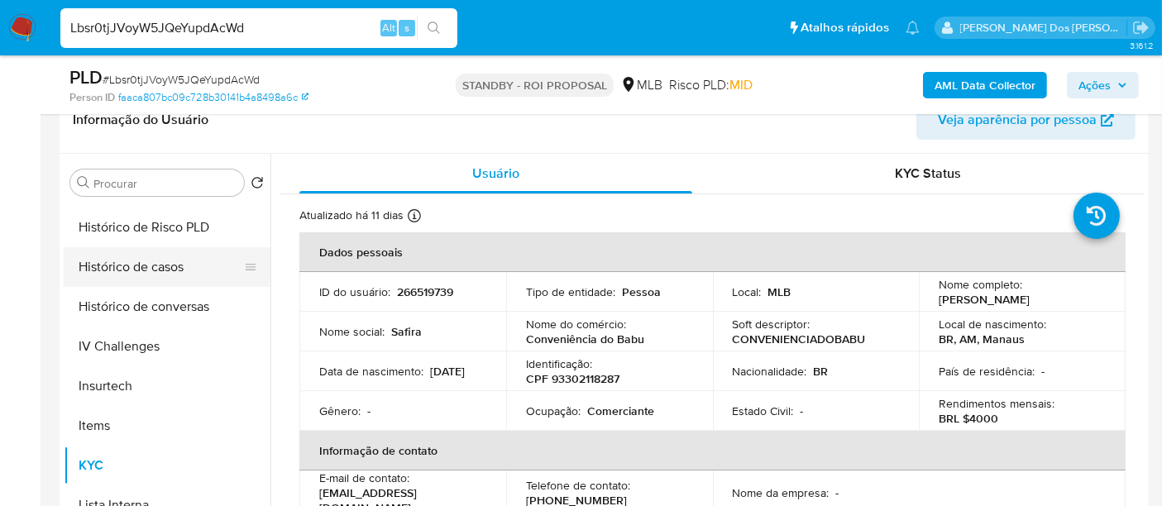
click at [169, 270] on button "Histórico de casos" at bounding box center [160, 267] width 193 height 40
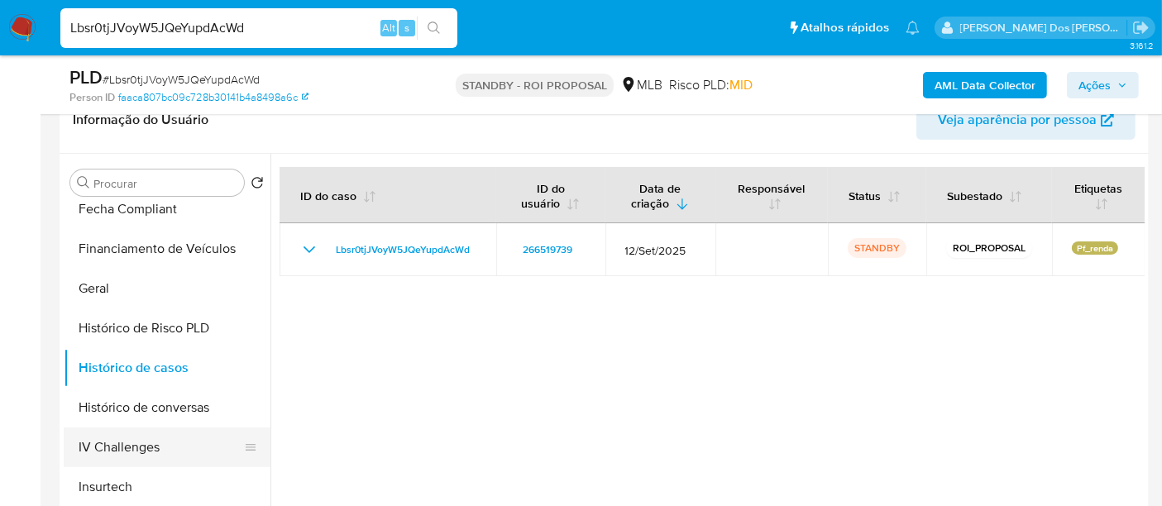
scroll to position [275, 0]
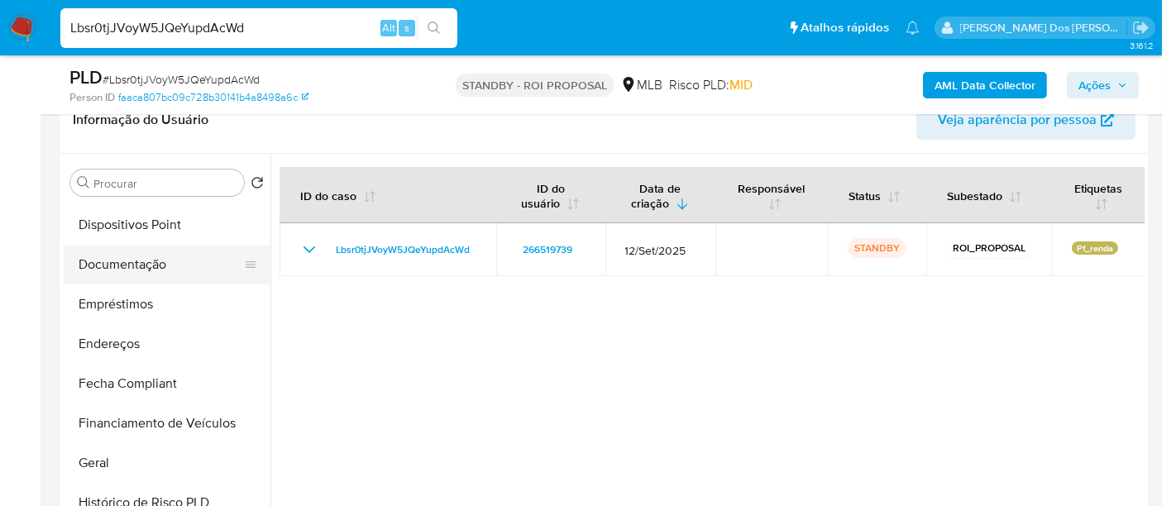
click at [136, 261] on button "Documentação" at bounding box center [160, 265] width 193 height 40
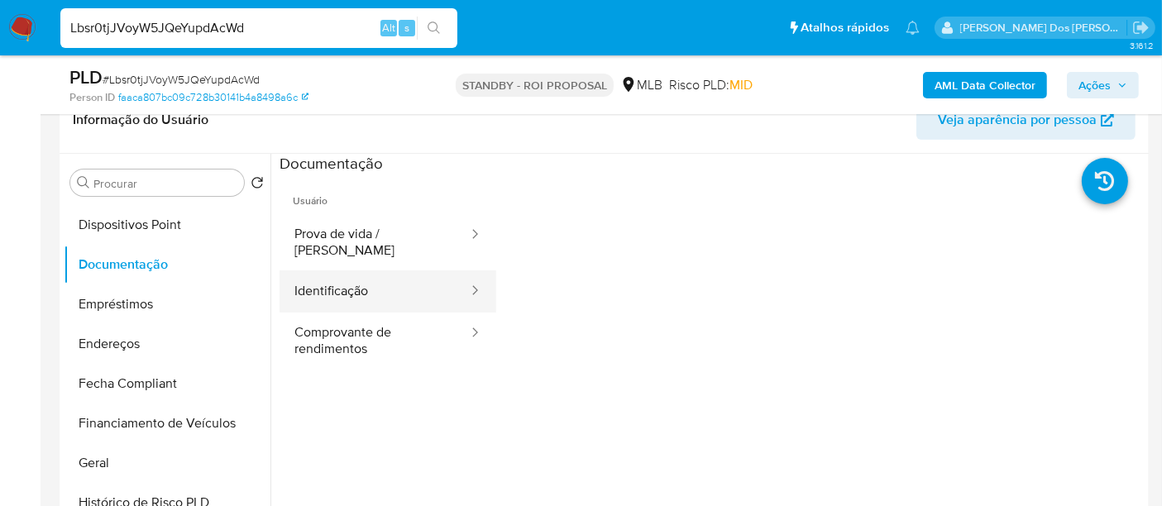
click at [349, 275] on button "Identificação" at bounding box center [374, 291] width 190 height 42
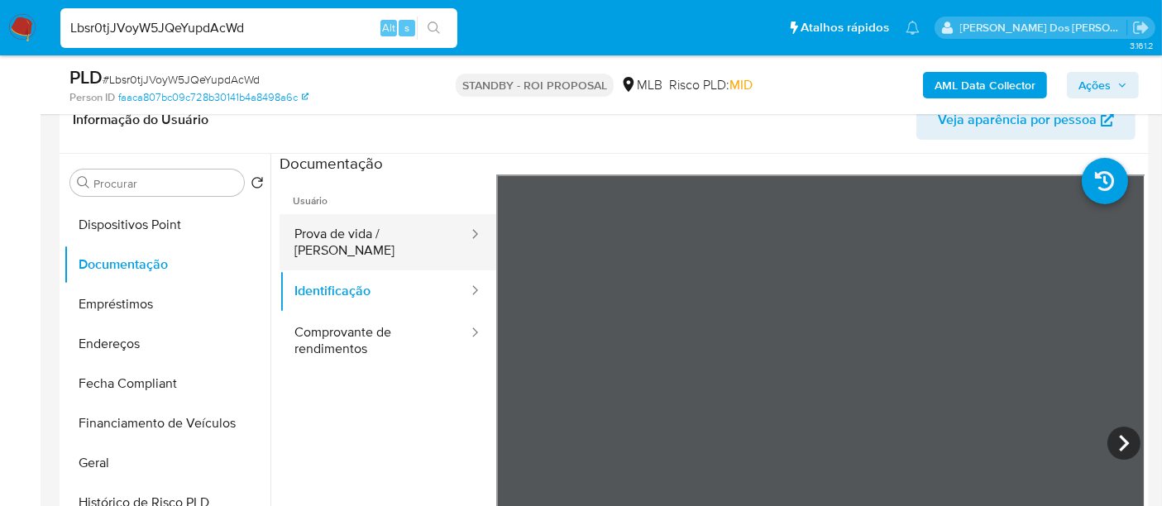
drag, startPoint x: 408, startPoint y: 234, endPoint x: 467, endPoint y: 231, distance: 58.8
click at [407, 233] on button "Prova de vida / [PERSON_NAME]" at bounding box center [374, 242] width 190 height 56
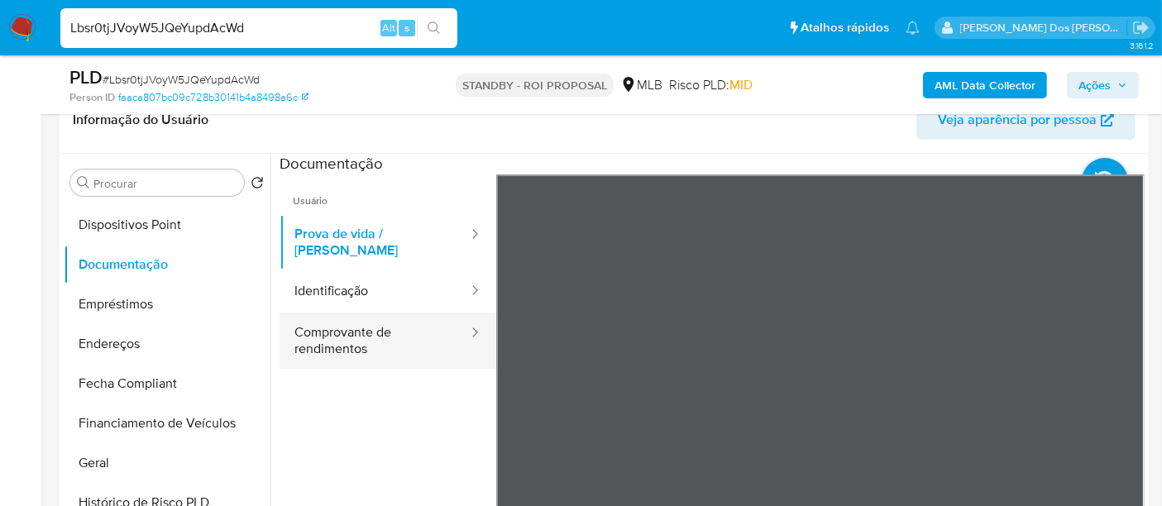
click at [354, 313] on button "Comprovante de rendimentos" at bounding box center [374, 341] width 190 height 56
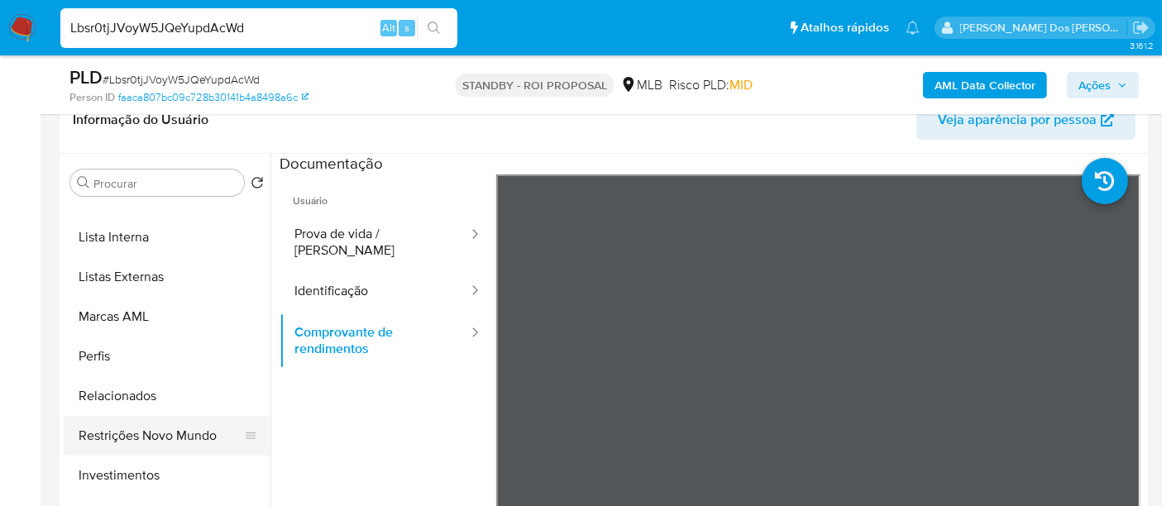
scroll to position [857, 0]
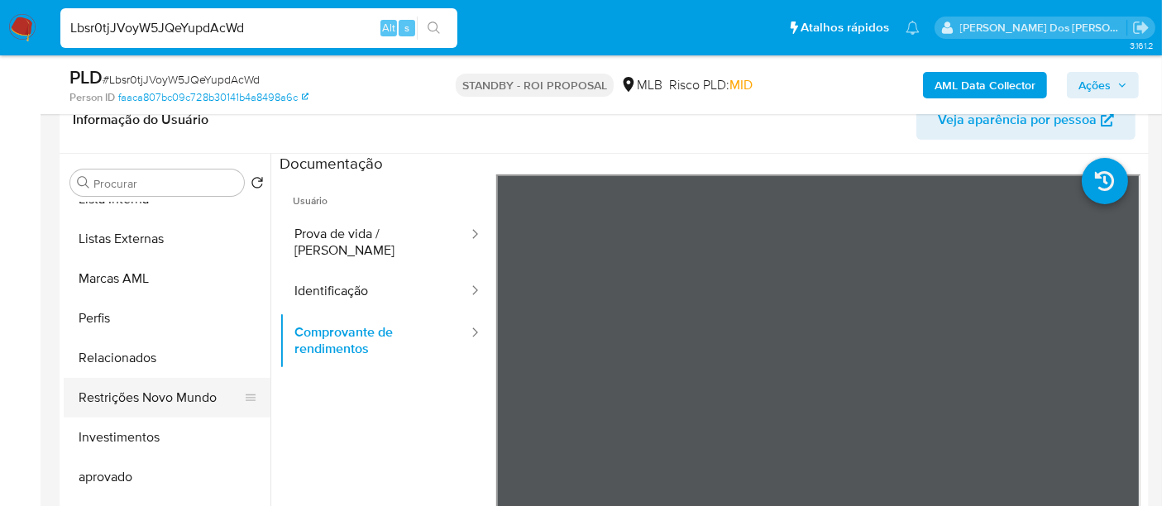
click at [178, 398] on button "Restrições Novo Mundo" at bounding box center [160, 398] width 193 height 40
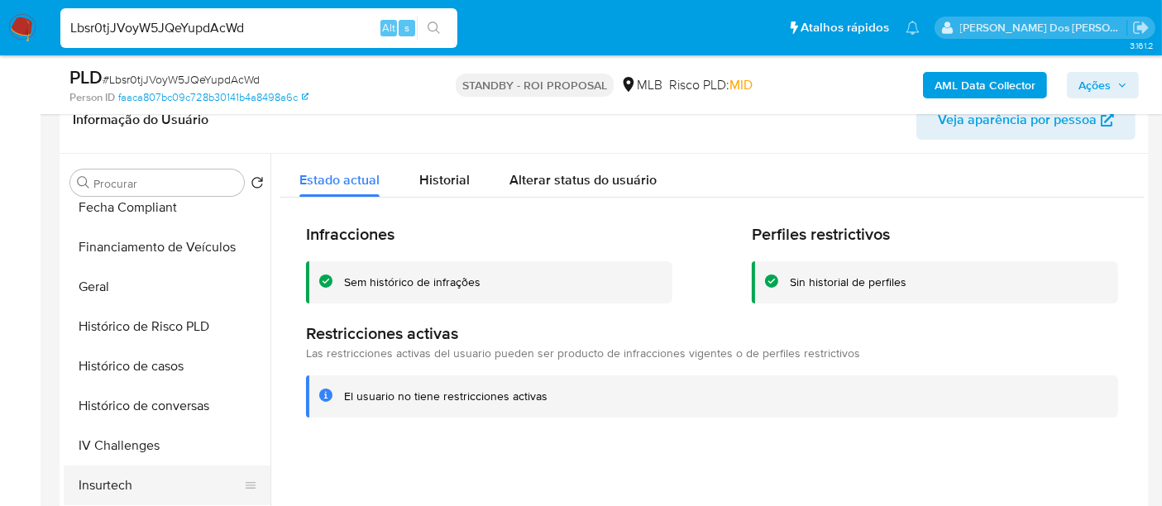
scroll to position [397, 0]
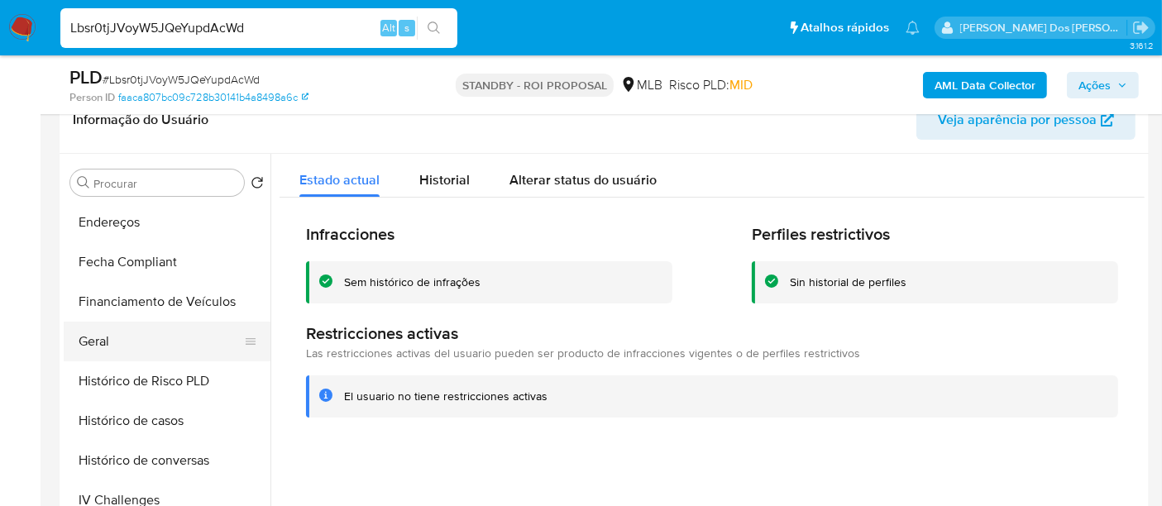
click at [110, 339] on button "Geral" at bounding box center [160, 342] width 193 height 40
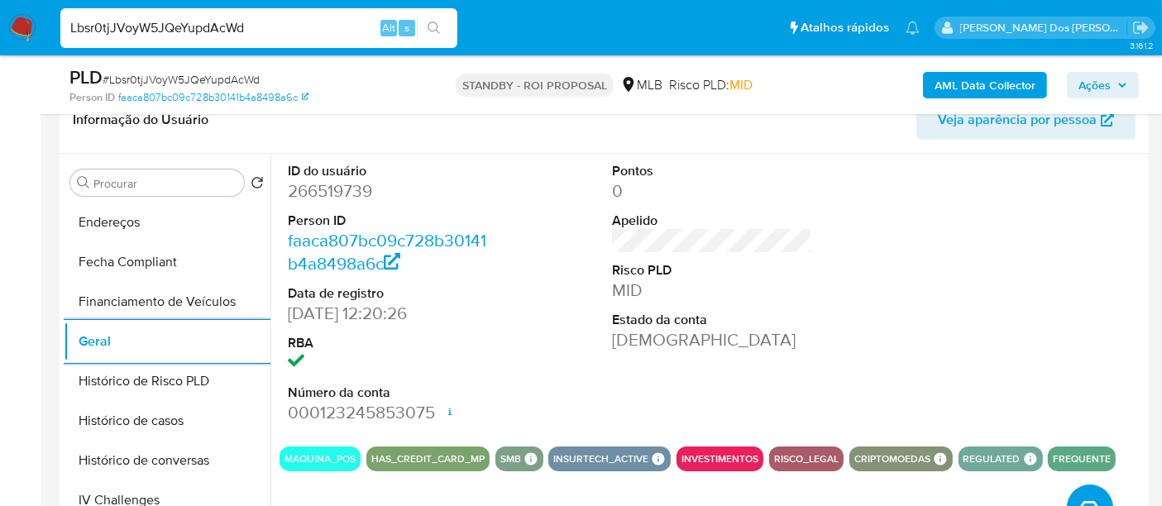
scroll to position [551, 0]
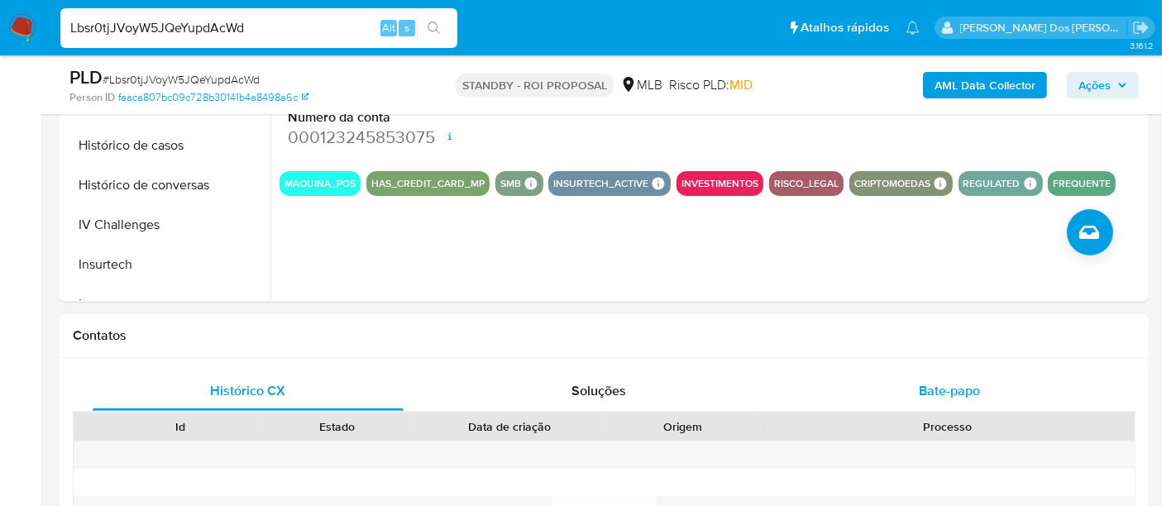
click at [925, 376] on div "Bate-papo" at bounding box center [949, 391] width 311 height 40
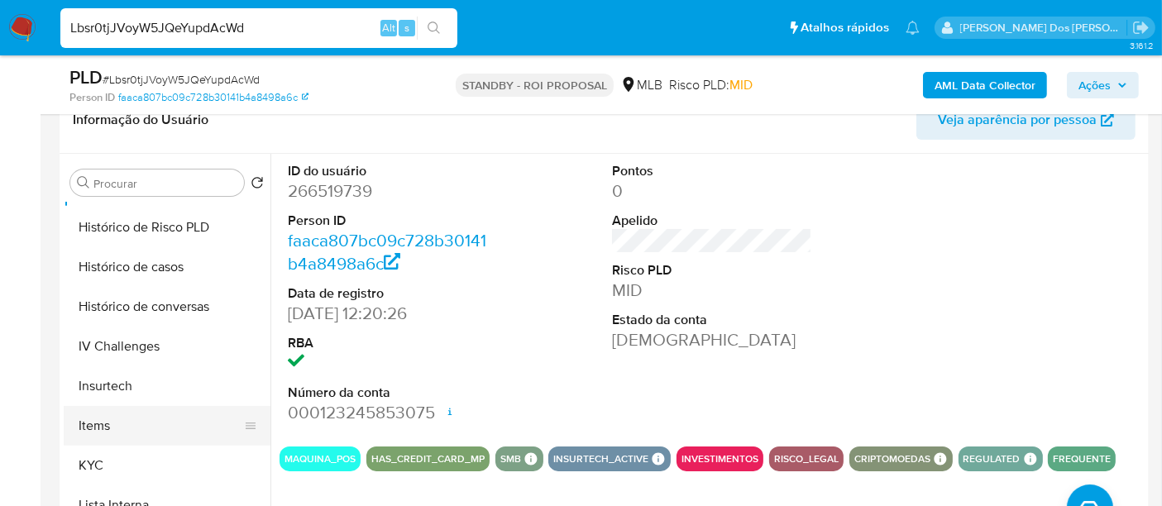
click at [92, 456] on button "KYC" at bounding box center [167, 466] width 207 height 40
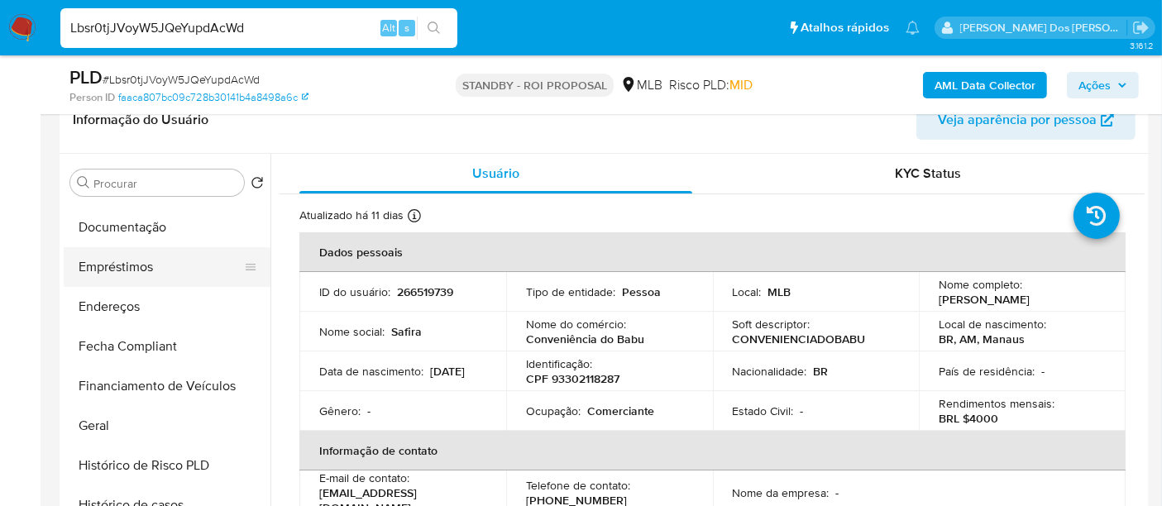
scroll to position [275, 0]
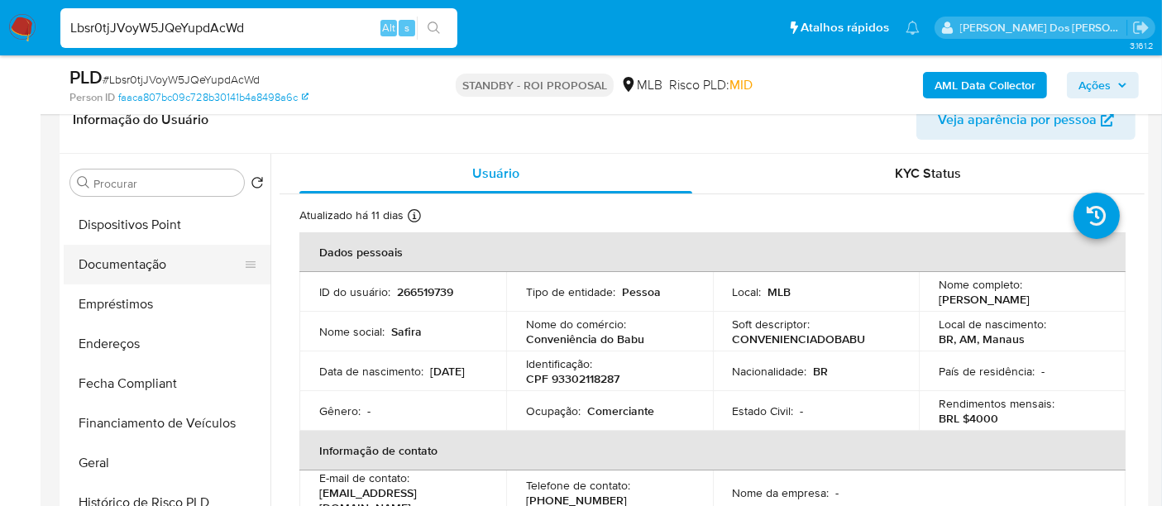
click at [137, 270] on button "Documentação" at bounding box center [160, 265] width 193 height 40
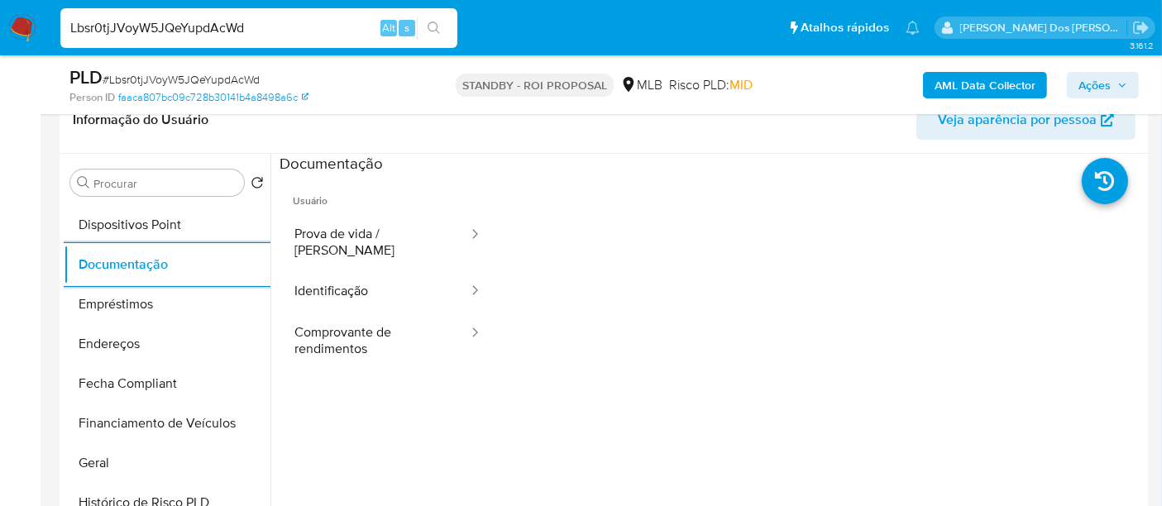
click at [217, 31] on input "Lbsr0tjJVoyW5JQeYupdAcWd" at bounding box center [258, 27] width 397 height 21
paste input "gu3oQCBfgNChKc59pmiyKMWa"
type input "gu3oQCBfgNChKc59pmiyKMWa"
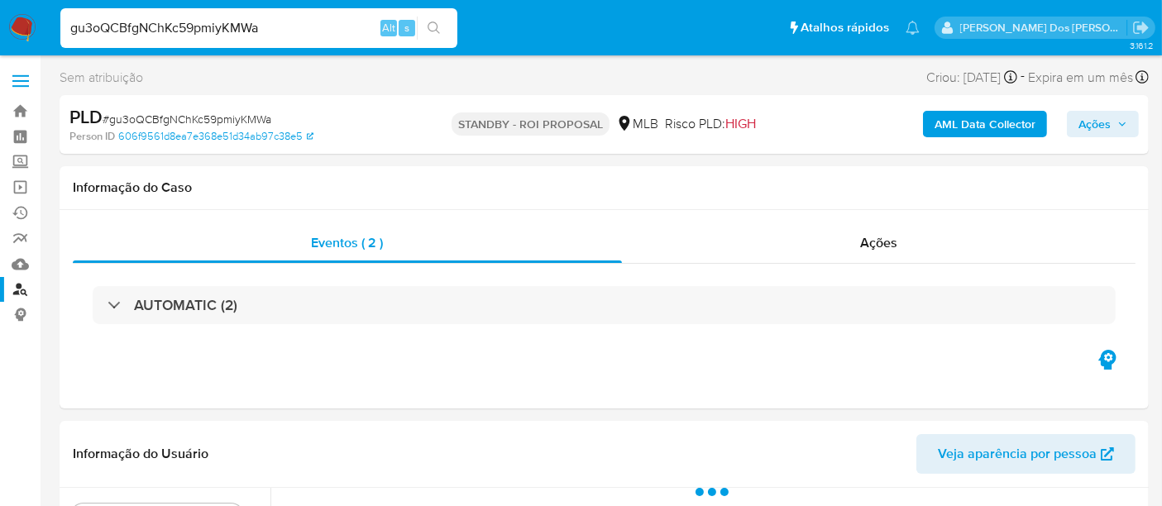
select select "10"
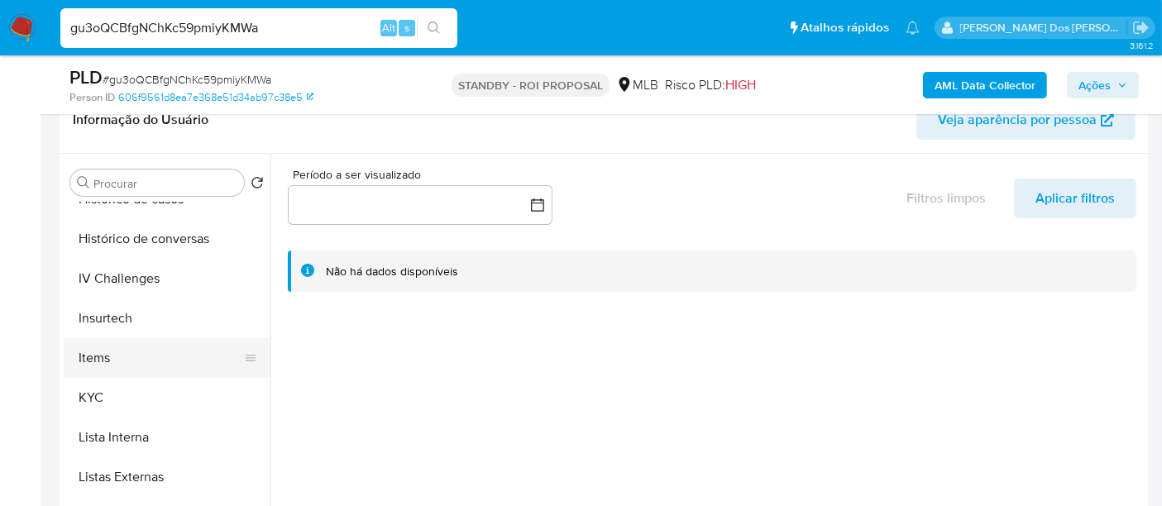
scroll to position [642, 0]
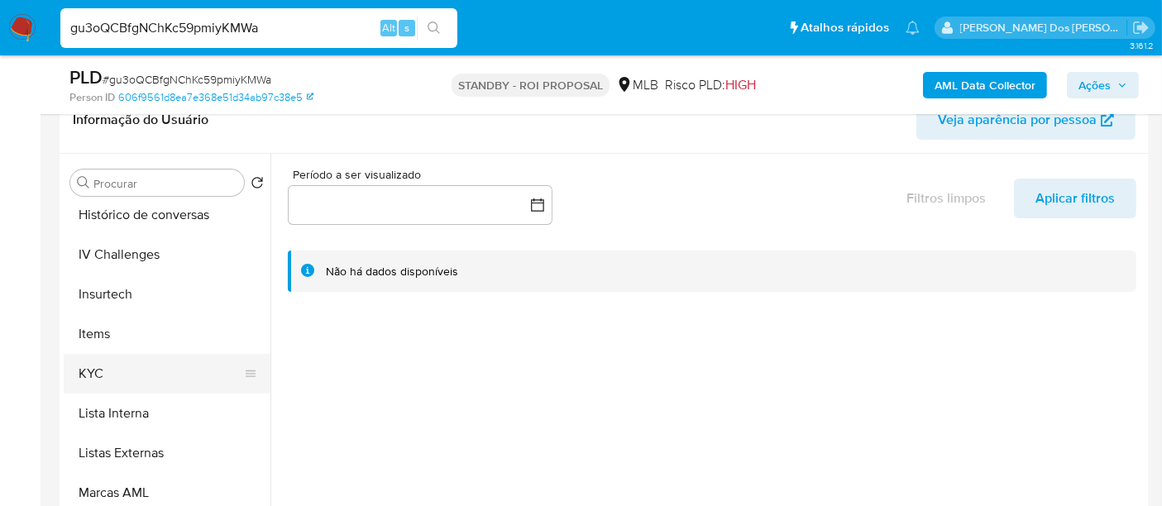
click at [101, 373] on button "KYC" at bounding box center [160, 374] width 193 height 40
